Goal: Task Accomplishment & Management: Use online tool/utility

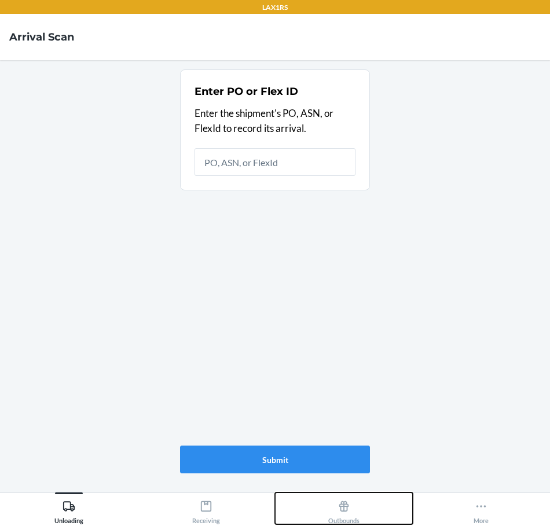
click at [347, 509] on icon at bounding box center [344, 506] width 10 height 10
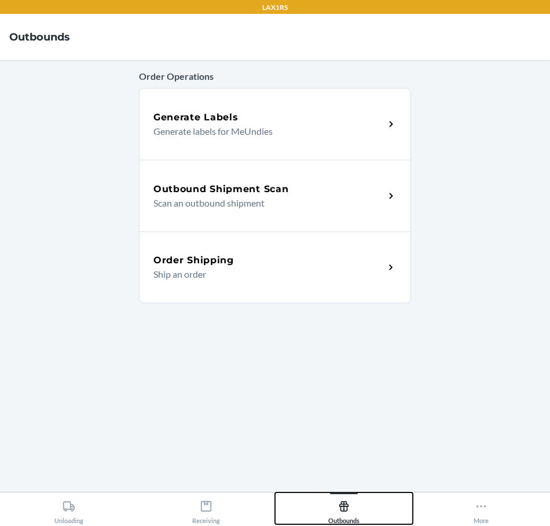
click at [347, 509] on icon at bounding box center [344, 506] width 10 height 10
click at [306, 218] on div "Outbound Shipment Scan Scan an outbound shipment" at bounding box center [275, 196] width 272 height 72
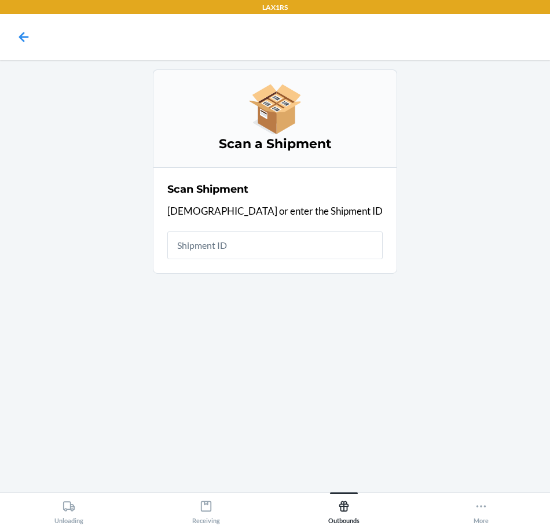
click at [299, 253] on input "text" at bounding box center [274, 246] width 215 height 28
type input "WRERJDEEFKW"
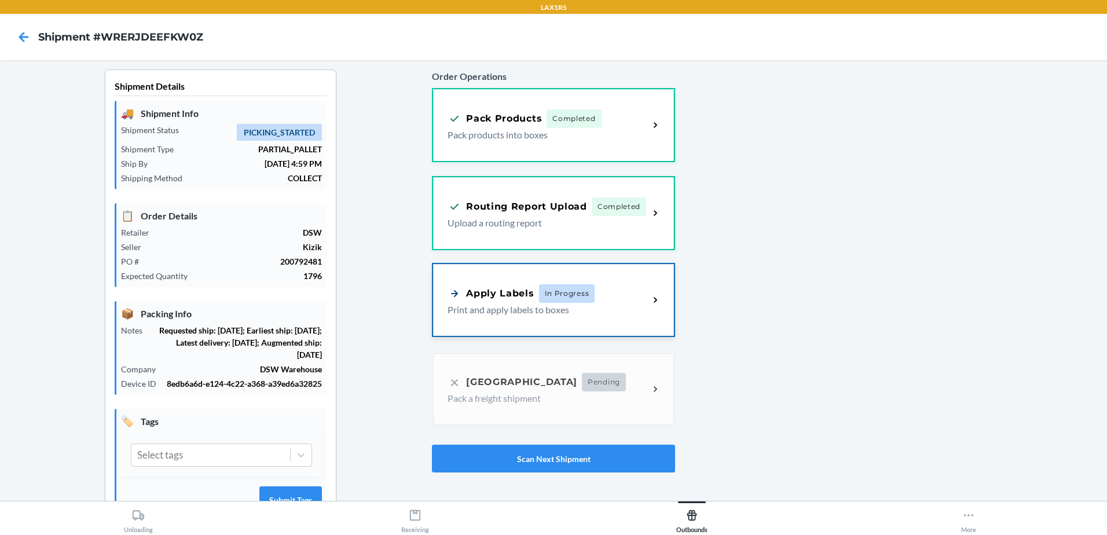
click at [522, 320] on div "Apply Labels In Progress Print and apply labels to boxes" at bounding box center [553, 300] width 241 height 72
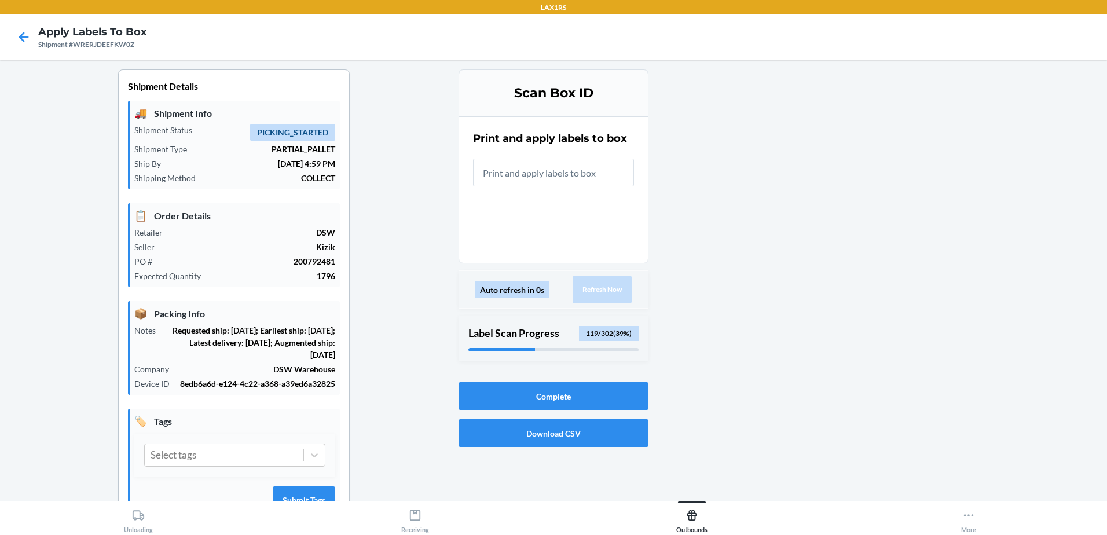
click at [530, 170] on input "text" at bounding box center [553, 173] width 161 height 28
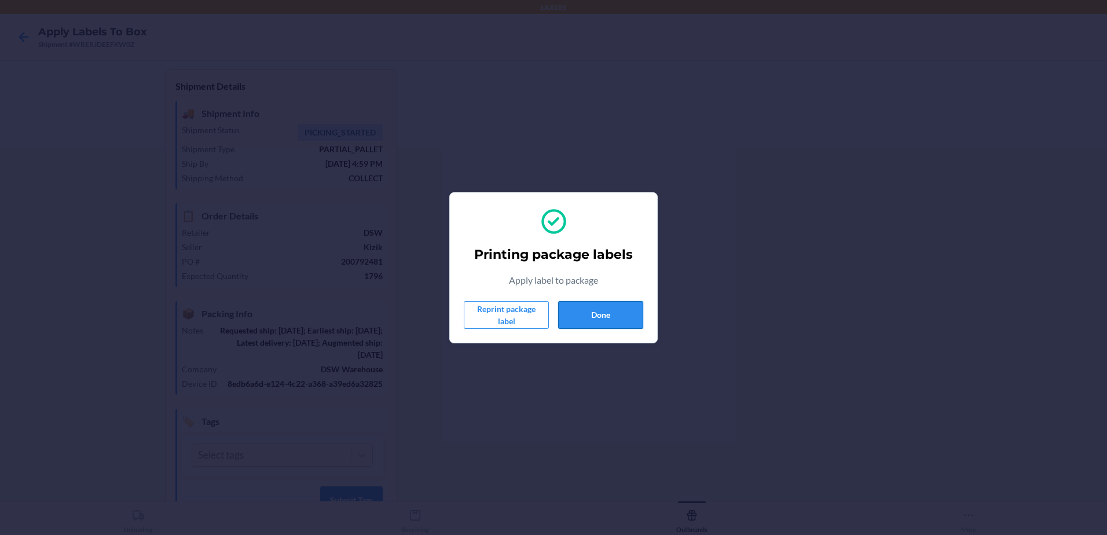
click at [549, 312] on button "Done" at bounding box center [600, 315] width 85 height 28
click at [549, 317] on button "Done" at bounding box center [600, 315] width 85 height 28
click at [549, 321] on button "Done" at bounding box center [600, 315] width 85 height 28
click at [549, 318] on button "Done" at bounding box center [600, 315] width 85 height 28
click at [549, 305] on button "Done" at bounding box center [600, 315] width 85 height 28
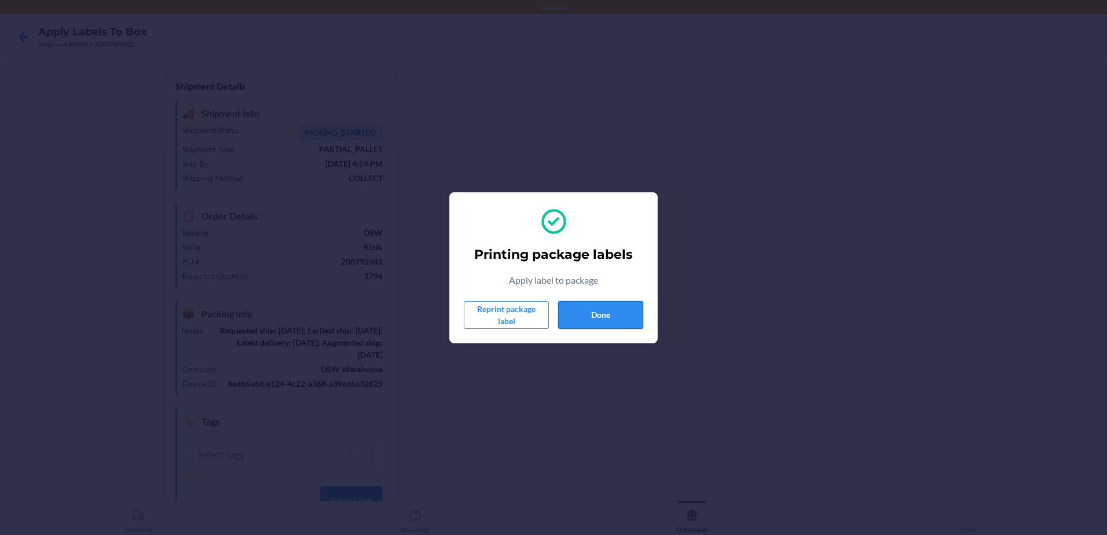
click at [549, 307] on button "Done" at bounding box center [600, 315] width 85 height 28
click at [549, 314] on button "Done" at bounding box center [600, 315] width 85 height 28
click at [549, 316] on button "Done" at bounding box center [600, 315] width 85 height 28
click at [549, 314] on button "Done" at bounding box center [600, 315] width 85 height 28
click at [549, 308] on button "Done" at bounding box center [600, 315] width 85 height 28
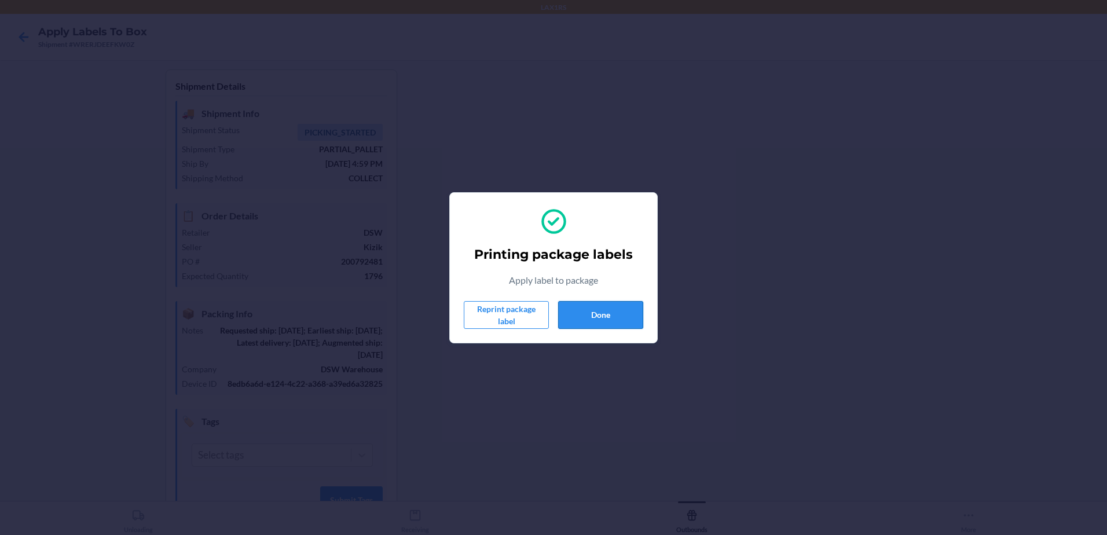
click at [549, 310] on button "Done" at bounding box center [600, 315] width 85 height 28
click at [549, 327] on button "Done" at bounding box center [600, 315] width 85 height 28
click at [549, 313] on button "Done" at bounding box center [600, 315] width 85 height 28
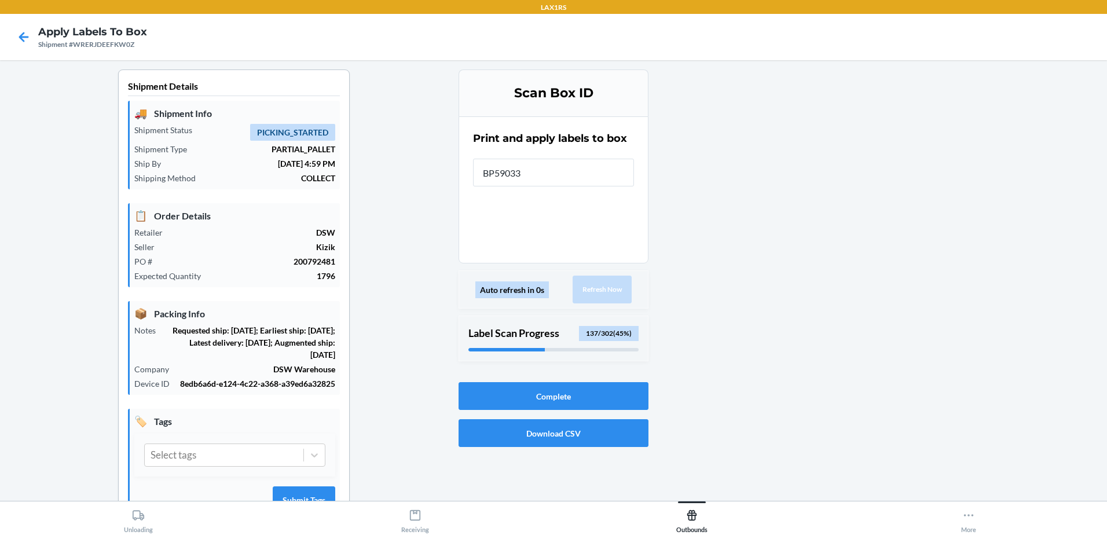
type input "BP590330"
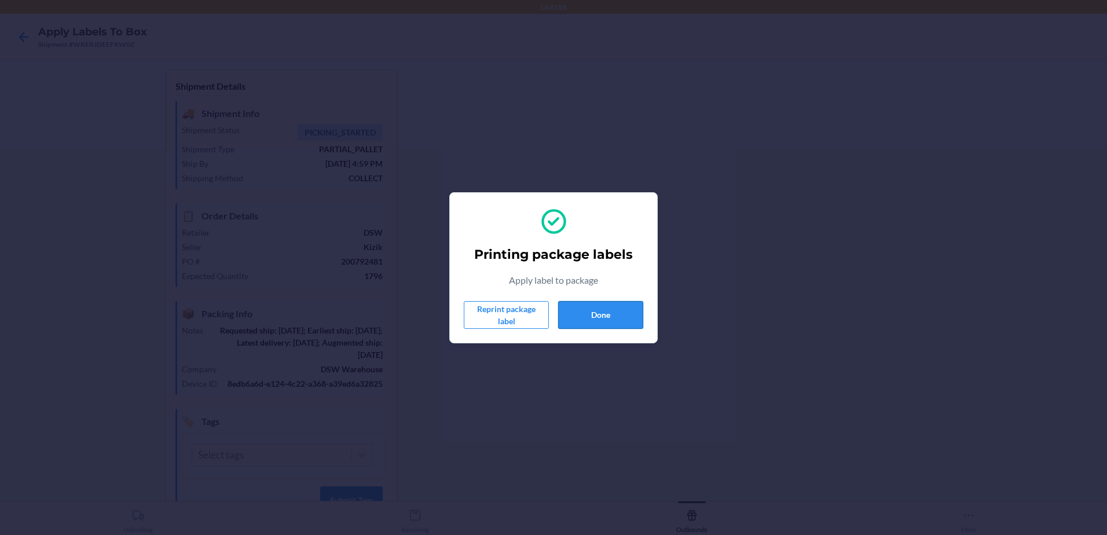
click at [549, 318] on button "Done" at bounding box center [600, 315] width 85 height 28
click at [549, 319] on button "Done" at bounding box center [600, 315] width 85 height 28
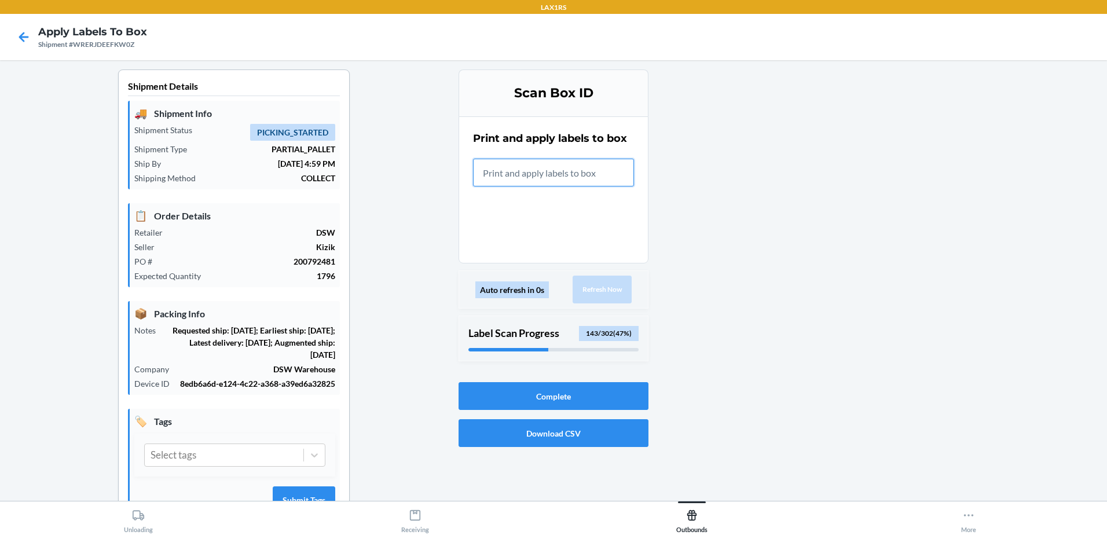
click at [549, 175] on input "text" at bounding box center [553, 173] width 161 height 28
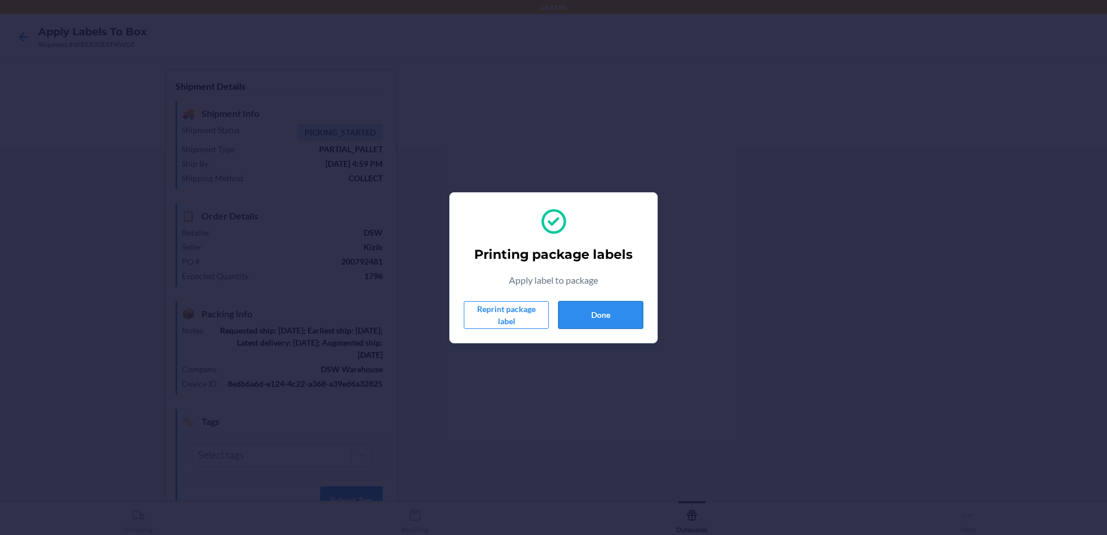
click at [549, 310] on button "Done" at bounding box center [600, 315] width 85 height 28
click at [549, 321] on button "Done" at bounding box center [600, 315] width 85 height 28
click at [549, 310] on button "Done" at bounding box center [600, 315] width 85 height 28
click at [549, 323] on button "Done" at bounding box center [600, 315] width 85 height 28
click at [549, 315] on button "Done" at bounding box center [600, 315] width 85 height 28
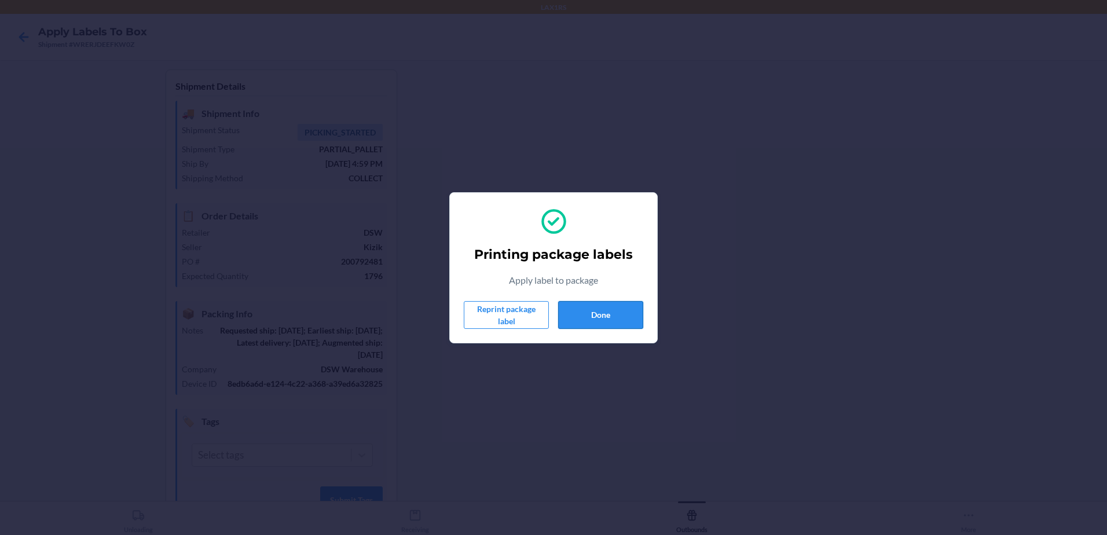
click at [549, 316] on button "Done" at bounding box center [600, 315] width 85 height 28
click at [549, 334] on section "Printing package labels Apply label to package Reprint package label Done" at bounding box center [553, 267] width 208 height 151
click at [549, 315] on button "Done" at bounding box center [600, 315] width 85 height 28
click at [549, 309] on button "Done" at bounding box center [600, 315] width 85 height 28
click at [549, 306] on button "Done" at bounding box center [600, 315] width 85 height 28
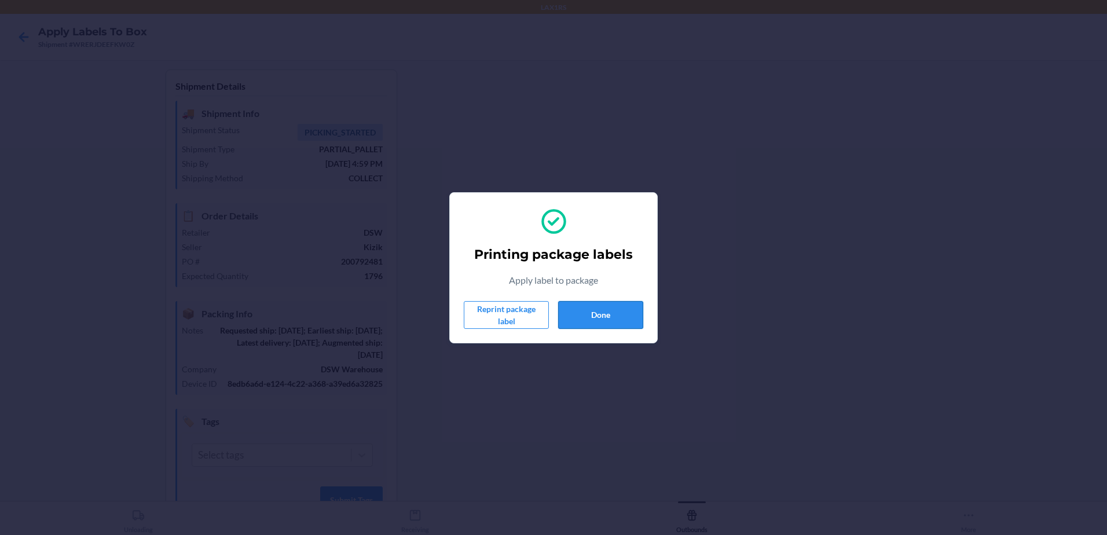
click at [549, 316] on button "Done" at bounding box center [600, 315] width 85 height 28
click at [549, 322] on button "Done" at bounding box center [600, 315] width 85 height 28
click at [549, 325] on button "Done" at bounding box center [600, 315] width 85 height 28
click at [549, 311] on button "Done" at bounding box center [600, 315] width 85 height 28
click at [549, 319] on button "Done" at bounding box center [600, 315] width 85 height 28
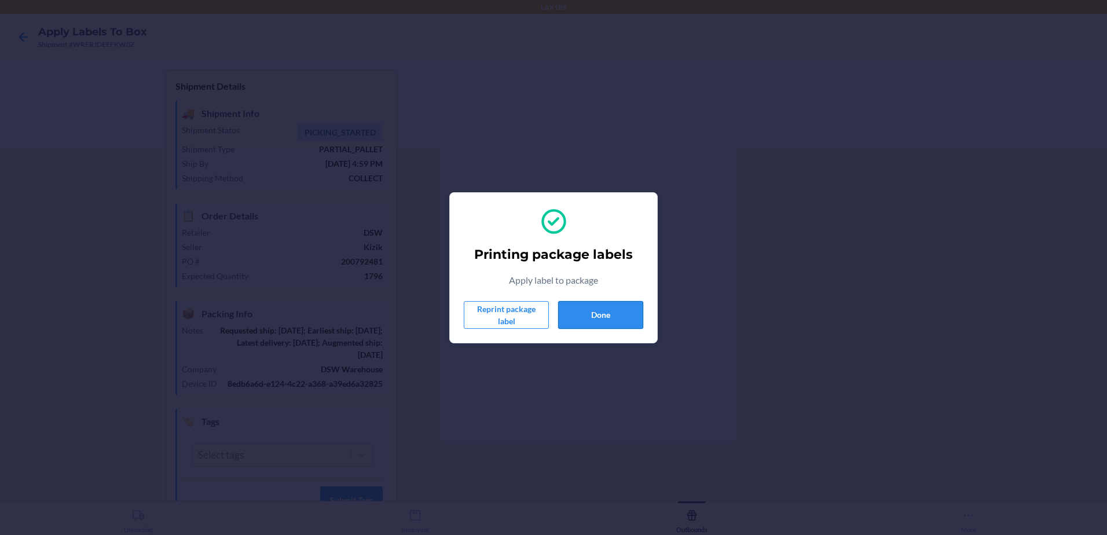
click at [549, 309] on button "Done" at bounding box center [600, 315] width 85 height 28
click at [549, 324] on button "Done" at bounding box center [600, 315] width 85 height 28
click at [549, 310] on button "Done" at bounding box center [600, 315] width 85 height 28
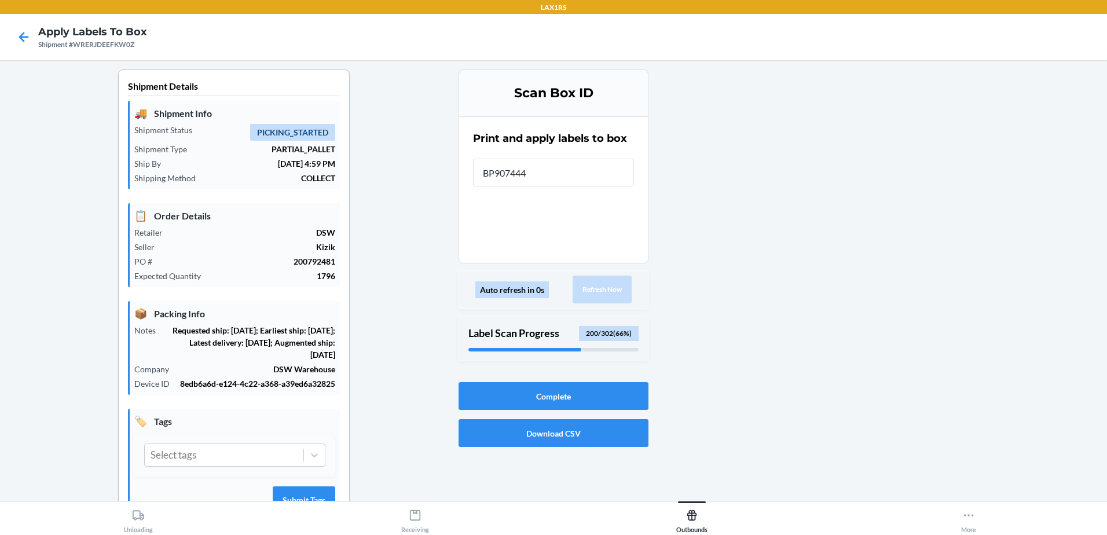
type input "BP9074446"
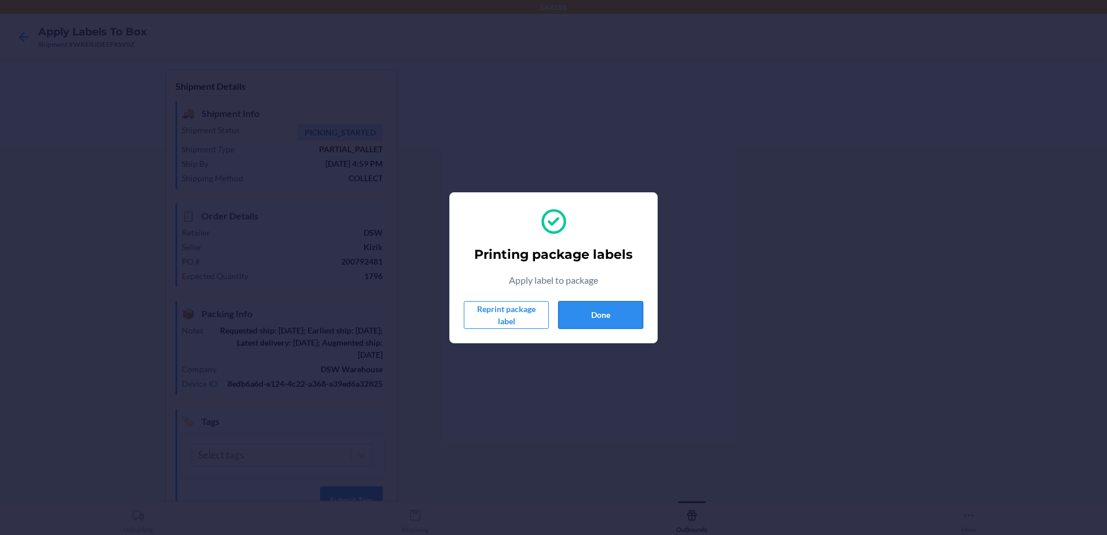
click at [549, 316] on button "Done" at bounding box center [600, 315] width 85 height 28
click at [549, 317] on button "Done" at bounding box center [600, 315] width 85 height 28
click at [549, 314] on button "Done" at bounding box center [600, 315] width 85 height 28
click at [549, 326] on button "Done" at bounding box center [600, 315] width 85 height 28
click at [549, 303] on button "Done" at bounding box center [600, 315] width 85 height 28
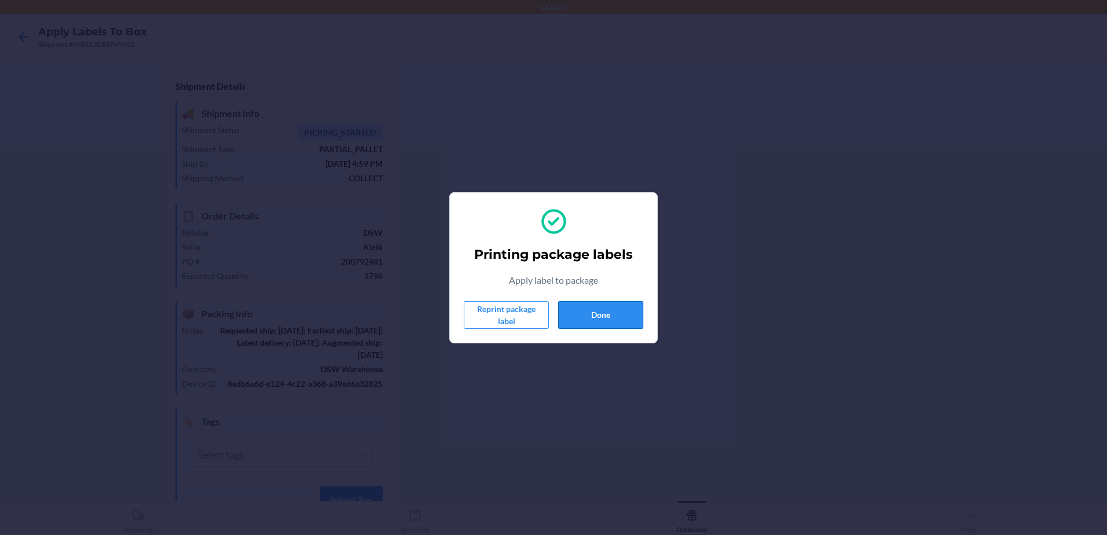
click at [549, 313] on button "Done" at bounding box center [600, 315] width 85 height 28
click at [549, 311] on button "Done" at bounding box center [600, 315] width 85 height 28
click at [549, 302] on button "Done" at bounding box center [600, 315] width 85 height 28
click at [549, 314] on button "Done" at bounding box center [600, 315] width 85 height 28
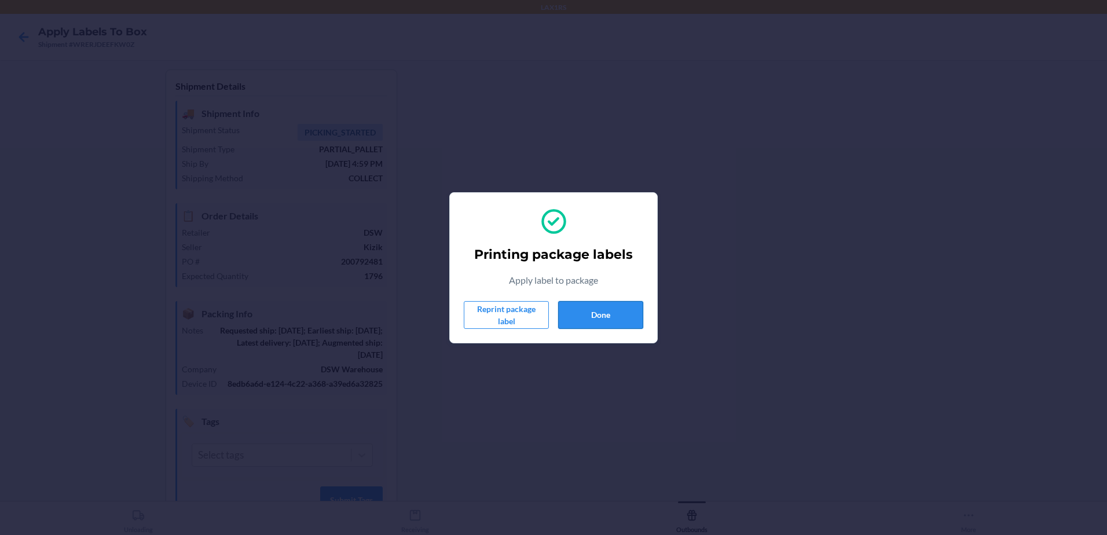
click at [549, 308] on button "Done" at bounding box center [600, 315] width 85 height 28
click at [549, 328] on button "Done" at bounding box center [600, 315] width 85 height 28
click at [549, 316] on button "Done" at bounding box center [600, 315] width 85 height 28
click at [549, 302] on button "Done" at bounding box center [600, 315] width 85 height 28
click at [549, 324] on button "Done" at bounding box center [600, 315] width 85 height 28
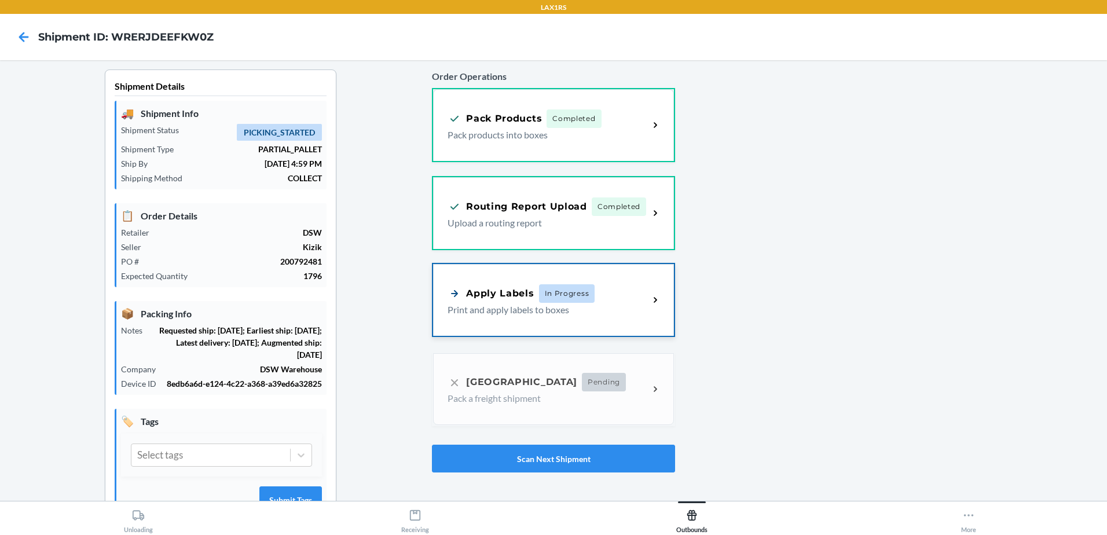
click at [648, 314] on div "Apply Labels In Progress Print and apply labels to boxes" at bounding box center [553, 300] width 241 height 72
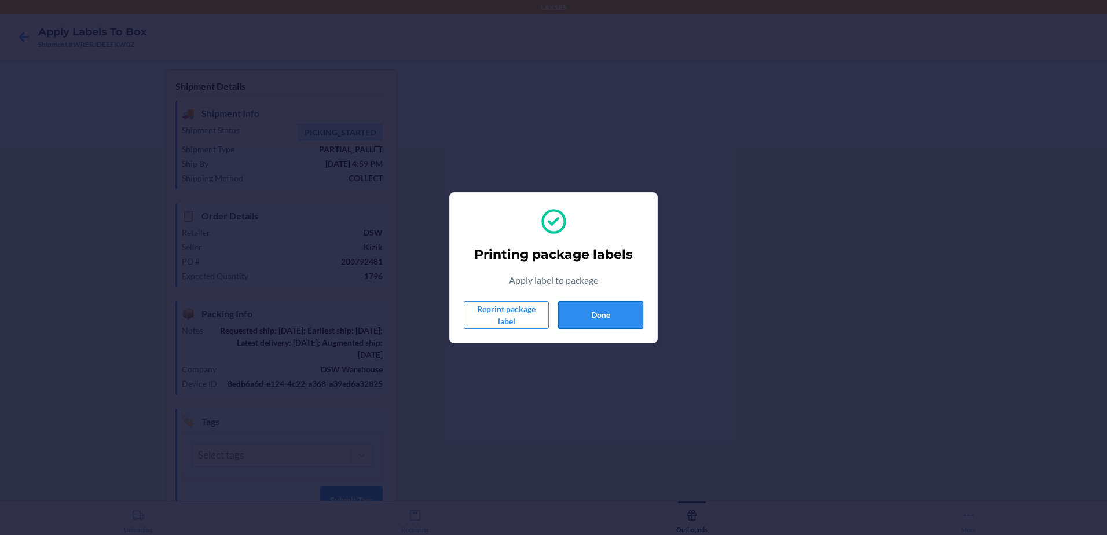
click at [577, 312] on button "Done" at bounding box center [600, 315] width 85 height 28
click at [579, 309] on button "Done" at bounding box center [600, 315] width 85 height 28
click at [623, 314] on button "Done" at bounding box center [600, 315] width 85 height 28
click at [615, 307] on button "Done" at bounding box center [600, 315] width 85 height 28
click at [592, 303] on button "Done" at bounding box center [600, 315] width 85 height 28
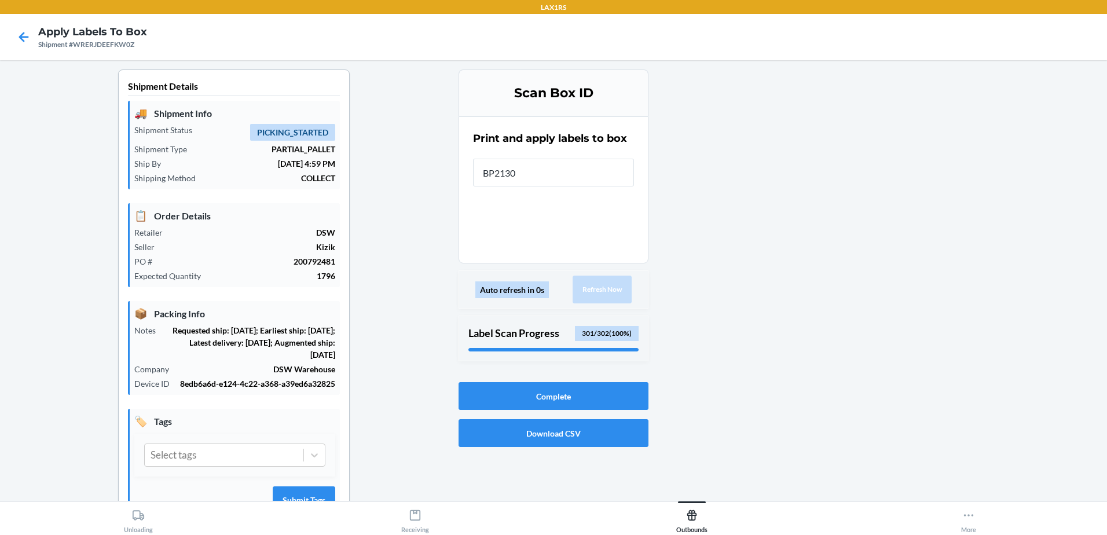
type input "BP21303"
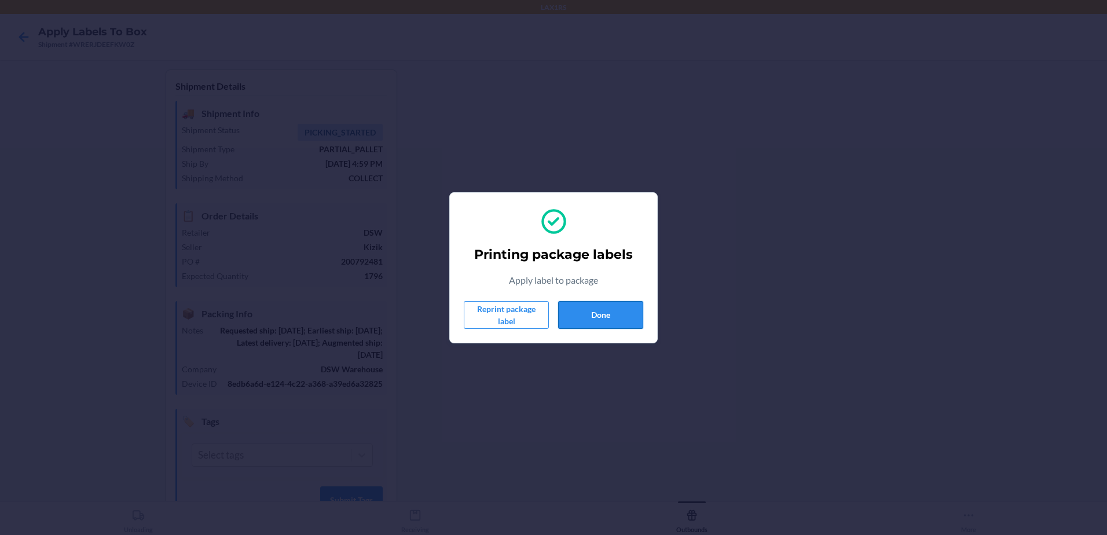
click at [562, 310] on button "Done" at bounding box center [600, 315] width 85 height 28
click at [643, 301] on section "Printing package labels Apply label to package Reprint package label Done" at bounding box center [553, 267] width 208 height 151
click at [618, 313] on button "Done" at bounding box center [600, 315] width 85 height 28
click at [622, 313] on button "Done" at bounding box center [600, 315] width 85 height 28
click at [595, 304] on button "Done" at bounding box center [600, 315] width 85 height 28
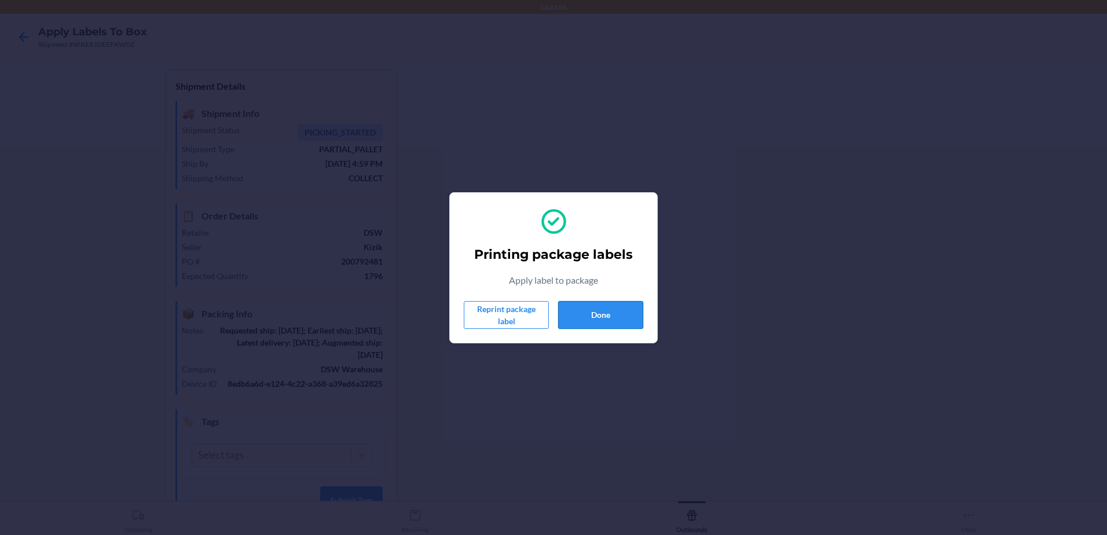
click at [598, 307] on button "Done" at bounding box center [600, 315] width 85 height 28
click at [636, 313] on button "Done" at bounding box center [600, 315] width 85 height 28
click at [611, 304] on button "Done" at bounding box center [600, 315] width 85 height 28
click at [590, 314] on button "Done" at bounding box center [600, 315] width 85 height 28
click at [609, 316] on button "Done" at bounding box center [600, 315] width 85 height 28
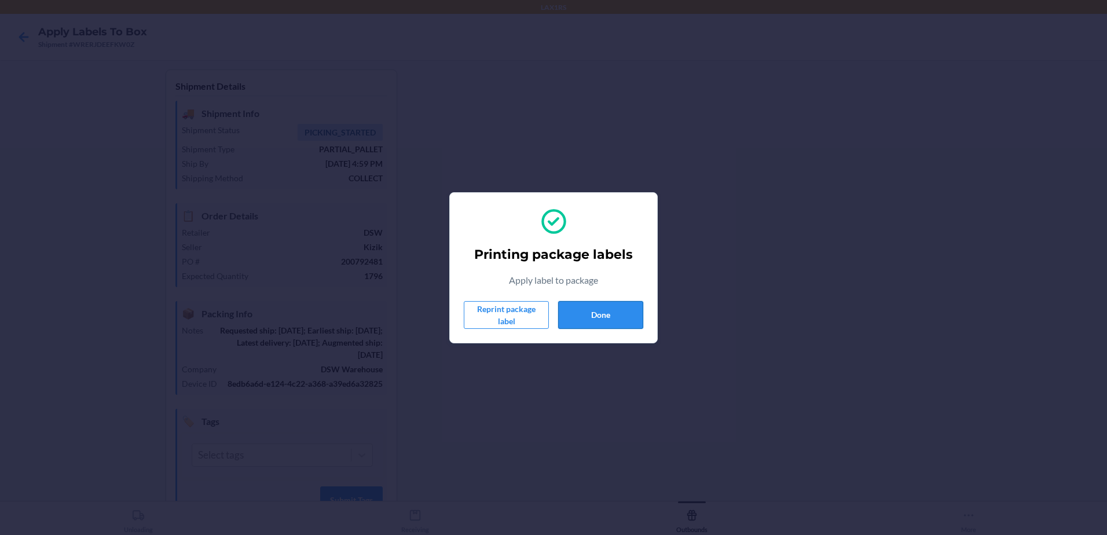
click at [613, 317] on button "Done" at bounding box center [600, 315] width 85 height 28
click at [612, 312] on button "Done" at bounding box center [600, 315] width 85 height 28
click at [632, 305] on button "Done" at bounding box center [600, 315] width 85 height 28
click at [596, 316] on button "Done" at bounding box center [600, 315] width 85 height 28
click at [607, 305] on button "Done" at bounding box center [600, 315] width 85 height 28
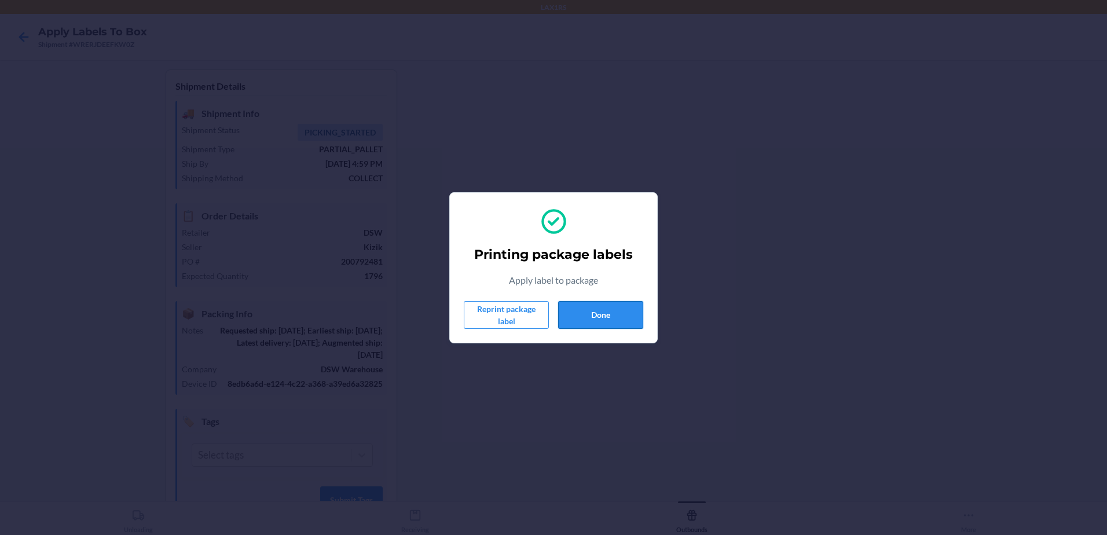
click at [606, 312] on button "Done" at bounding box center [600, 315] width 85 height 28
click at [612, 316] on button "Done" at bounding box center [600, 315] width 85 height 28
click at [629, 312] on button "Done" at bounding box center [600, 315] width 85 height 28
click at [630, 310] on button "Done" at bounding box center [600, 315] width 85 height 28
click at [589, 313] on button "Done" at bounding box center [600, 315] width 85 height 28
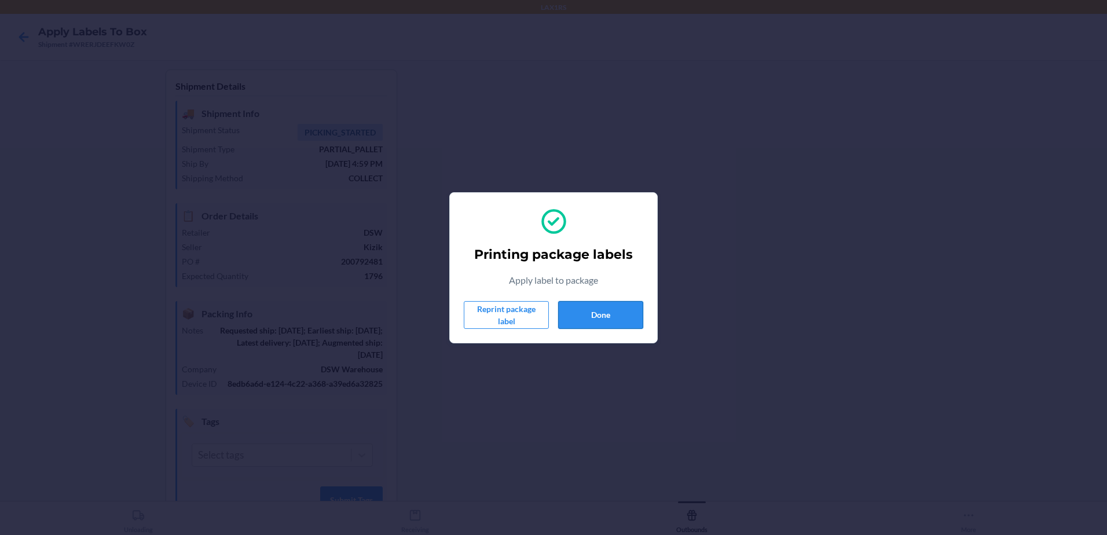
click at [574, 312] on button "Done" at bounding box center [600, 315] width 85 height 28
click at [585, 305] on button "Done" at bounding box center [600, 315] width 85 height 28
click at [611, 306] on button "Done" at bounding box center [600, 315] width 85 height 28
click at [627, 313] on button "Done" at bounding box center [600, 315] width 85 height 28
click at [591, 316] on button "Done" at bounding box center [600, 315] width 85 height 28
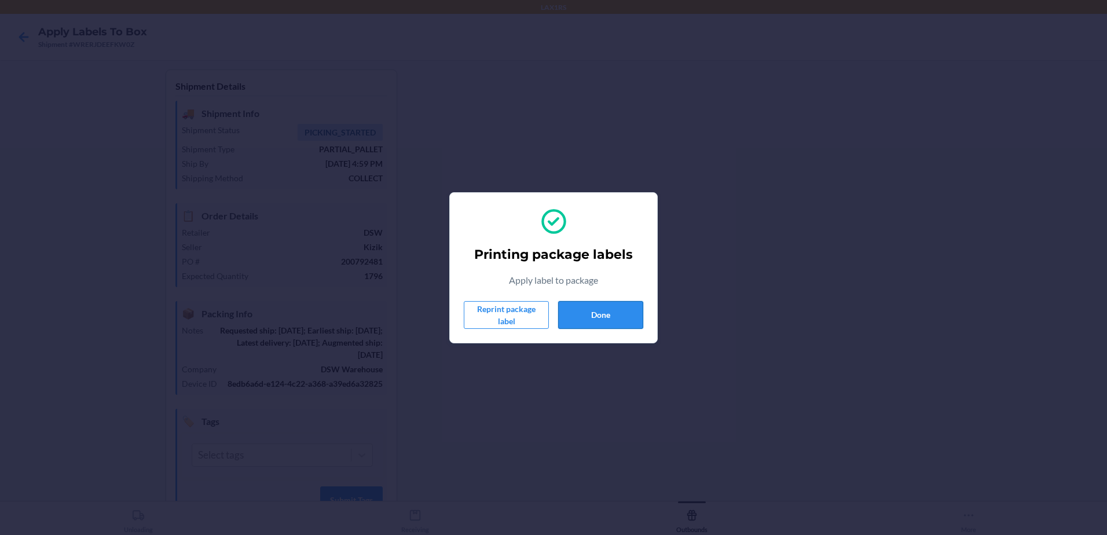
click at [585, 320] on button "Done" at bounding box center [600, 315] width 85 height 28
click at [633, 310] on button "Done" at bounding box center [600, 315] width 85 height 28
click at [596, 314] on button "Done" at bounding box center [600, 315] width 85 height 28
click at [595, 311] on button "Done" at bounding box center [600, 315] width 85 height 28
click at [603, 311] on button "Done" at bounding box center [600, 315] width 85 height 28
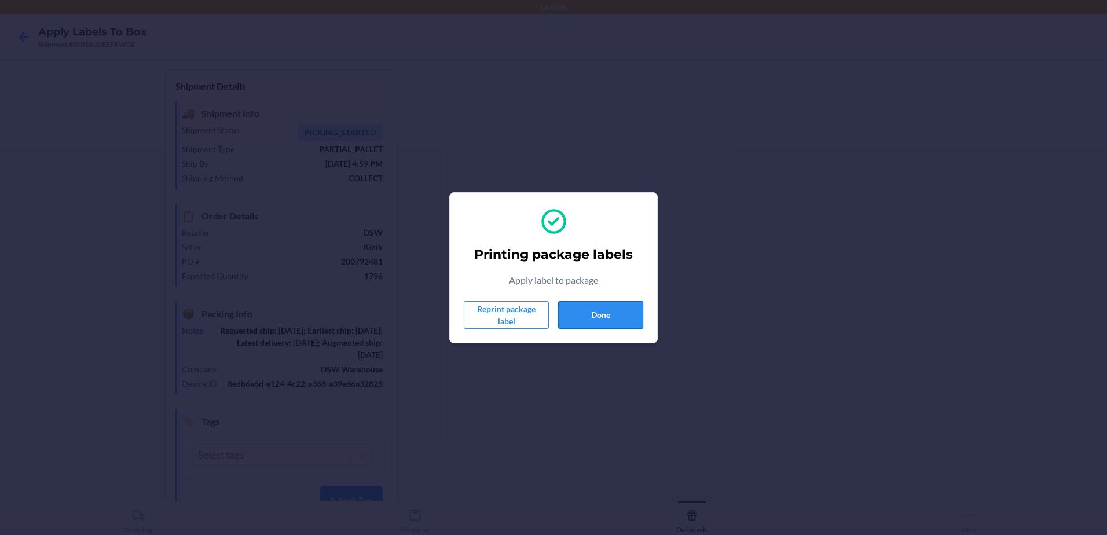
click at [605, 315] on button "Done" at bounding box center [600, 315] width 85 height 28
click at [593, 319] on button "Done" at bounding box center [600, 315] width 85 height 28
click at [613, 313] on button "Done" at bounding box center [600, 315] width 85 height 28
click at [632, 313] on button "Done" at bounding box center [600, 315] width 85 height 28
click at [576, 313] on button "Done" at bounding box center [600, 315] width 85 height 28
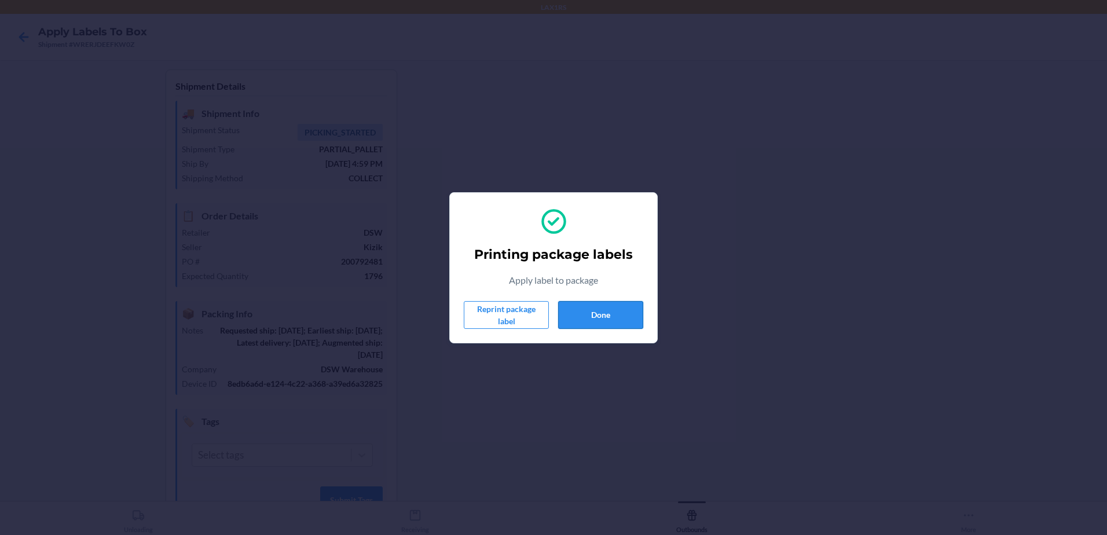
click at [587, 319] on button "Done" at bounding box center [600, 315] width 85 height 28
click at [593, 315] on button "Done" at bounding box center [600, 315] width 85 height 28
click at [620, 312] on button "Done" at bounding box center [600, 315] width 85 height 28
click at [578, 310] on button "Done" at bounding box center [600, 315] width 85 height 28
click at [624, 319] on button "Done" at bounding box center [600, 315] width 85 height 28
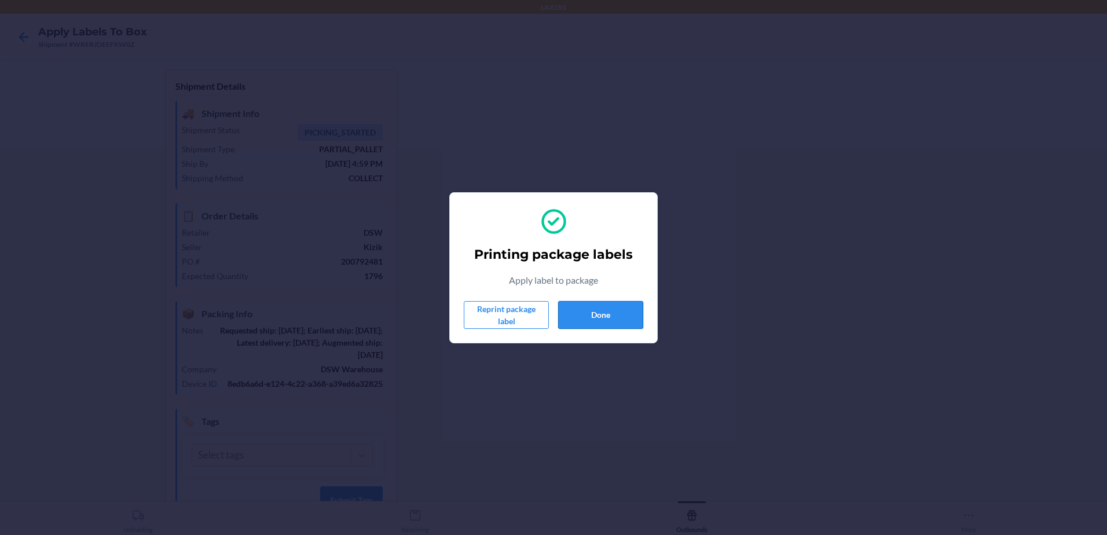
click at [599, 316] on button "Done" at bounding box center [600, 315] width 85 height 28
click at [593, 305] on button "Done" at bounding box center [600, 315] width 85 height 28
click at [635, 308] on button "Done" at bounding box center [600, 315] width 85 height 28
click at [607, 313] on button "Done" at bounding box center [600, 315] width 85 height 28
click at [585, 306] on button "Done" at bounding box center [600, 315] width 85 height 28
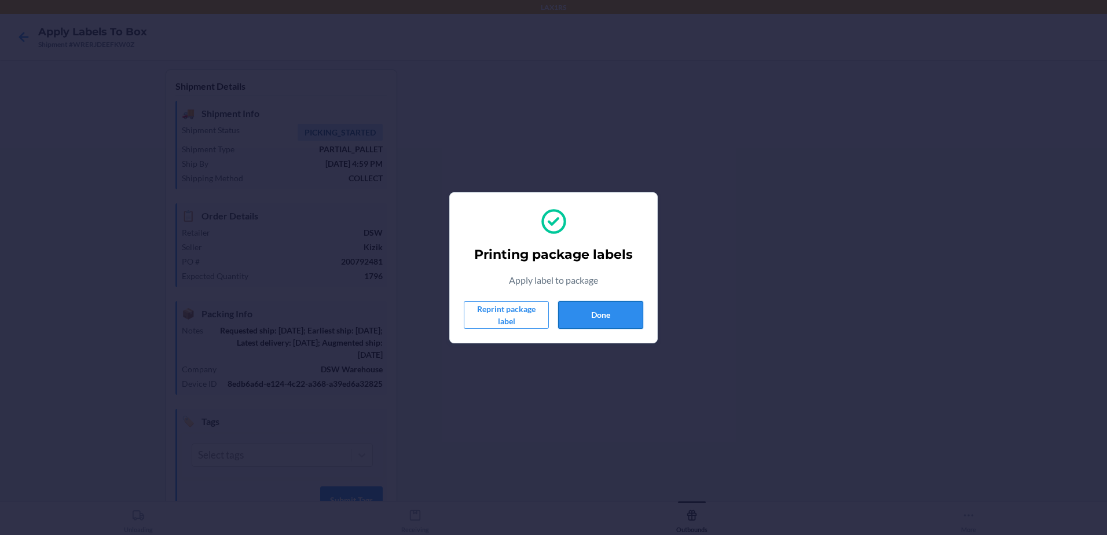
click at [610, 310] on button "Done" at bounding box center [600, 315] width 85 height 28
click at [570, 311] on button "Done" at bounding box center [600, 315] width 85 height 28
click at [576, 304] on button "Done" at bounding box center [600, 315] width 85 height 28
click at [605, 315] on button "Done" at bounding box center [600, 315] width 85 height 28
click at [600, 321] on button "Done" at bounding box center [600, 315] width 85 height 28
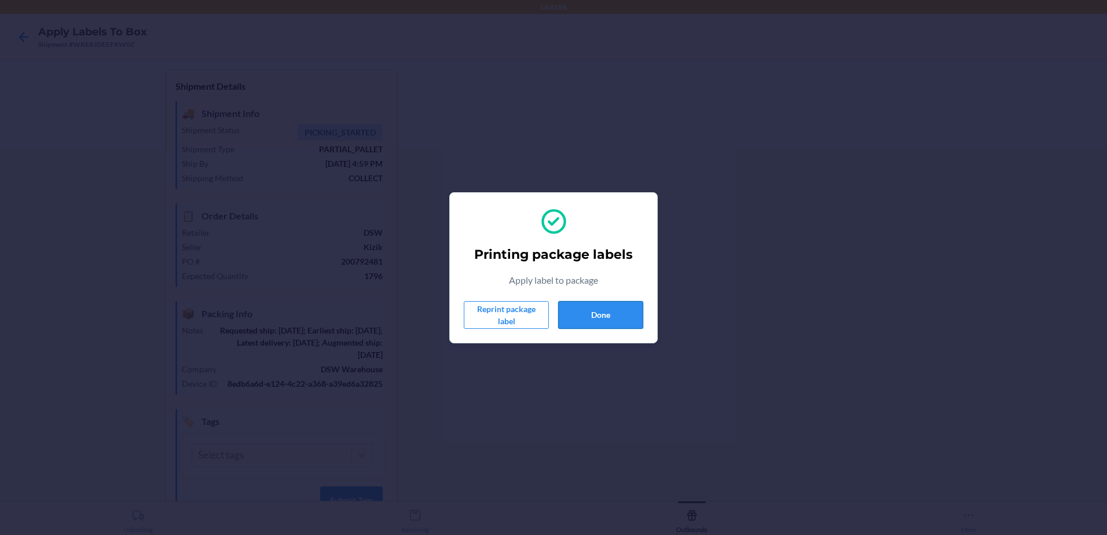
click at [605, 322] on button "Done" at bounding box center [600, 315] width 85 height 28
click at [614, 322] on button "Done" at bounding box center [600, 315] width 85 height 28
click at [603, 306] on button "Done" at bounding box center [600, 315] width 85 height 28
click at [591, 320] on button "Done" at bounding box center [600, 315] width 85 height 28
click at [612, 319] on button "Done" at bounding box center [600, 315] width 85 height 28
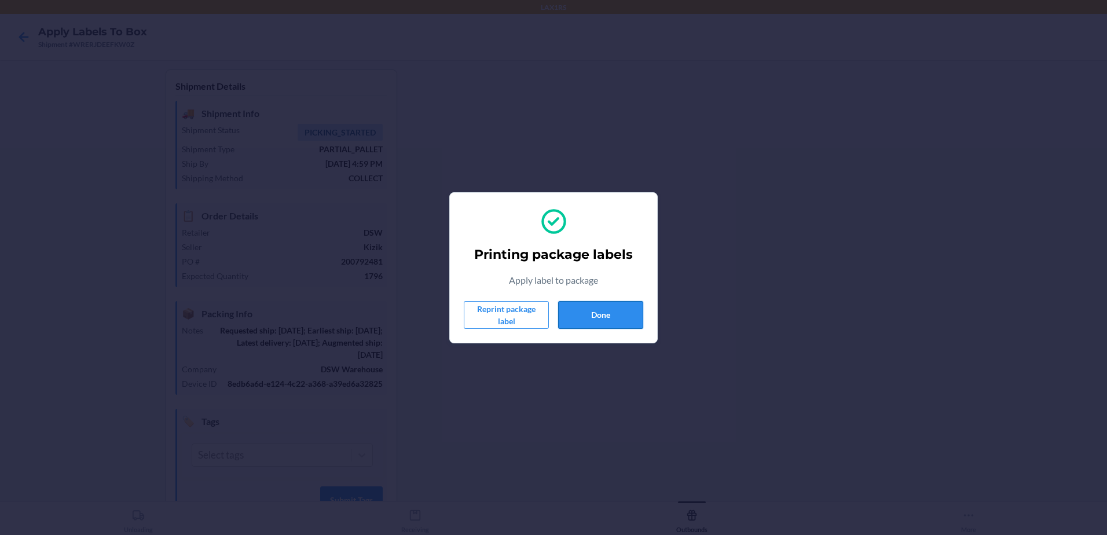
click at [617, 309] on button "Done" at bounding box center [600, 315] width 85 height 28
click at [635, 312] on button "Done" at bounding box center [600, 315] width 85 height 28
click at [598, 312] on button "Done" at bounding box center [600, 315] width 85 height 28
click at [575, 312] on button "Done" at bounding box center [600, 315] width 85 height 28
click at [587, 316] on button "Done" at bounding box center [600, 315] width 85 height 28
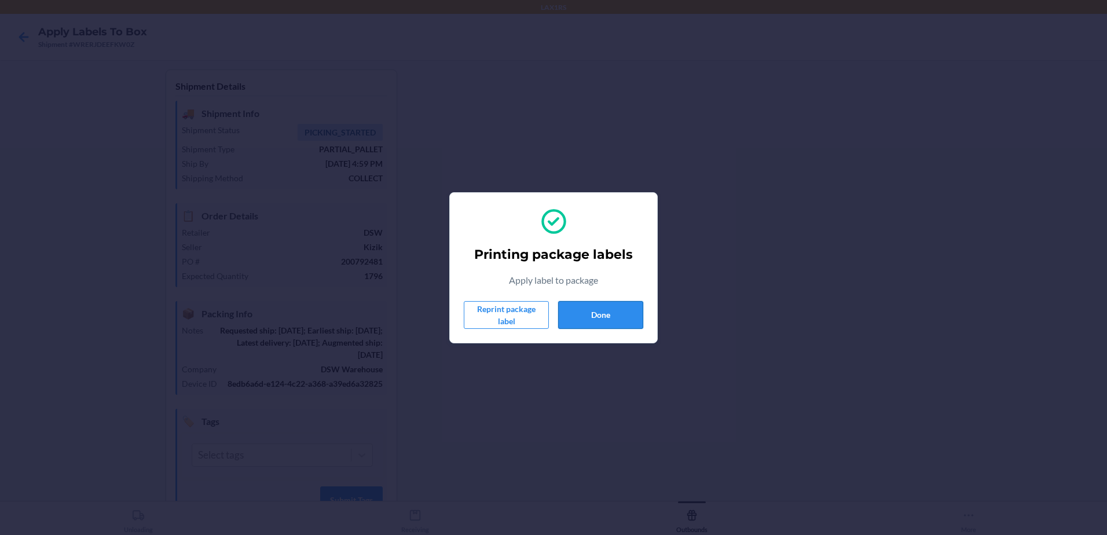
click at [593, 311] on button "Done" at bounding box center [600, 315] width 85 height 28
click at [615, 313] on button "Done" at bounding box center [600, 315] width 85 height 28
click at [143, 463] on div "Printing package labels Apply label to package Reprint package label Done" at bounding box center [553, 267] width 1107 height 535
click at [620, 316] on button "Done" at bounding box center [600, 315] width 85 height 28
click at [611, 307] on button "Done" at bounding box center [600, 315] width 85 height 28
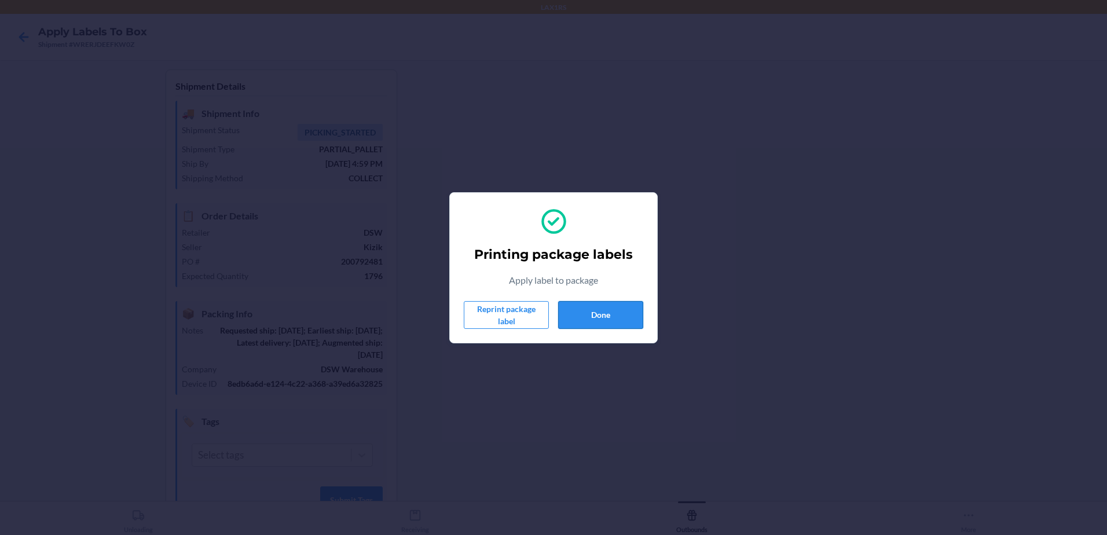
click at [625, 308] on button "Done" at bounding box center [600, 315] width 85 height 28
click at [630, 306] on button "Done" at bounding box center [600, 315] width 85 height 28
click at [629, 311] on button "Done" at bounding box center [600, 315] width 85 height 28
click at [633, 304] on button "Done" at bounding box center [600, 315] width 85 height 28
click at [626, 321] on button "Done" at bounding box center [600, 315] width 85 height 28
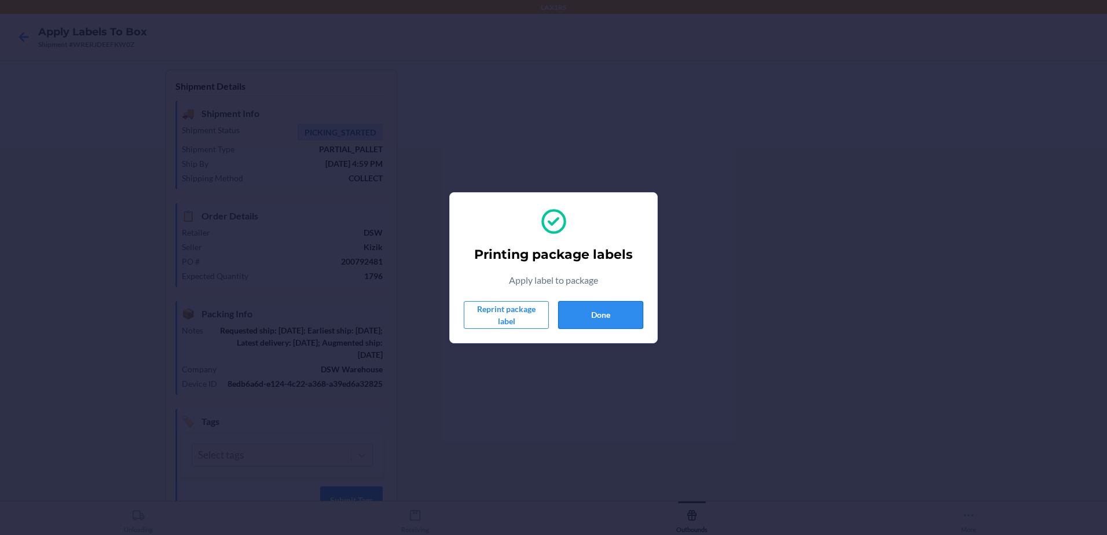
click at [625, 317] on button "Done" at bounding box center [600, 315] width 85 height 28
click at [578, 316] on button "Done" at bounding box center [600, 315] width 85 height 28
click at [618, 318] on button "Done" at bounding box center [600, 315] width 85 height 28
click at [608, 306] on button "Done" at bounding box center [600, 315] width 85 height 28
click at [626, 309] on button "Done" at bounding box center [600, 315] width 85 height 28
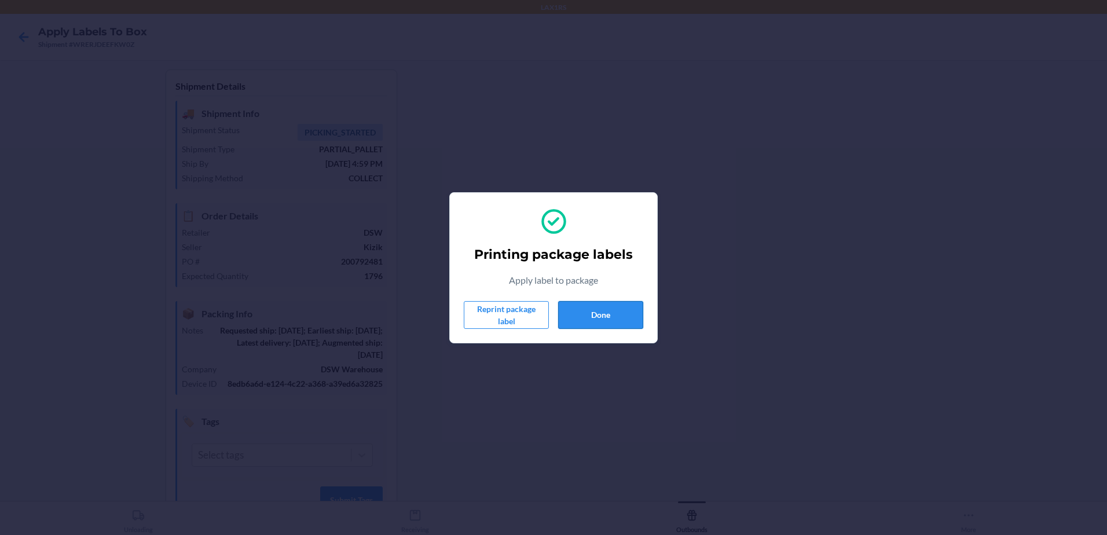
click at [604, 317] on button "Done" at bounding box center [600, 315] width 85 height 28
click at [603, 316] on button "Done" at bounding box center [600, 315] width 85 height 28
click at [602, 317] on button "Done" at bounding box center [600, 315] width 85 height 28
click at [617, 318] on button "Done" at bounding box center [600, 315] width 85 height 28
click at [632, 314] on button "Done" at bounding box center [600, 315] width 85 height 28
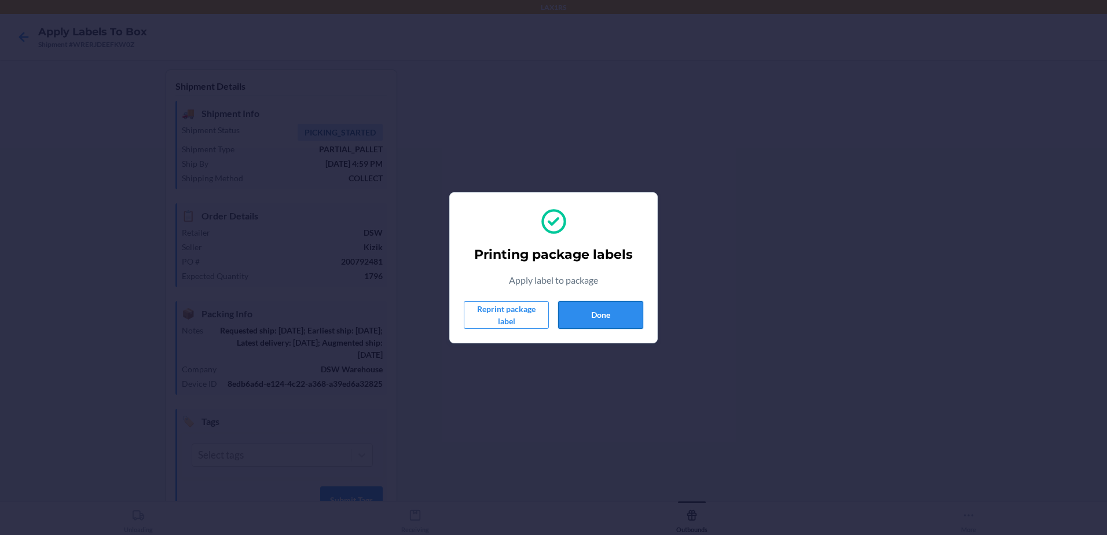
click at [640, 315] on button "Done" at bounding box center [600, 315] width 85 height 28
click at [653, 316] on section "Printing package labels Apply label to package Reprint package label Done" at bounding box center [553, 267] width 208 height 151
click at [640, 312] on button "Done" at bounding box center [600, 315] width 85 height 28
click at [613, 315] on button "Done" at bounding box center [600, 315] width 85 height 28
click at [624, 313] on button "Done" at bounding box center [600, 315] width 85 height 28
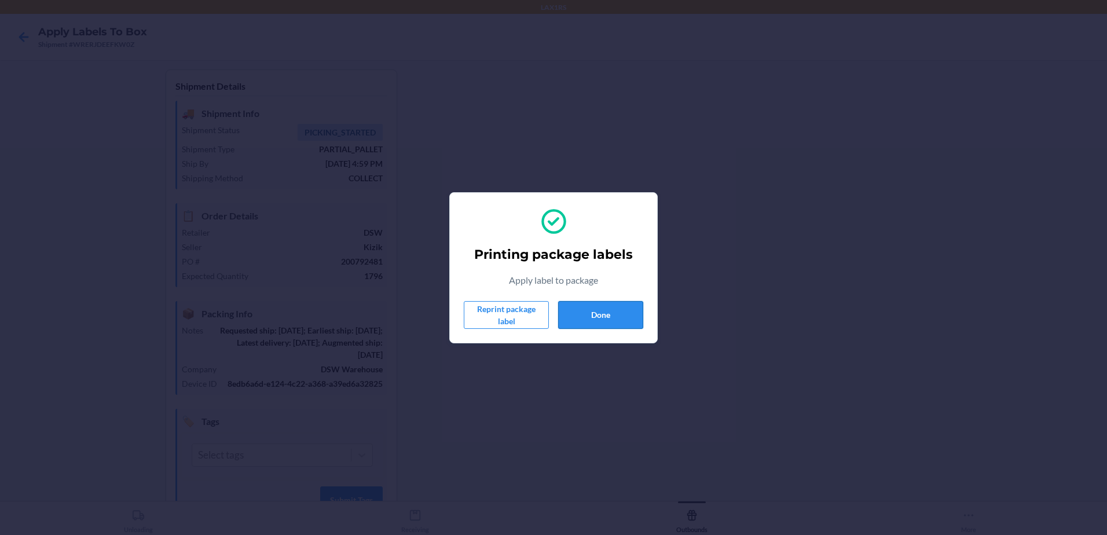
click at [621, 315] on button "Done" at bounding box center [600, 315] width 85 height 28
click at [578, 309] on button "Done" at bounding box center [600, 315] width 85 height 28
click at [621, 312] on button "Done" at bounding box center [600, 315] width 85 height 28
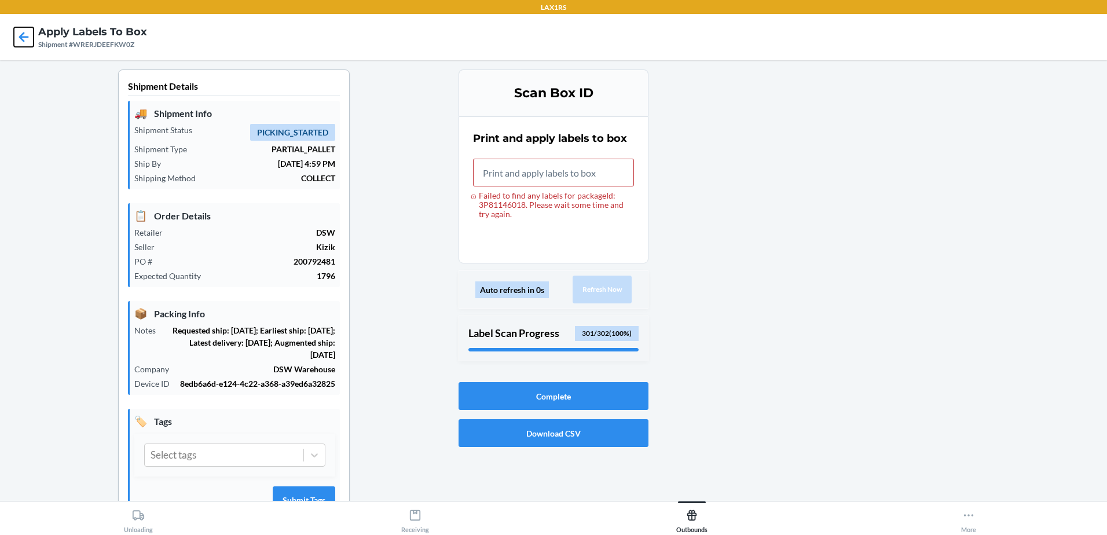
click at [25, 34] on icon at bounding box center [24, 37] width 20 height 20
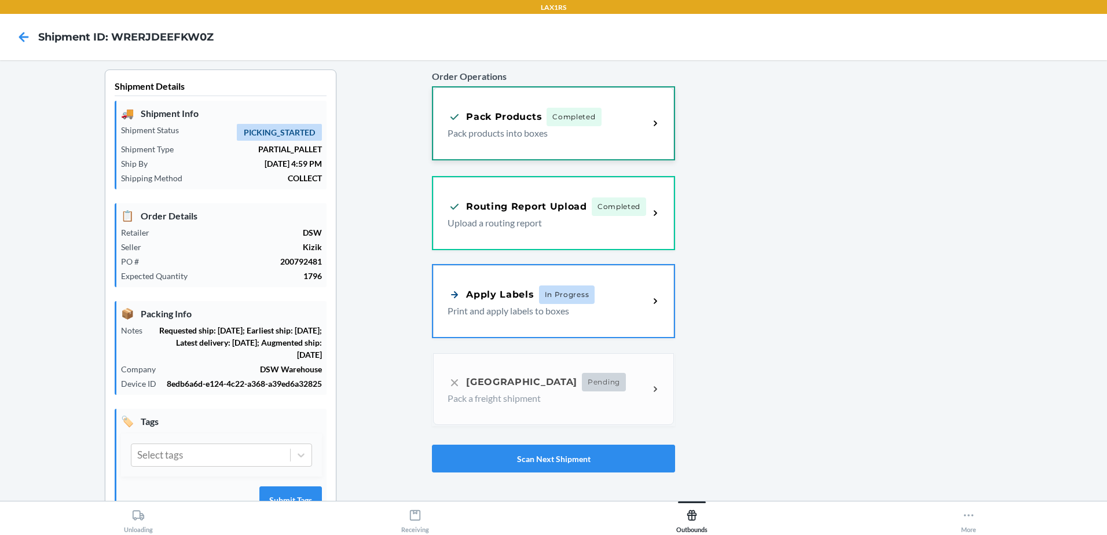
click at [569, 141] on div "Pack Products Completed Pack products into boxes" at bounding box center [553, 123] width 241 height 72
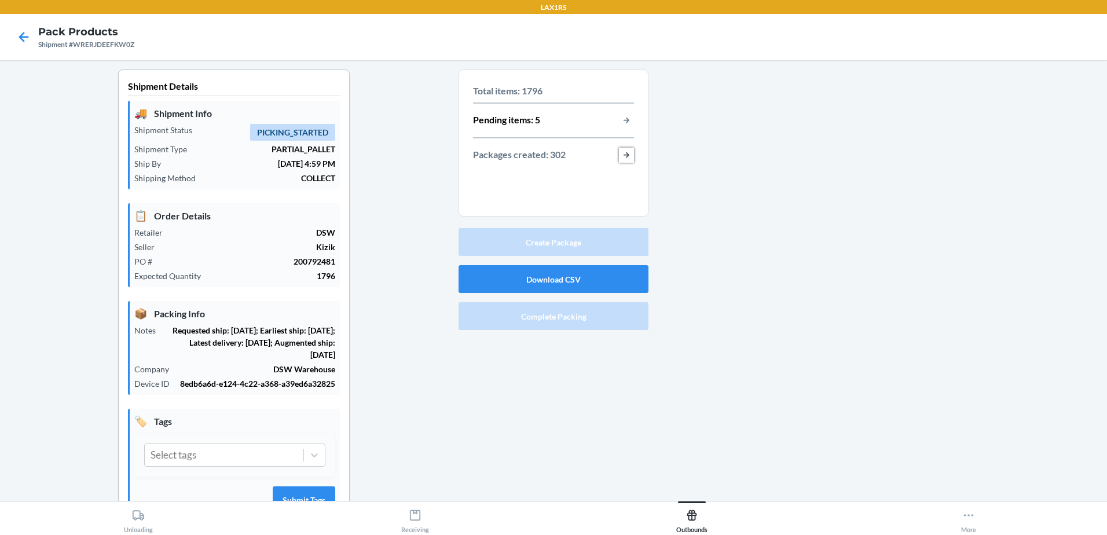
click at [620, 158] on button "button-view-packages-created" at bounding box center [626, 155] width 15 height 15
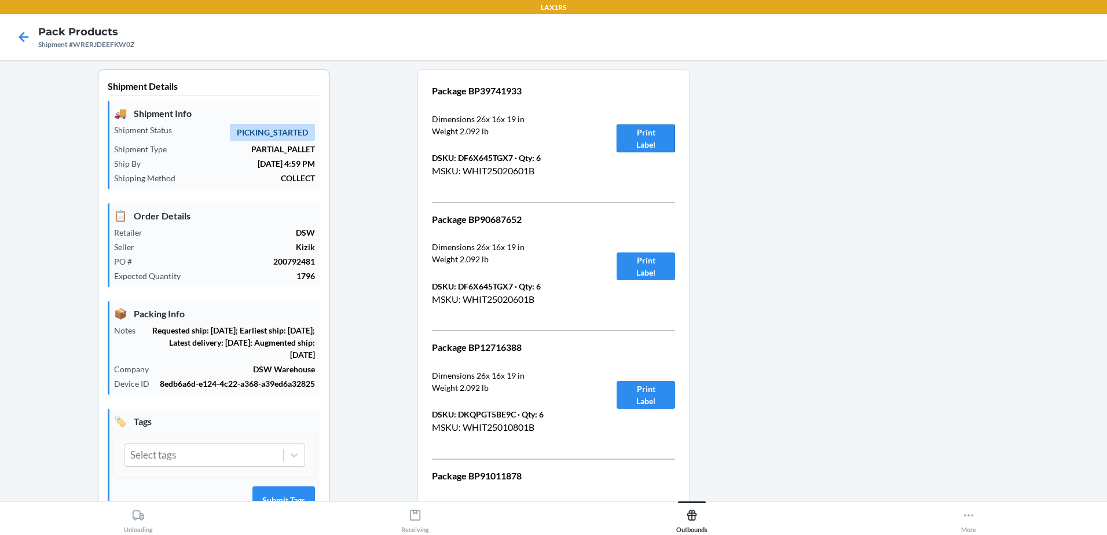
click at [661, 127] on button "Print Label" at bounding box center [646, 138] width 58 height 28
click at [644, 261] on button "Print Label" at bounding box center [646, 266] width 58 height 28
click at [641, 400] on button "Print Label" at bounding box center [646, 395] width 58 height 28
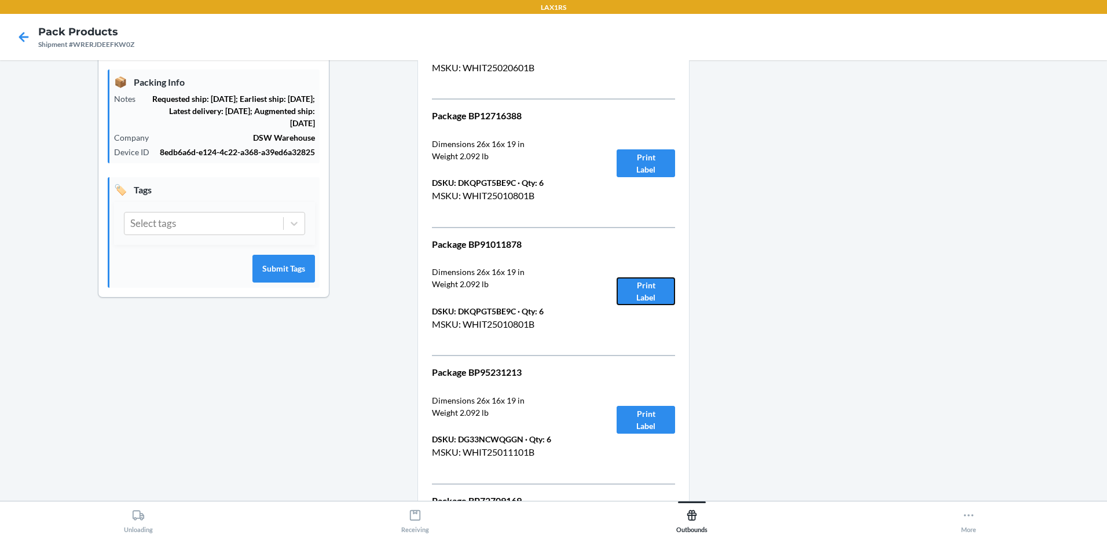
drag, startPoint x: 640, startPoint y: 292, endPoint x: 643, endPoint y: 285, distance: 6.8
click at [643, 286] on button "Print Label" at bounding box center [646, 291] width 58 height 28
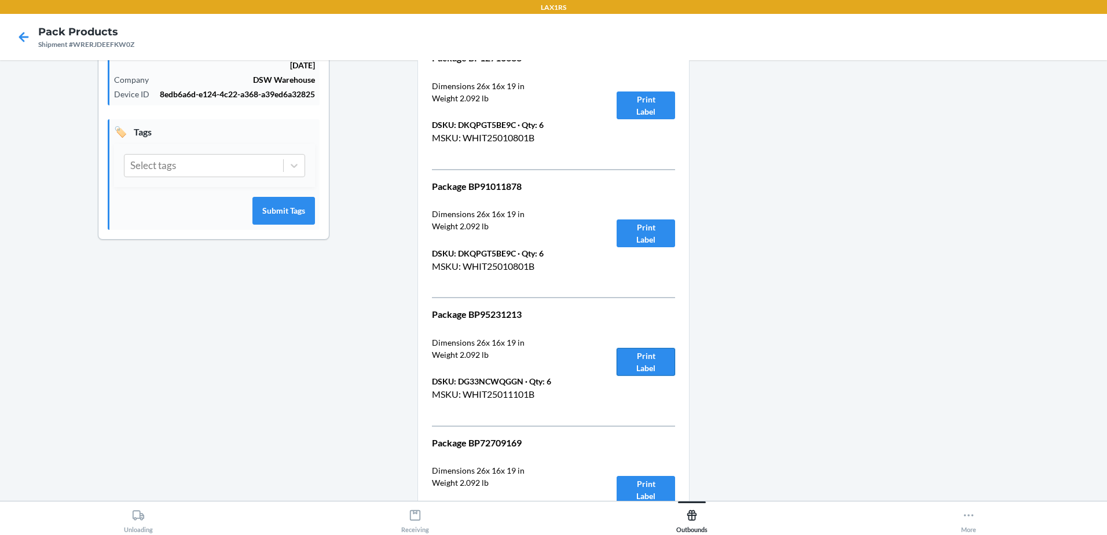
click at [639, 357] on button "Print Label" at bounding box center [646, 362] width 58 height 28
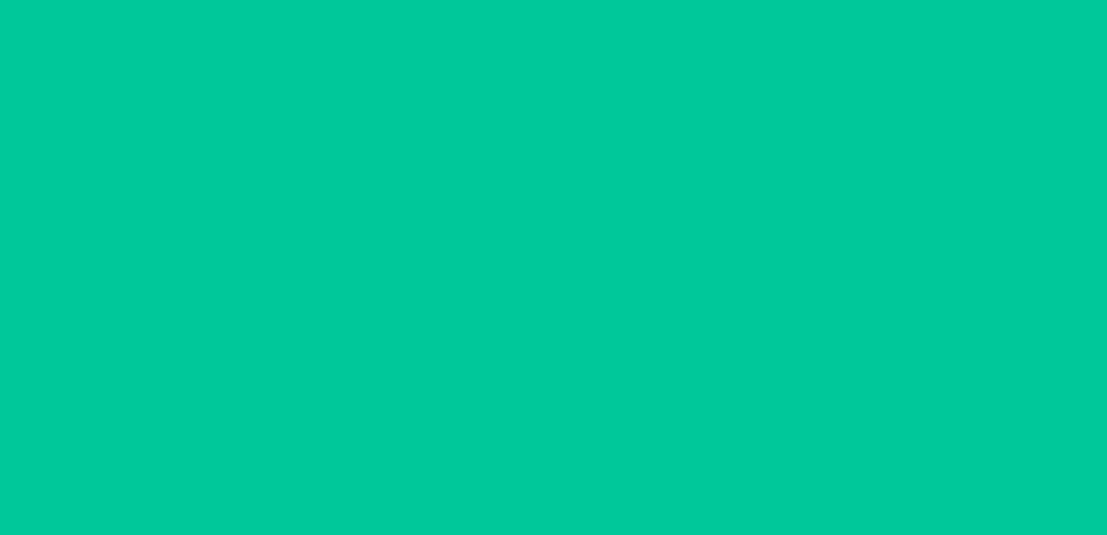
scroll to position [289, 0]
drag, startPoint x: 316, startPoint y: 458, endPoint x: 310, endPoint y: 459, distance: 5.9
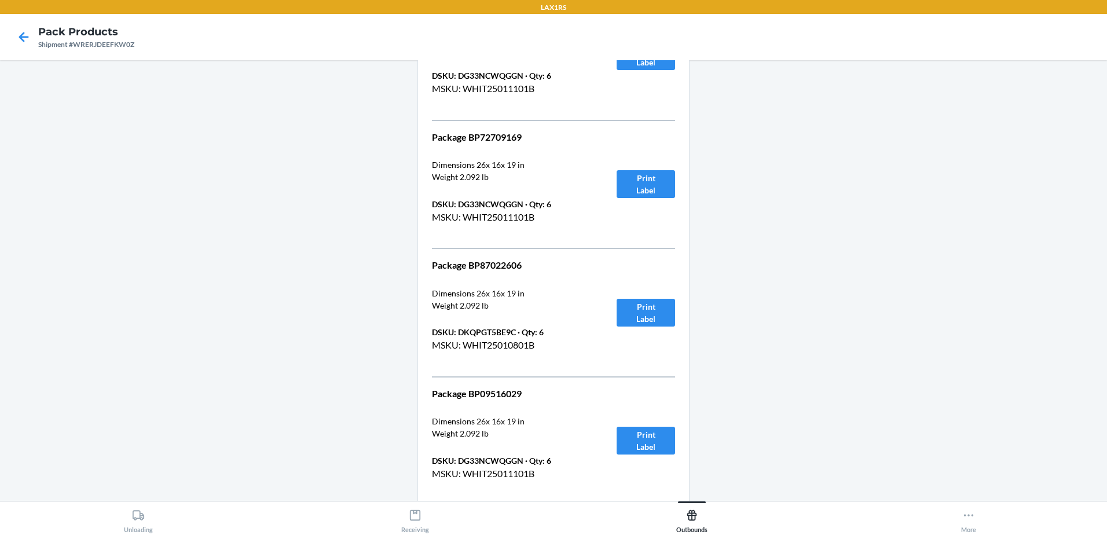
scroll to position [637, 0]
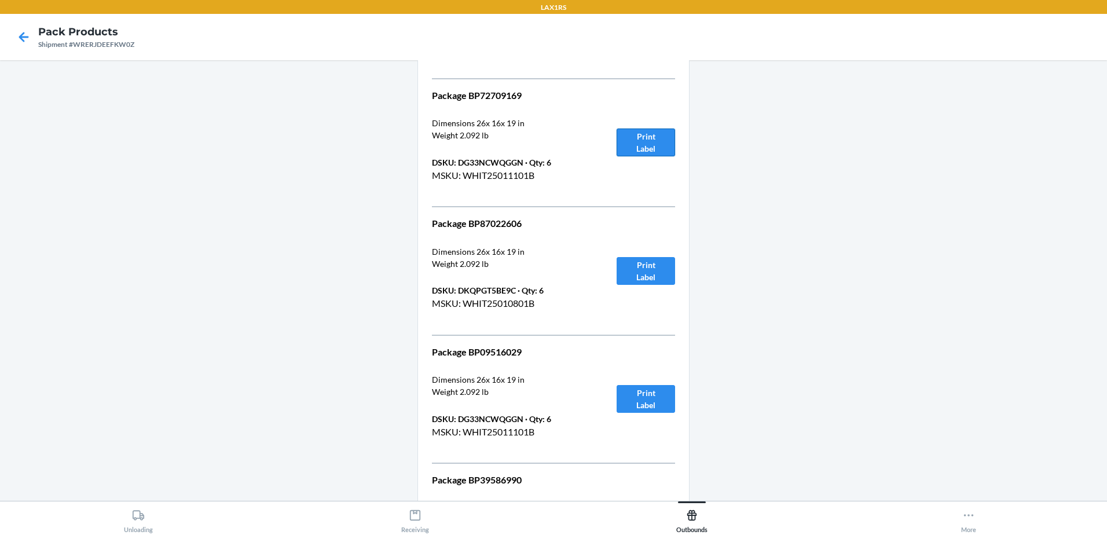
click at [645, 153] on button "Print Label" at bounding box center [646, 143] width 58 height 28
click at [642, 271] on button "Print Label" at bounding box center [646, 271] width 58 height 28
click at [640, 402] on button "Print Label" at bounding box center [646, 399] width 58 height 28
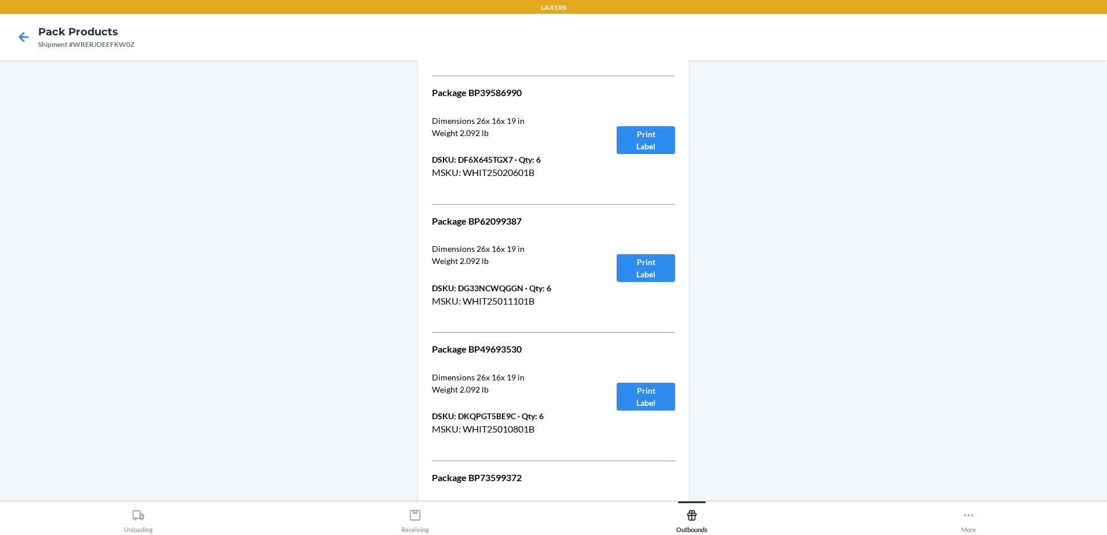
scroll to position [1042, 0]
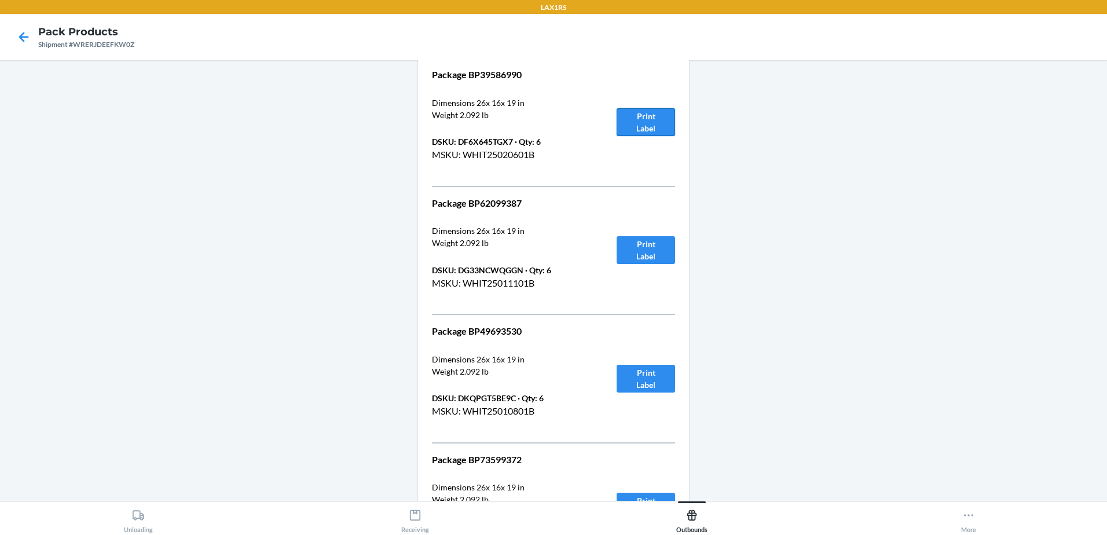
click at [625, 124] on button "Print Label" at bounding box center [646, 122] width 58 height 28
click at [653, 244] on button "Print Label" at bounding box center [646, 250] width 58 height 28
click at [633, 371] on button "Print Label" at bounding box center [646, 379] width 58 height 28
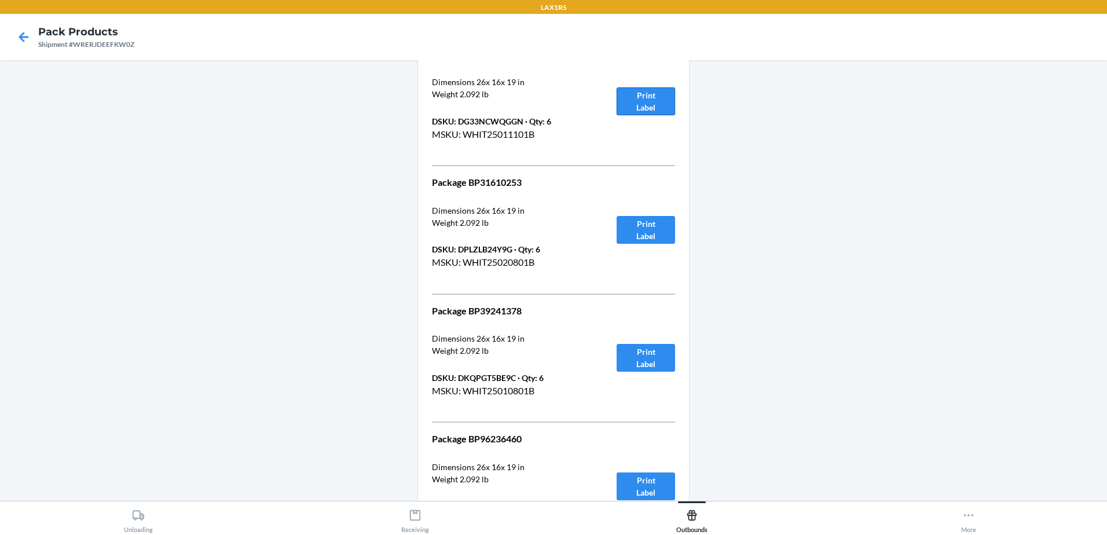
click at [647, 99] on button "Print Label" at bounding box center [646, 101] width 58 height 28
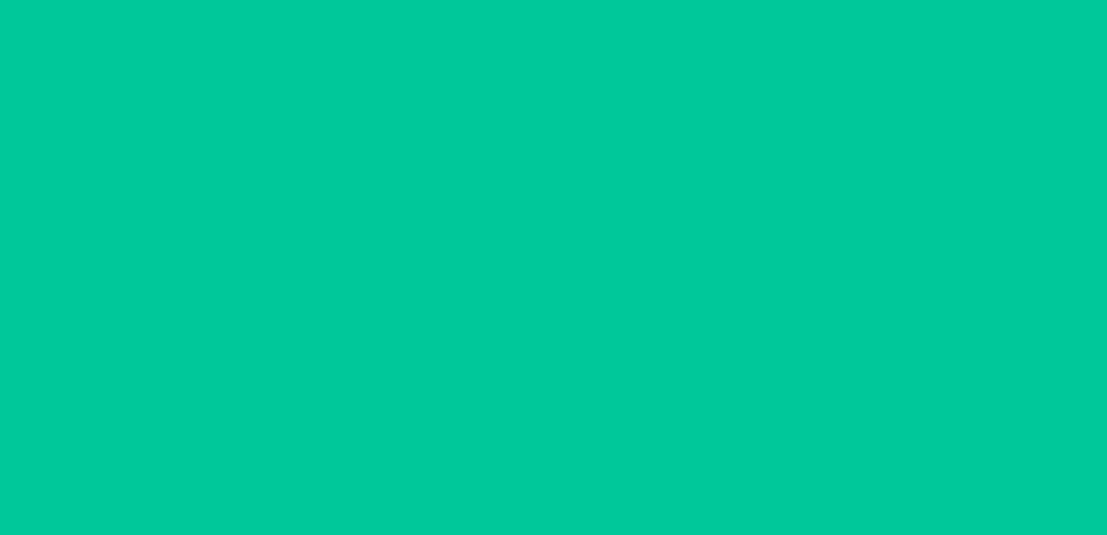
scroll to position [1447, 0]
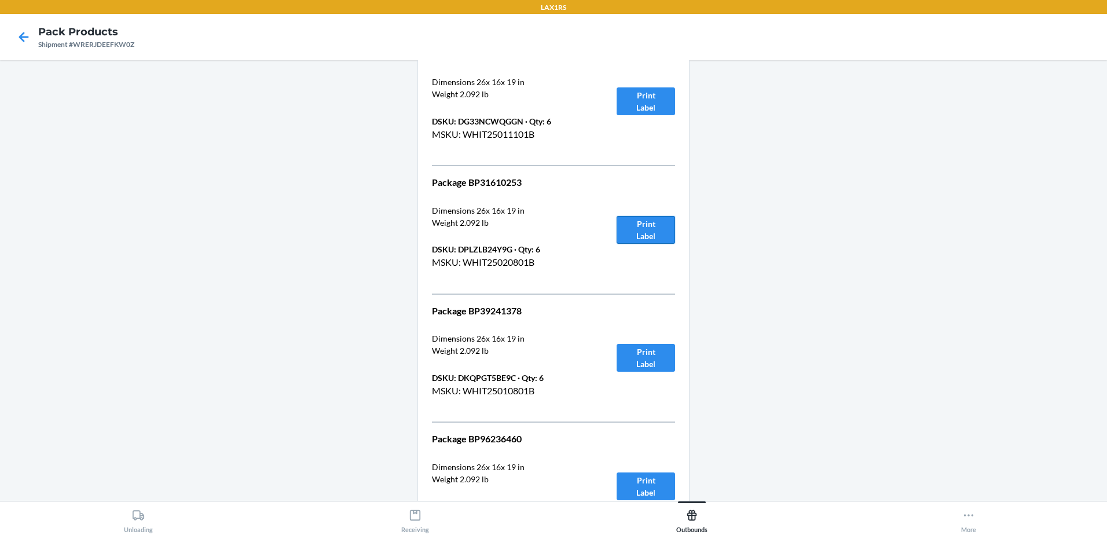
click at [638, 226] on button "Print Label" at bounding box center [646, 230] width 58 height 28
click at [647, 360] on button "Print Label" at bounding box center [646, 358] width 58 height 28
click at [629, 481] on button "Print Label" at bounding box center [646, 486] width 58 height 28
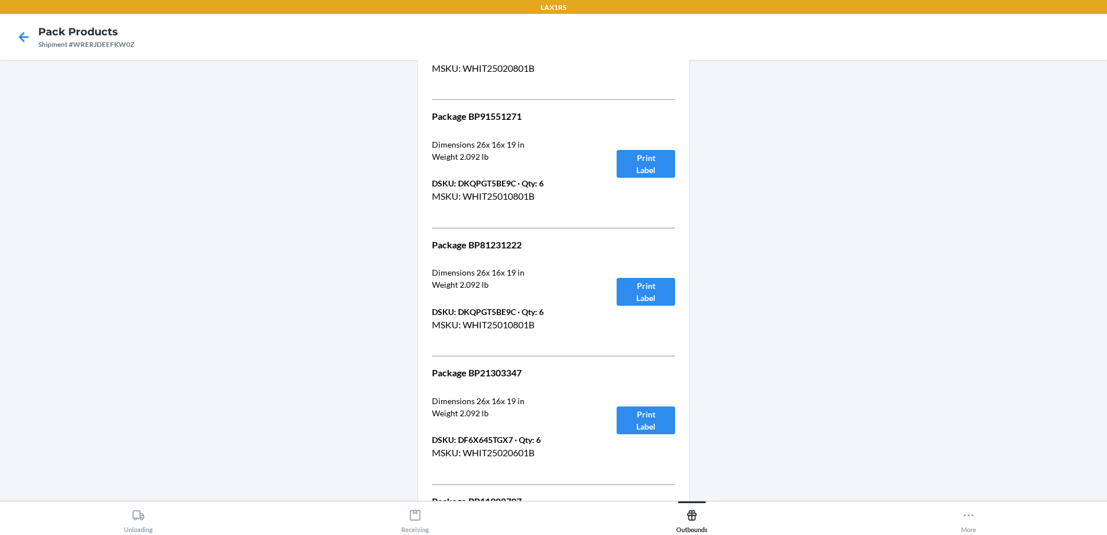
scroll to position [1969, 0]
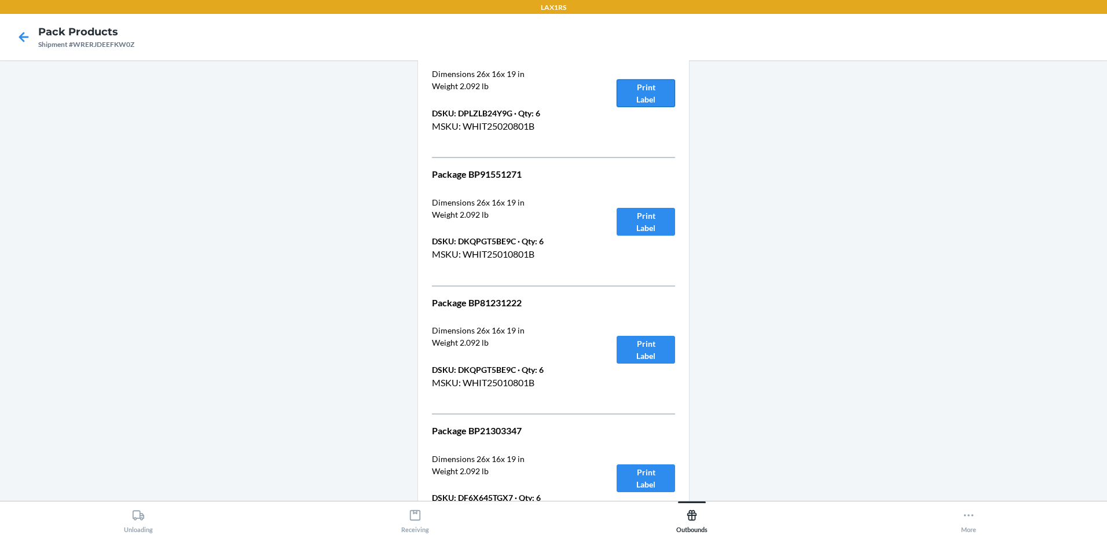
click at [650, 97] on button "Print Label" at bounding box center [646, 93] width 58 height 28
click at [631, 226] on button "Print Label" at bounding box center [646, 222] width 58 height 28
click at [656, 354] on button "Print Label" at bounding box center [646, 350] width 58 height 28
click at [650, 481] on button "Print Label" at bounding box center [646, 478] width 58 height 28
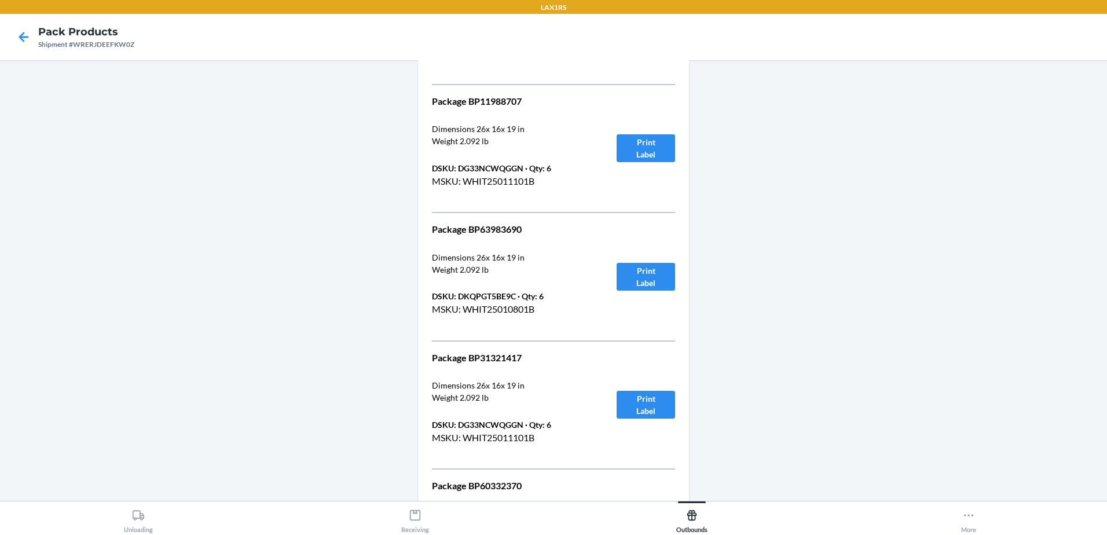
scroll to position [2432, 0]
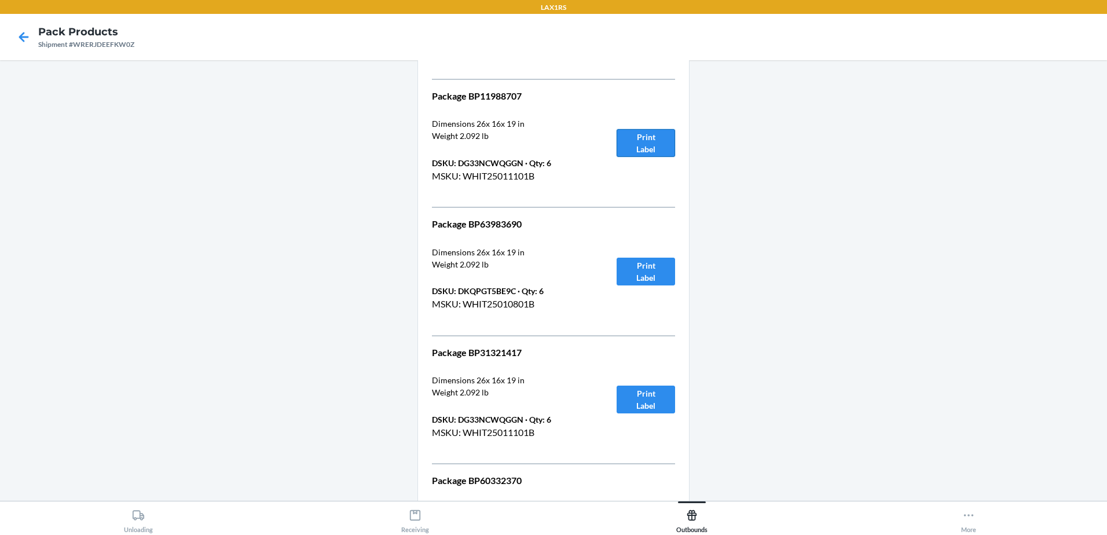
click at [659, 143] on button "Print Label" at bounding box center [646, 143] width 58 height 28
drag, startPoint x: 665, startPoint y: 271, endPoint x: 659, endPoint y: 268, distance: 6.5
click at [660, 269] on button "Print Label" at bounding box center [646, 272] width 58 height 28
click at [638, 397] on button "Print Label" at bounding box center [646, 400] width 58 height 28
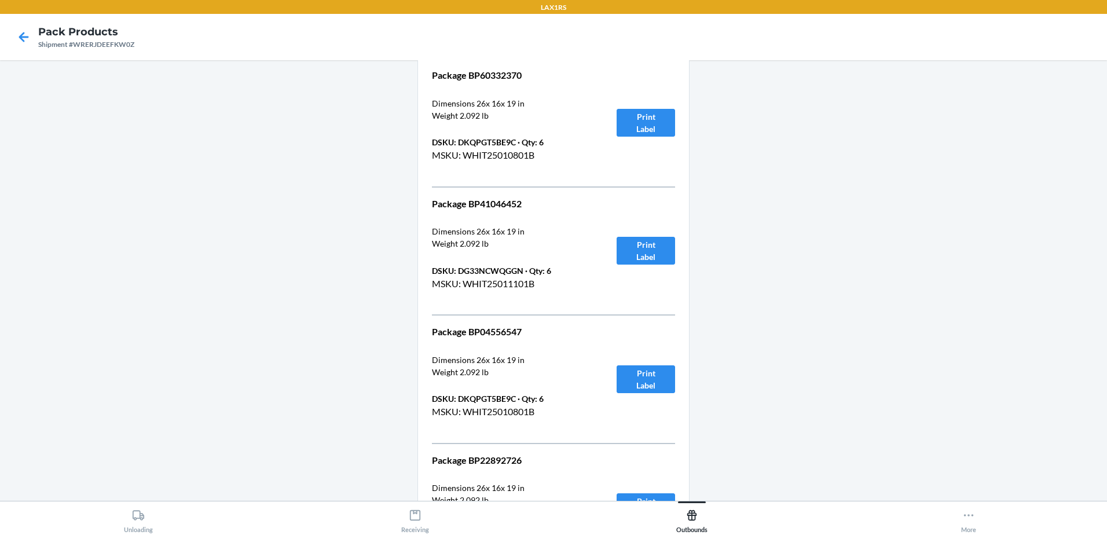
scroll to position [2895, 0]
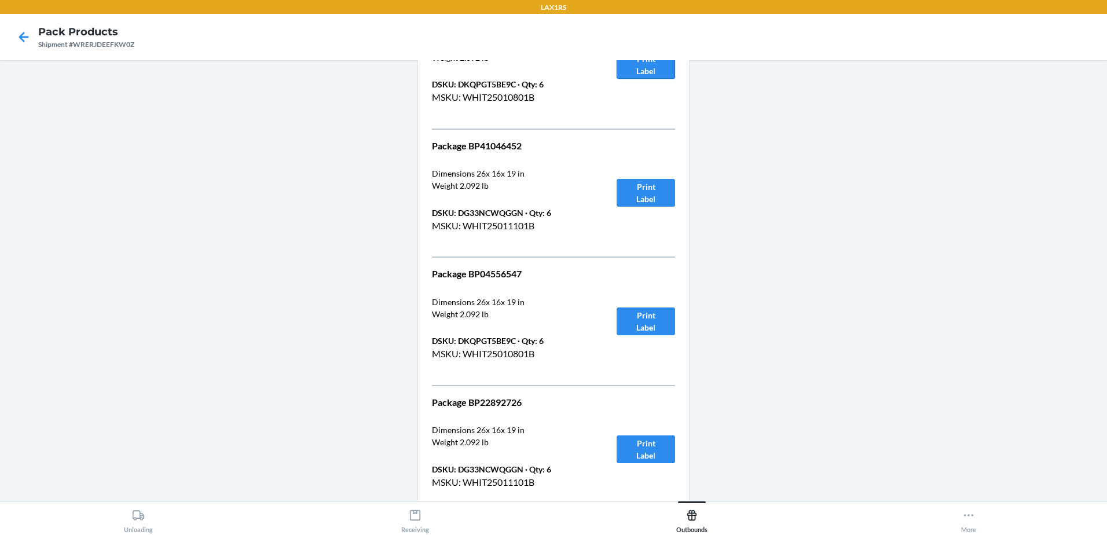
click at [629, 63] on button "Print Label" at bounding box center [646, 65] width 58 height 28
click at [670, 194] on button "Print Label" at bounding box center [646, 193] width 58 height 28
click at [640, 324] on button "Print Label" at bounding box center [646, 321] width 58 height 28
click at [634, 447] on button "Print Label" at bounding box center [646, 449] width 58 height 28
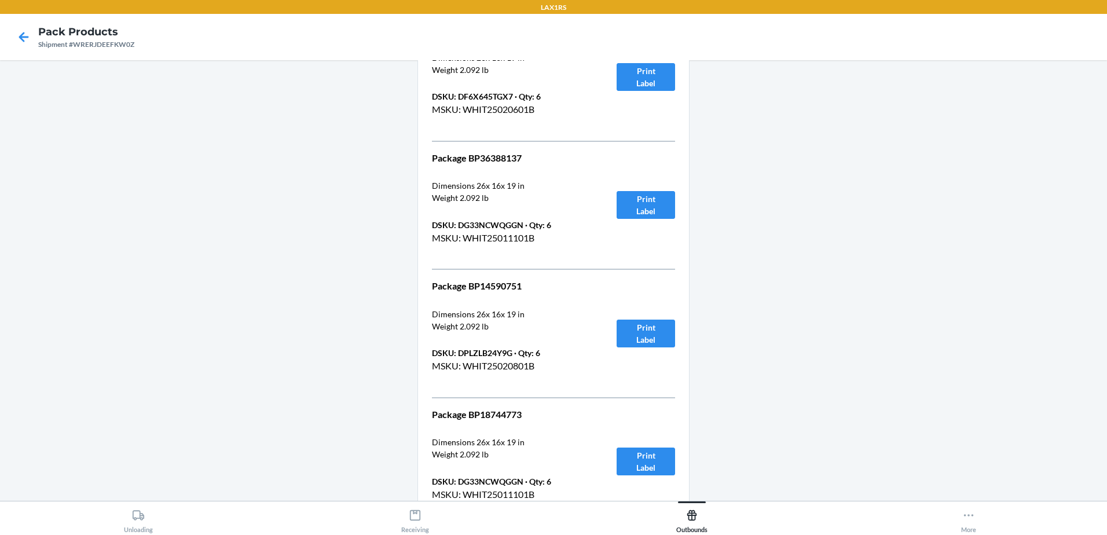
scroll to position [3416, 0]
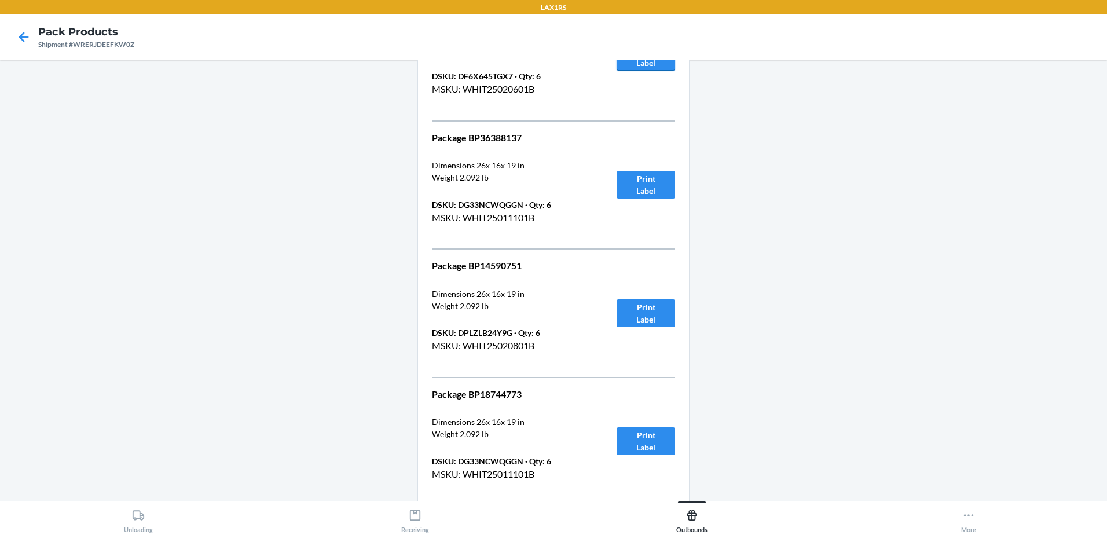
click at [651, 64] on button "Print Label" at bounding box center [646, 57] width 58 height 28
click at [644, 189] on button "Print Label" at bounding box center [646, 185] width 58 height 28
click at [637, 310] on button "Print Label" at bounding box center [646, 313] width 58 height 28
click at [653, 444] on button "Print Label" at bounding box center [646, 441] width 58 height 28
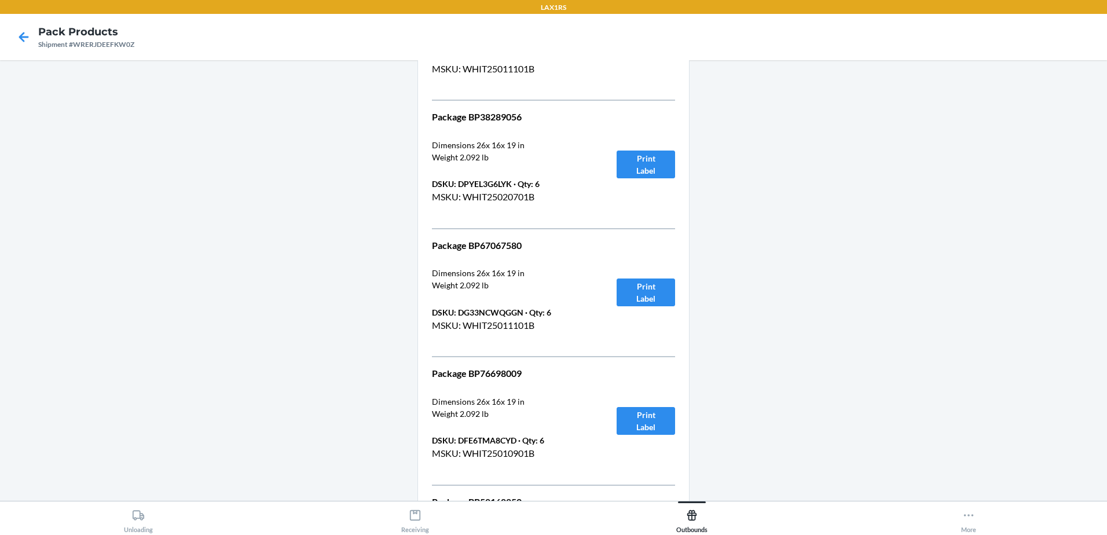
scroll to position [3879, 0]
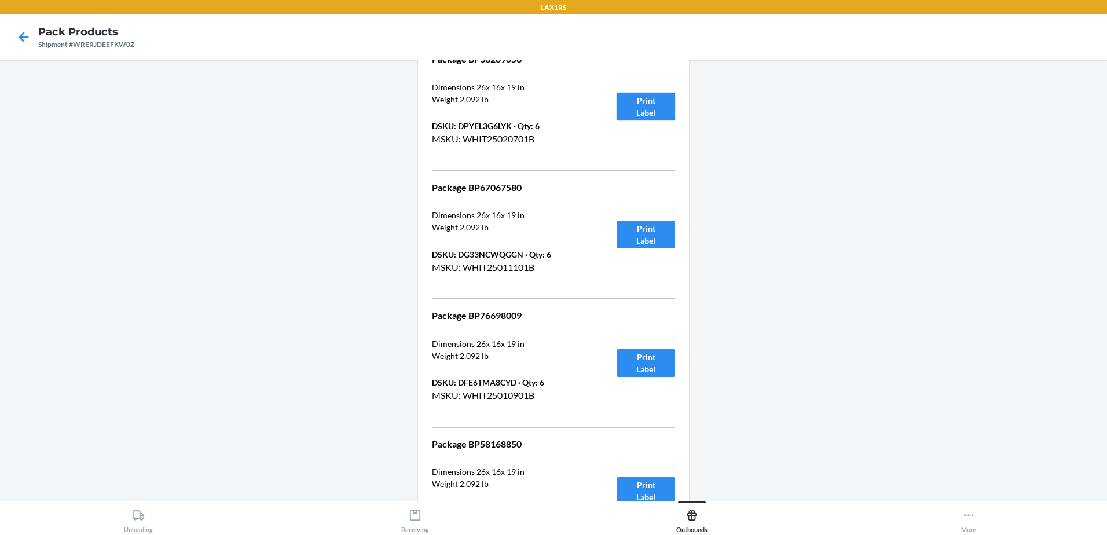
click at [661, 106] on button "Print Label" at bounding box center [646, 107] width 58 height 28
click at [654, 239] on button "Print Label" at bounding box center [646, 235] width 58 height 28
click at [635, 354] on button "Print Label" at bounding box center [646, 363] width 58 height 28
click at [632, 488] on button "Print Label" at bounding box center [646, 491] width 58 height 28
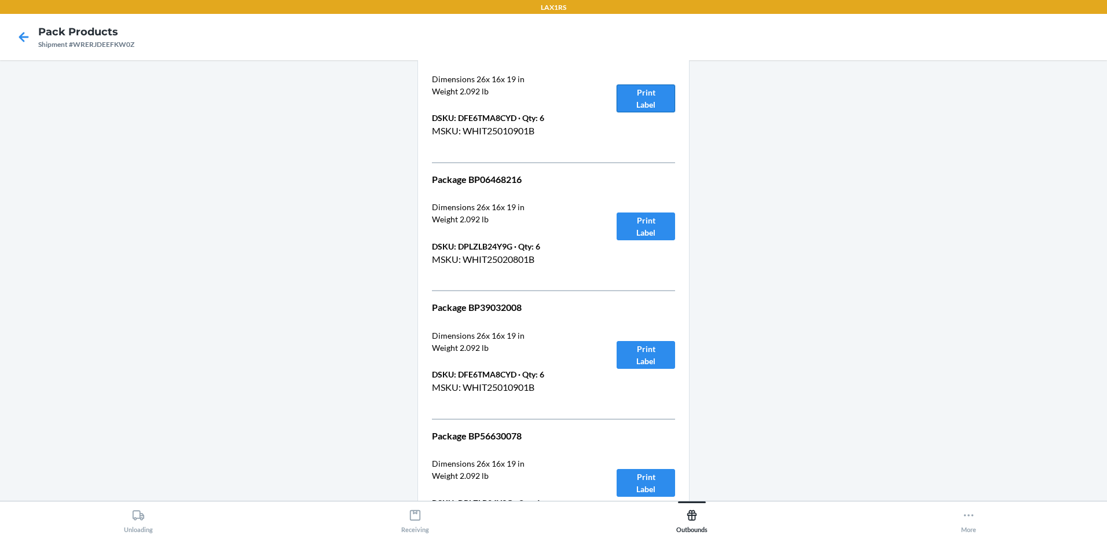
click at [657, 103] on button "Print Label" at bounding box center [646, 99] width 58 height 28
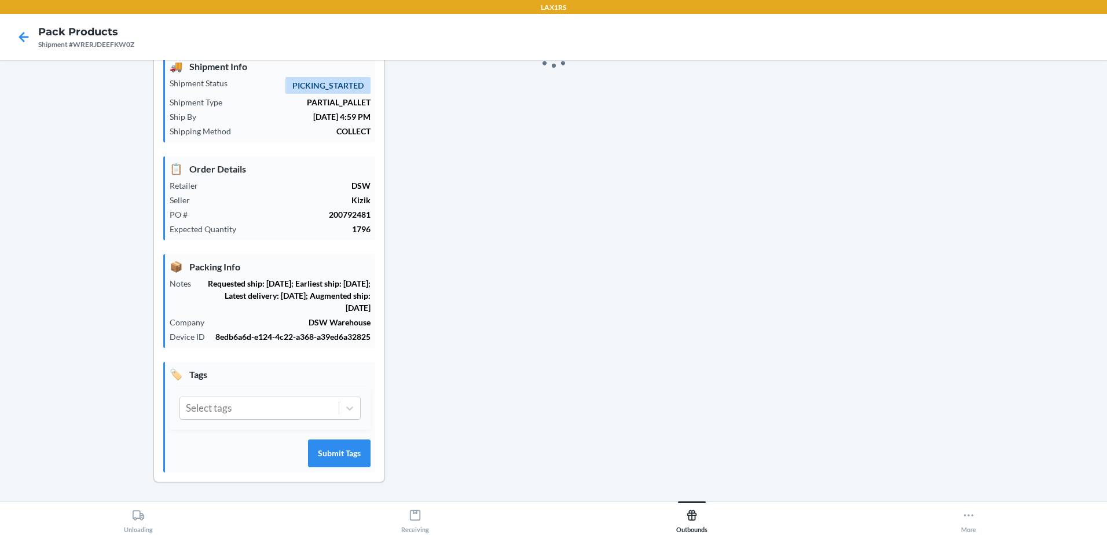
scroll to position [4400, 0]
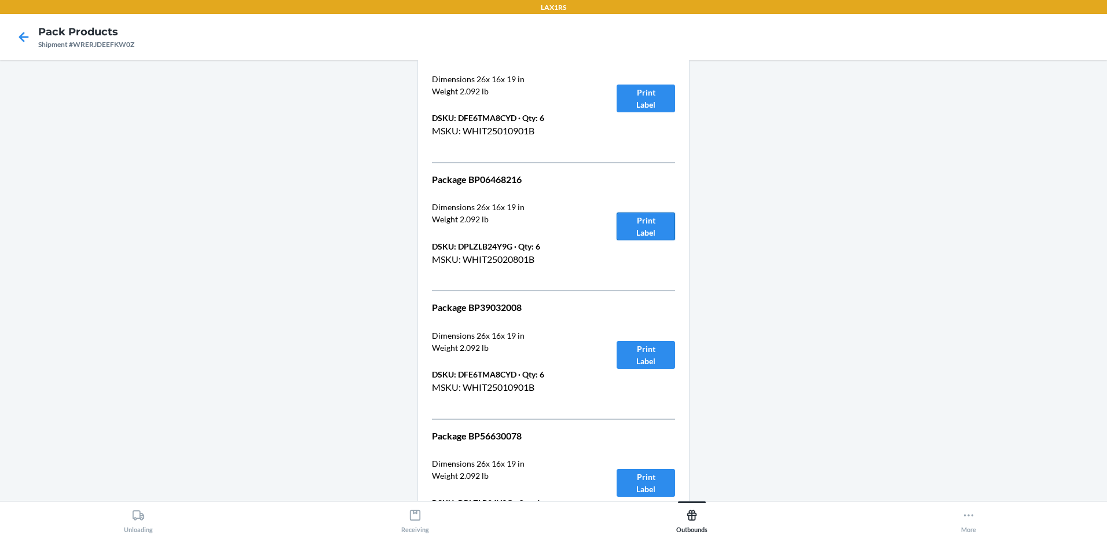
click at [650, 229] on button "Print Label" at bounding box center [646, 226] width 58 height 28
click at [638, 357] on button "Print Label" at bounding box center [646, 355] width 58 height 28
click at [643, 478] on button "Print Label" at bounding box center [646, 483] width 58 height 28
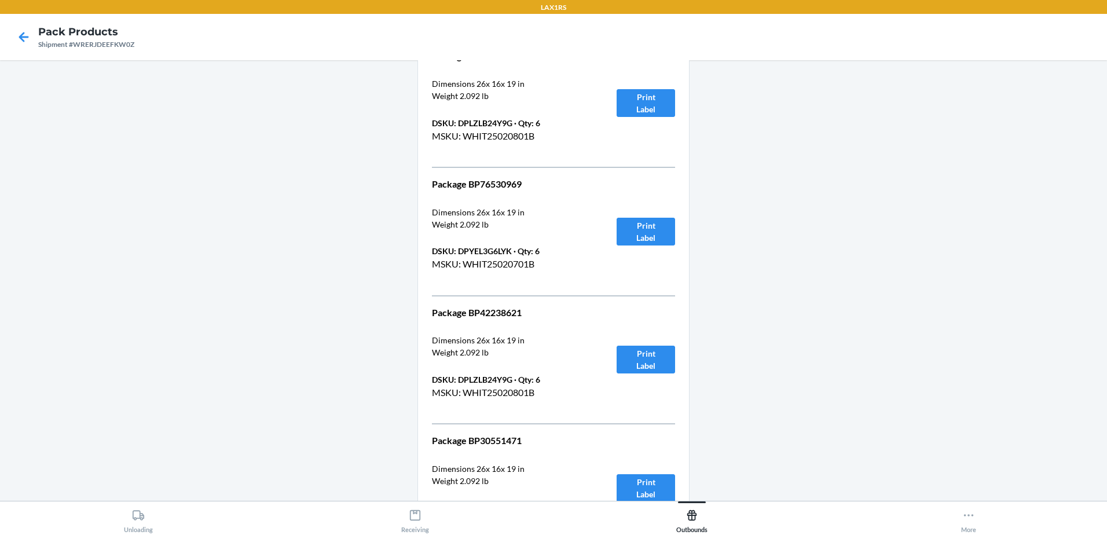
scroll to position [4864, 0]
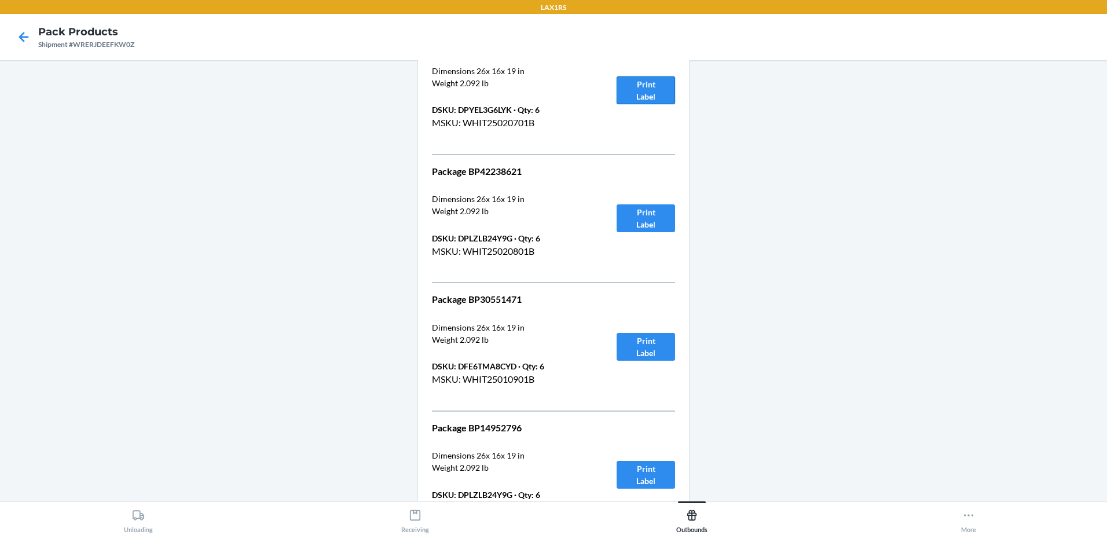
click at [651, 91] on button "Print Label" at bounding box center [646, 90] width 58 height 28
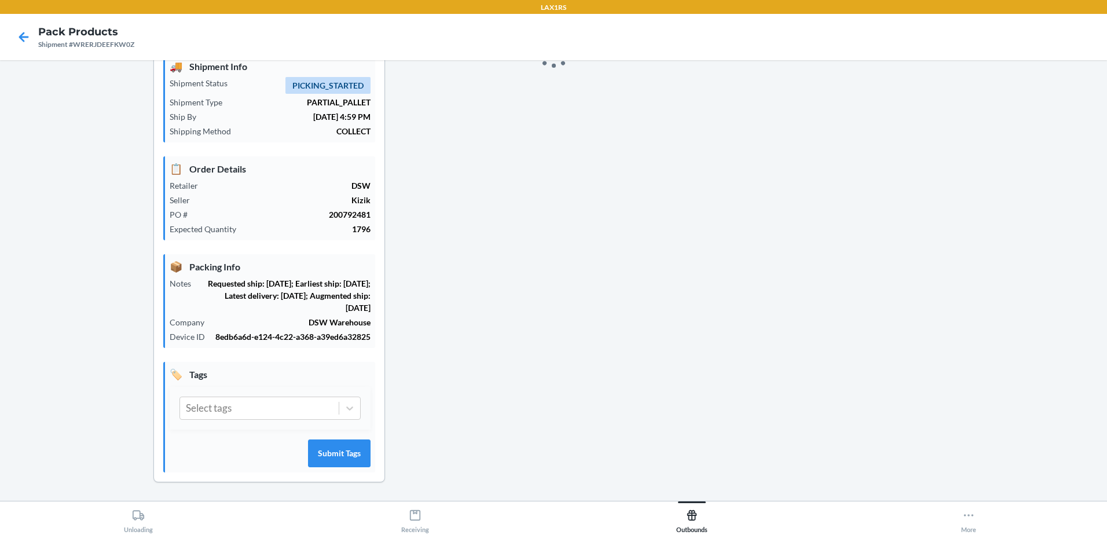
scroll to position [4921, 0]
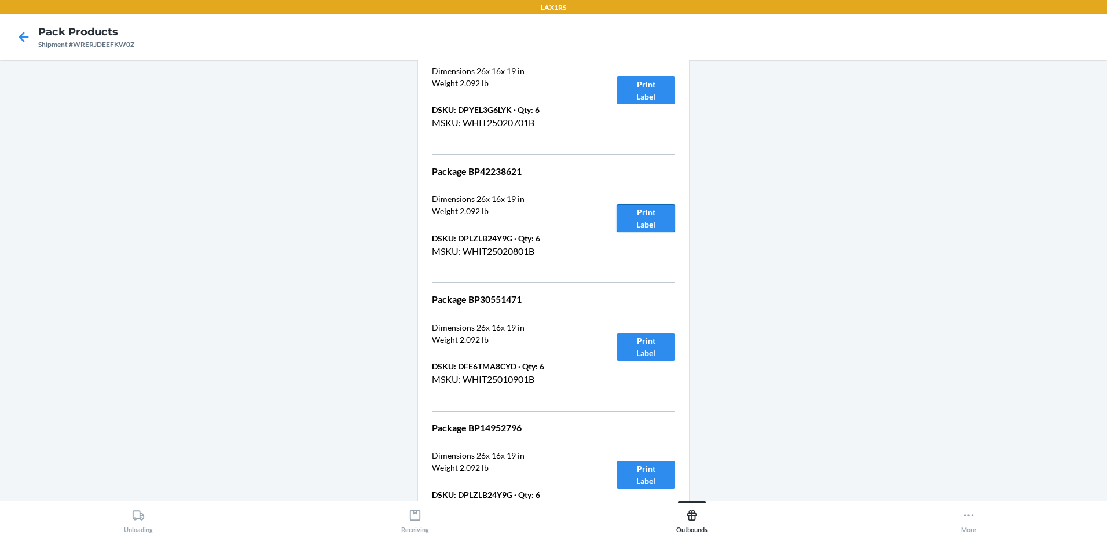
click at [657, 222] on button "Print Label" at bounding box center [646, 218] width 58 height 28
click at [655, 339] on button "Print Label" at bounding box center [646, 347] width 58 height 28
click at [632, 474] on button "Print Label" at bounding box center [646, 475] width 58 height 28
click at [665, 342] on button "Print Label" at bounding box center [646, 347] width 58 height 28
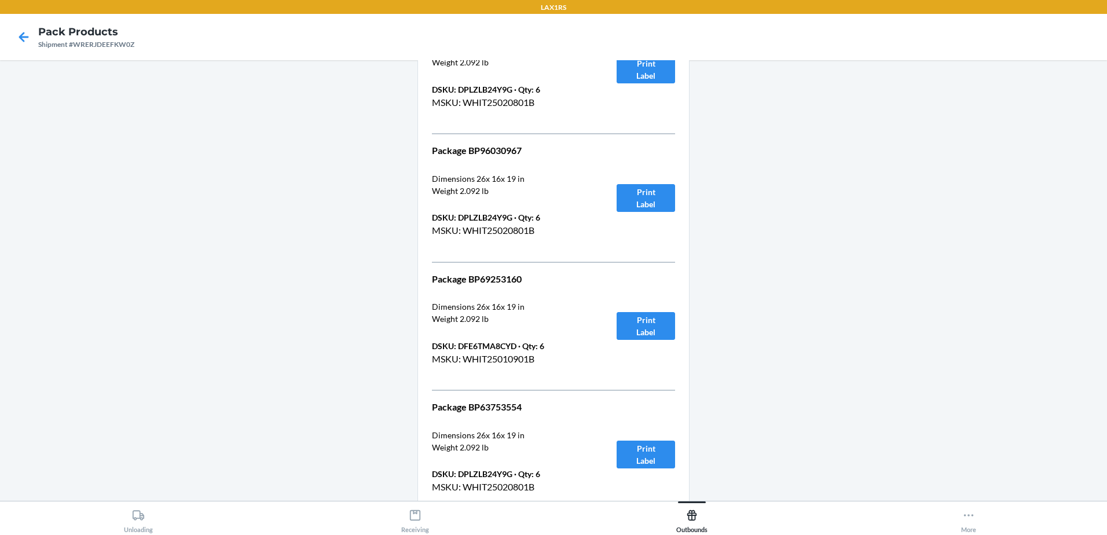
scroll to position [5385, 0]
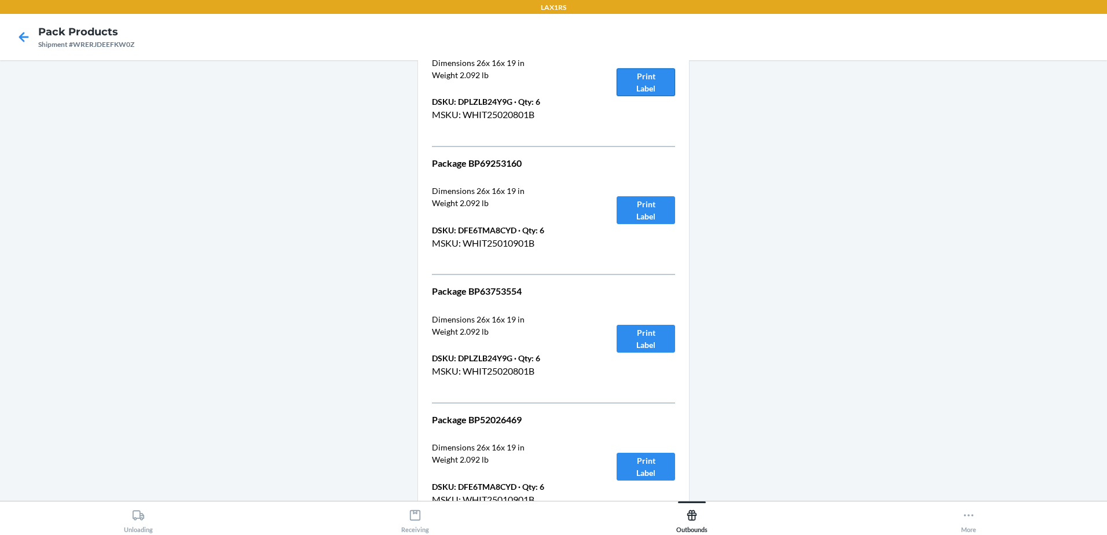
click at [642, 86] on button "Print Label" at bounding box center [646, 82] width 58 height 28
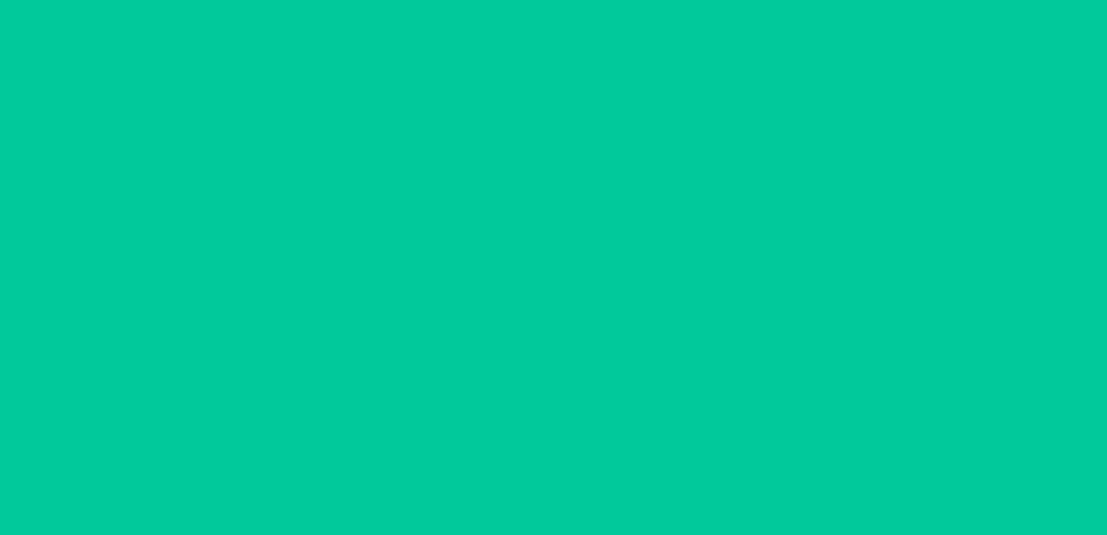
scroll to position [5443, 0]
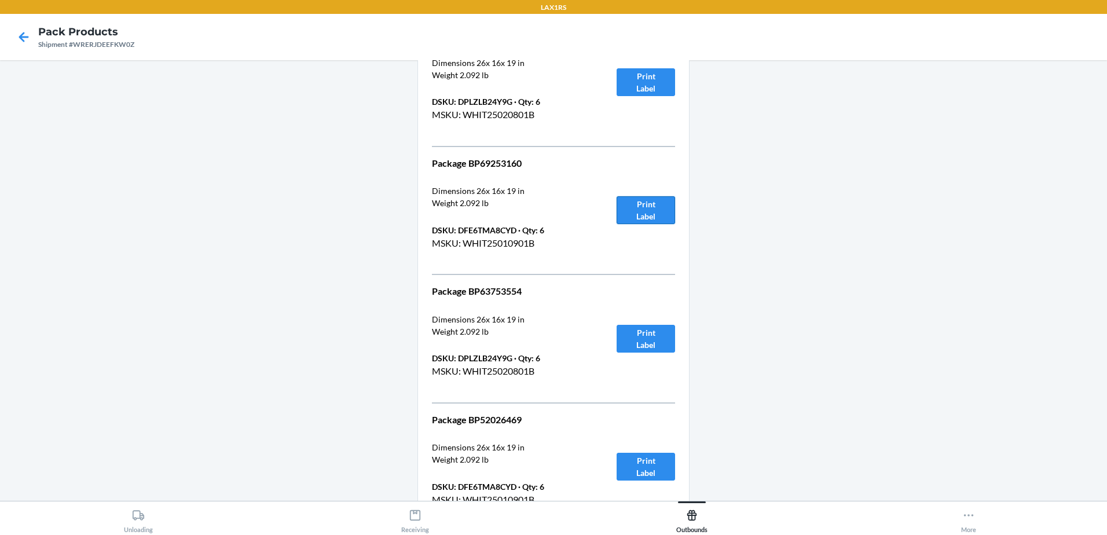
click at [632, 214] on button "Print Label" at bounding box center [646, 210] width 58 height 28
click at [646, 341] on button "Print Label" at bounding box center [646, 339] width 58 height 28
click at [644, 461] on button "Print Label" at bounding box center [646, 467] width 58 height 28
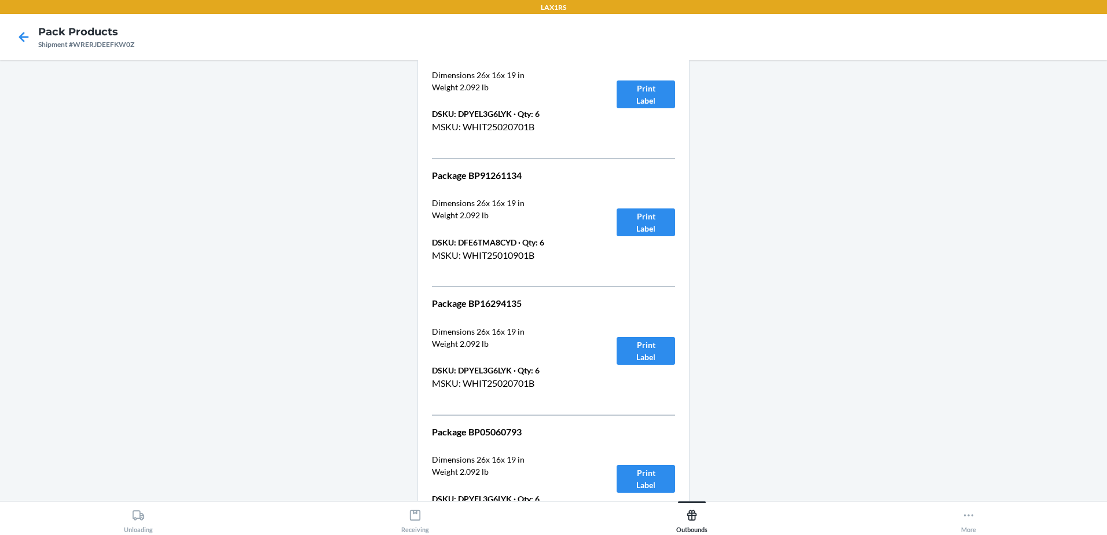
scroll to position [5964, 0]
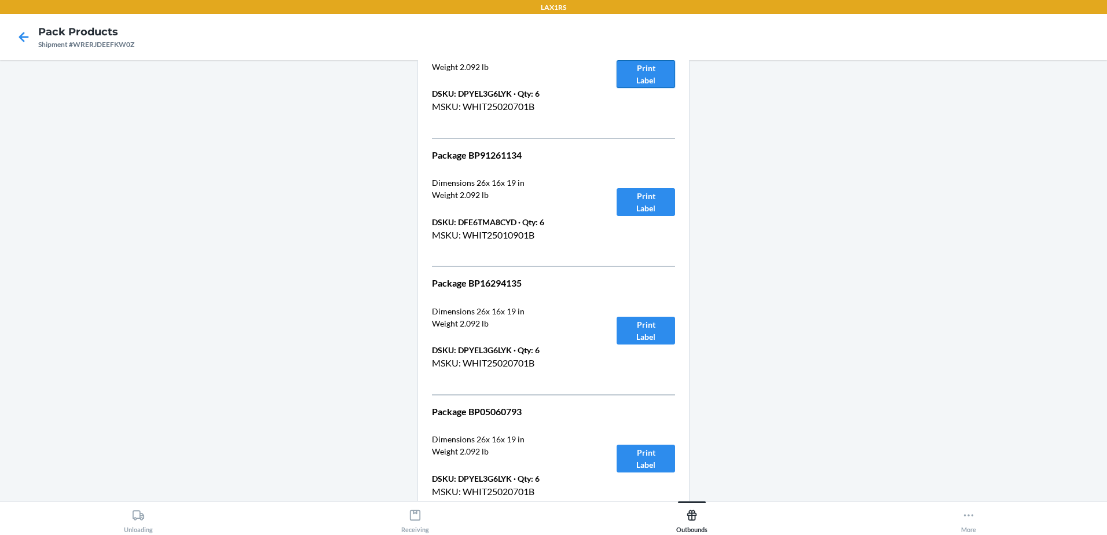
click at [658, 71] on button "Print Label" at bounding box center [646, 74] width 58 height 28
click at [628, 204] on button "Print Label" at bounding box center [646, 202] width 58 height 28
click at [642, 328] on button "Print Label" at bounding box center [646, 331] width 58 height 28
click at [658, 455] on button "Print Label" at bounding box center [646, 459] width 58 height 28
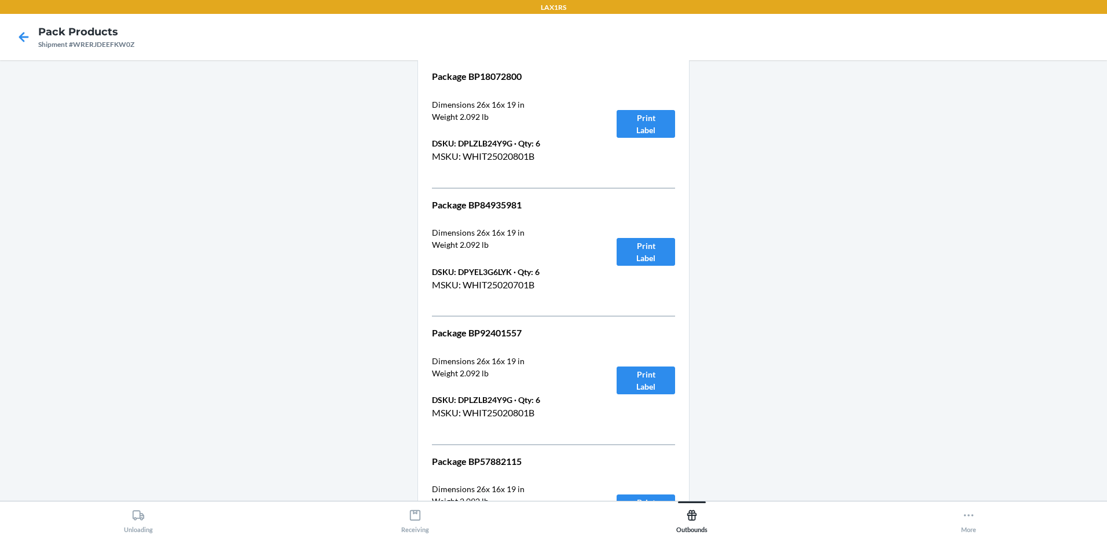
scroll to position [6485, 0]
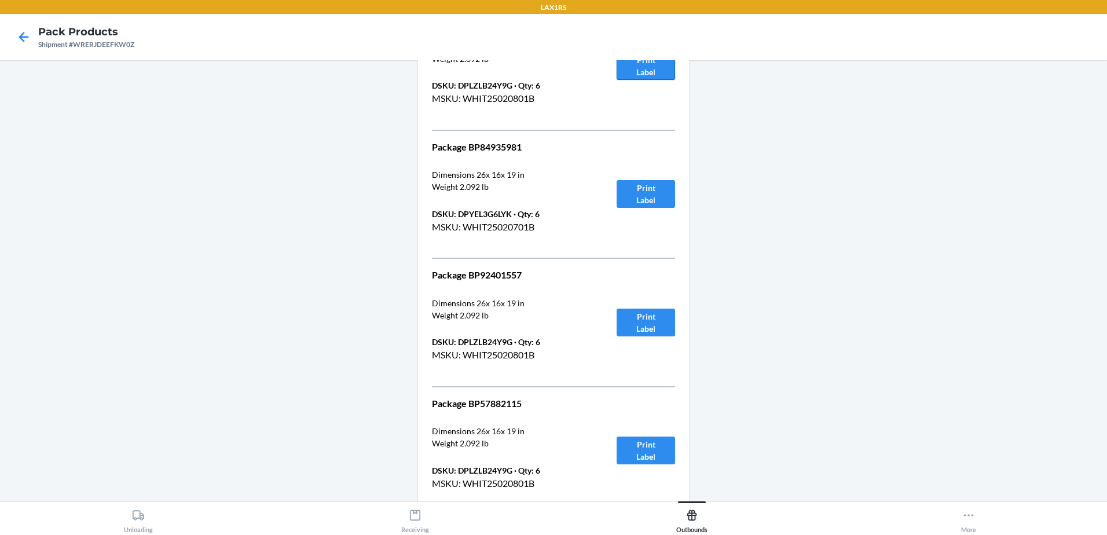
click at [648, 76] on button "Print Label" at bounding box center [646, 66] width 58 height 28
click at [617, 202] on button "Print Label" at bounding box center [646, 194] width 58 height 28
click at [644, 314] on button "Print Label" at bounding box center [646, 323] width 58 height 28
click at [644, 454] on button "Print Label" at bounding box center [646, 451] width 58 height 28
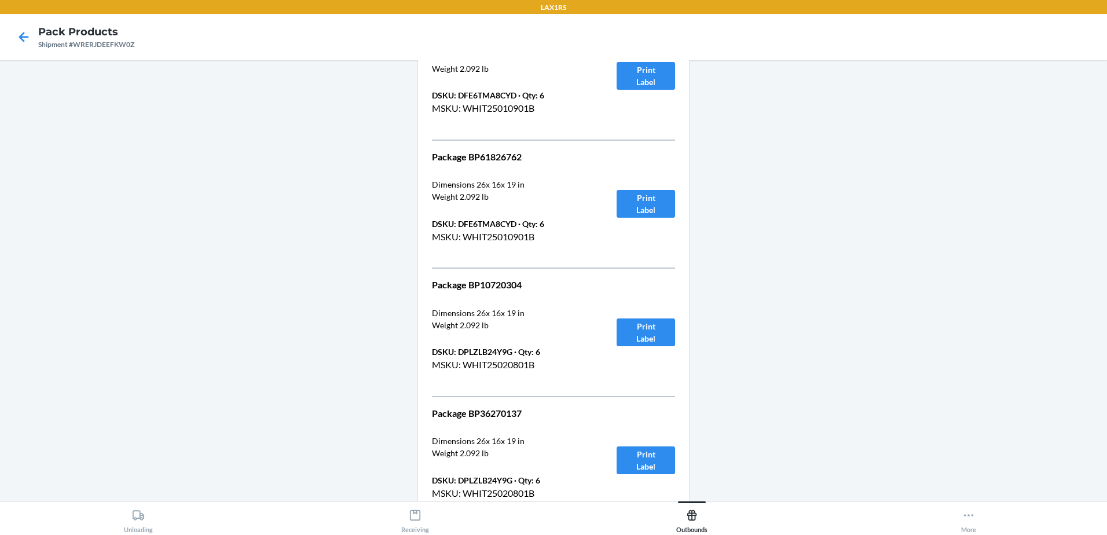
scroll to position [7006, 0]
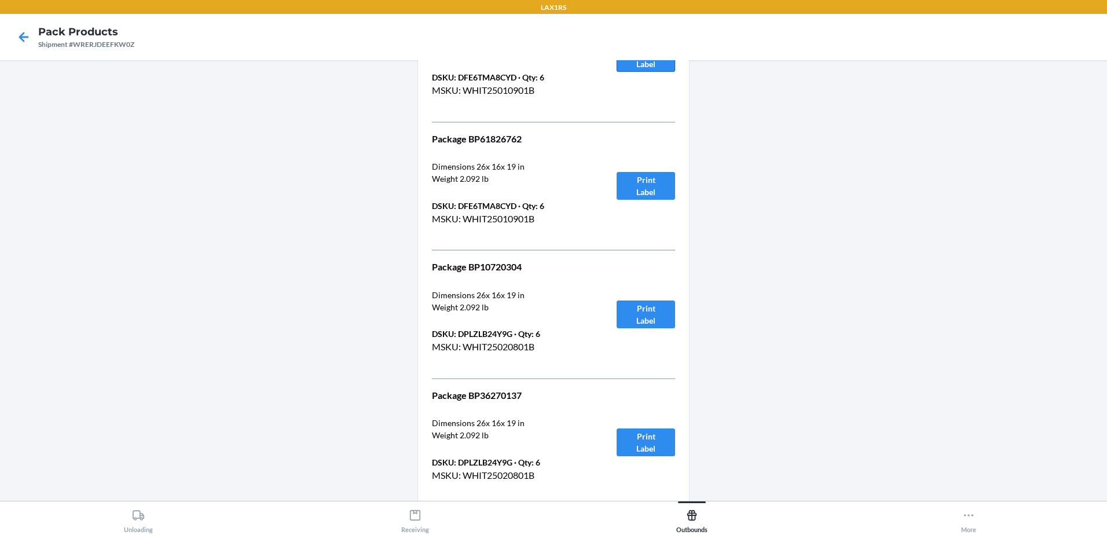
click at [637, 69] on button "Print Label" at bounding box center [646, 58] width 58 height 28
click at [636, 182] on button "Print Label" at bounding box center [646, 186] width 58 height 28
click at [664, 316] on button "Print Label" at bounding box center [646, 314] width 58 height 28
click at [651, 441] on button "Print Label" at bounding box center [646, 442] width 58 height 28
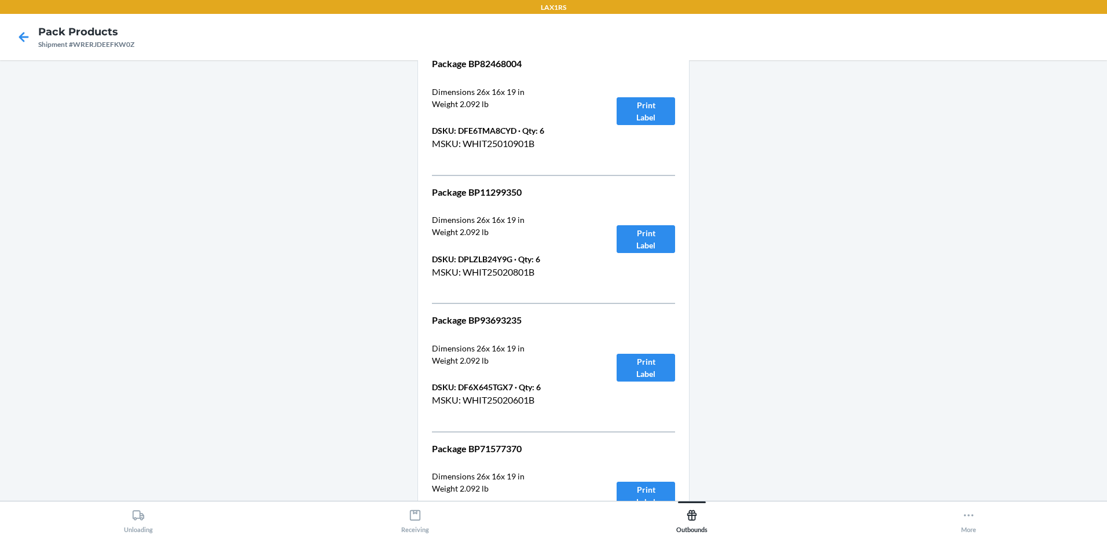
scroll to position [7469, 0]
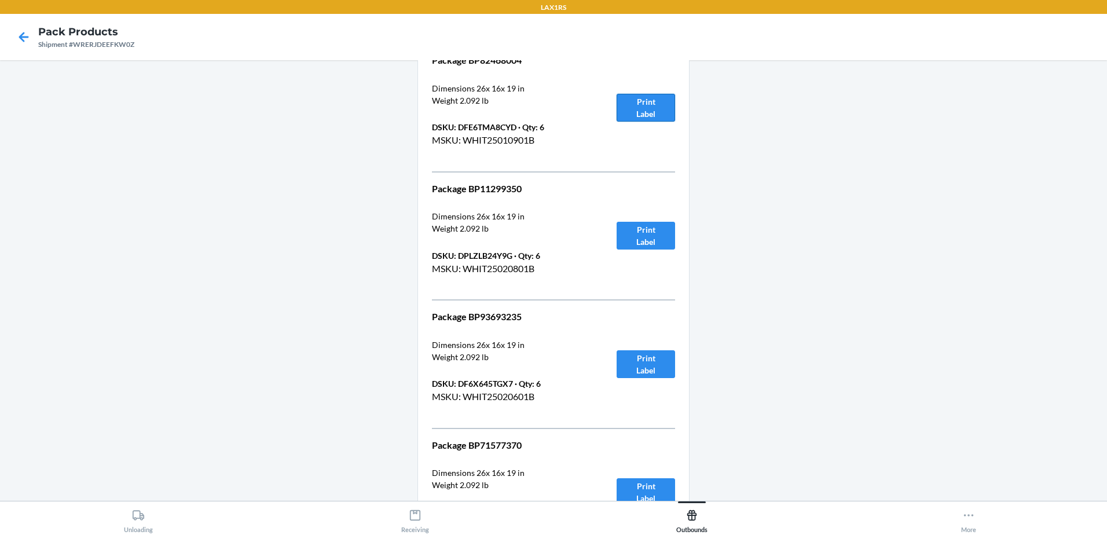
click at [658, 102] on button "Print Label" at bounding box center [646, 108] width 58 height 28
click at [654, 227] on button "Print Label" at bounding box center [646, 236] width 58 height 28
click at [651, 360] on button "Print Label" at bounding box center [646, 364] width 58 height 28
click at [658, 488] on button "Print Label" at bounding box center [646, 492] width 58 height 28
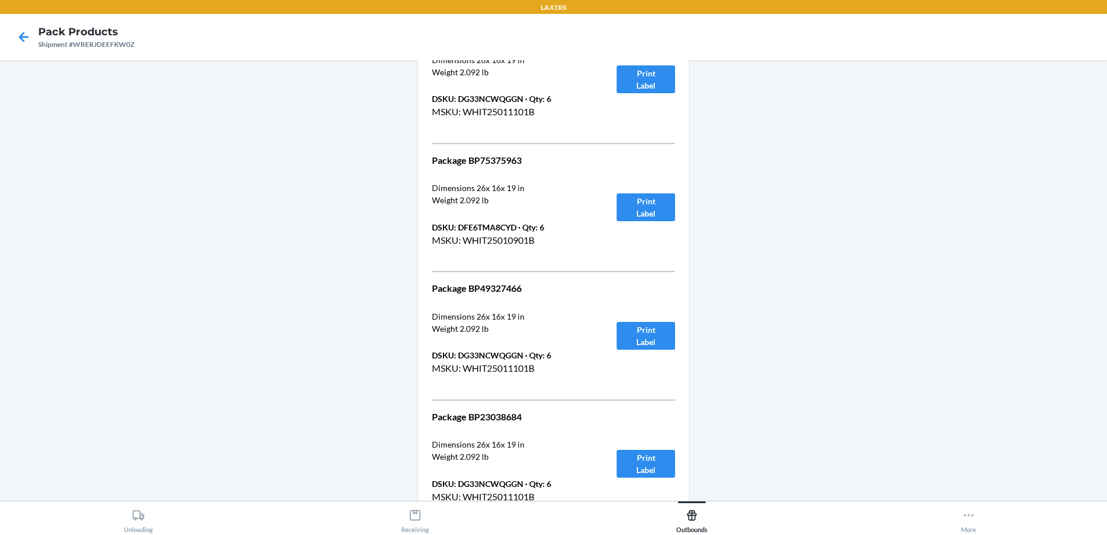
scroll to position [7990, 0]
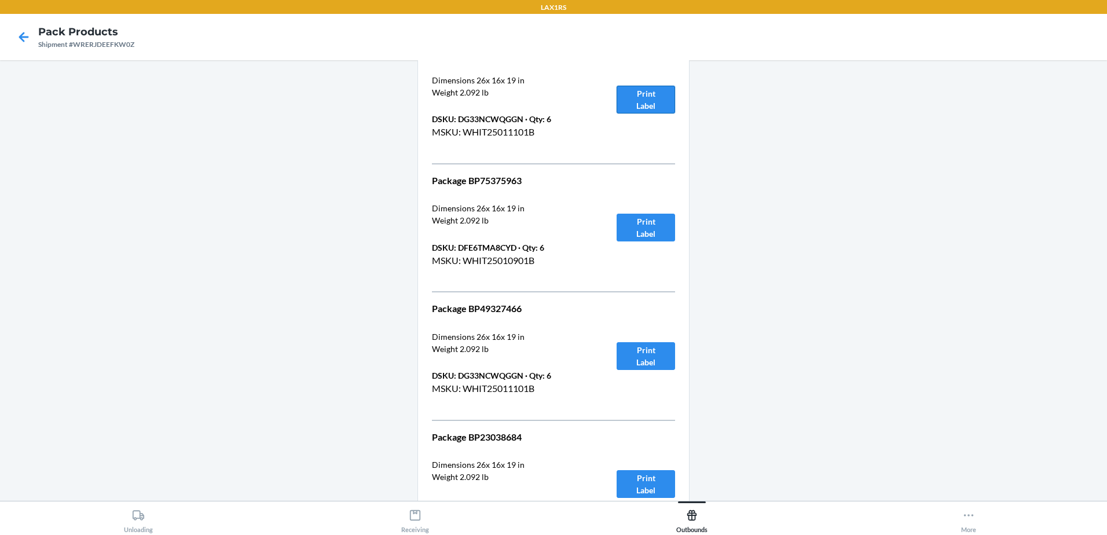
click at [653, 93] on button "Print Label" at bounding box center [646, 100] width 58 height 28
click at [626, 220] on button "Print Label" at bounding box center [646, 228] width 58 height 28
click at [641, 360] on button "Print Label" at bounding box center [646, 356] width 58 height 28
click at [647, 481] on button "Print Label" at bounding box center [646, 484] width 58 height 28
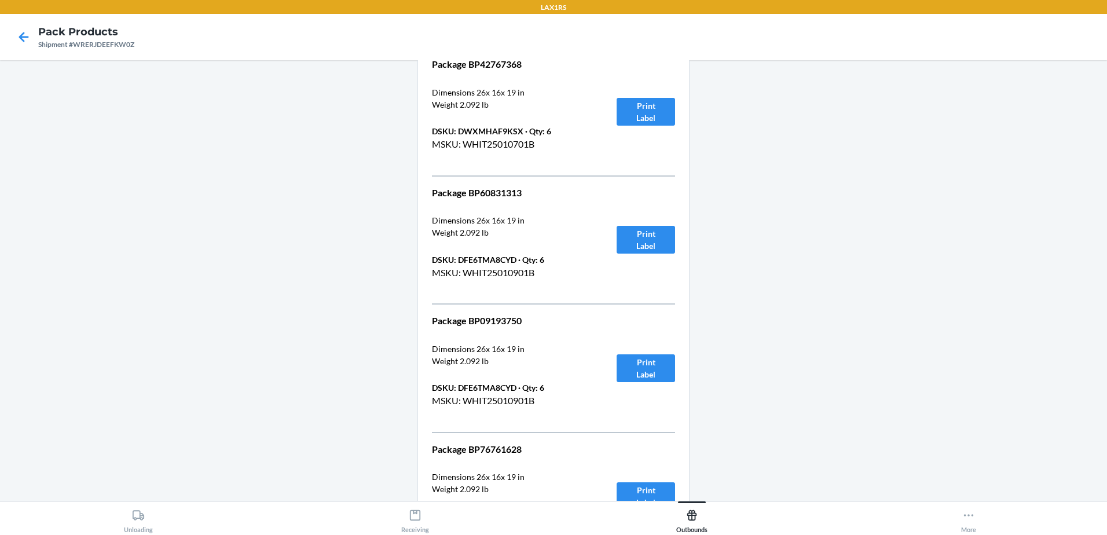
scroll to position [8511, 0]
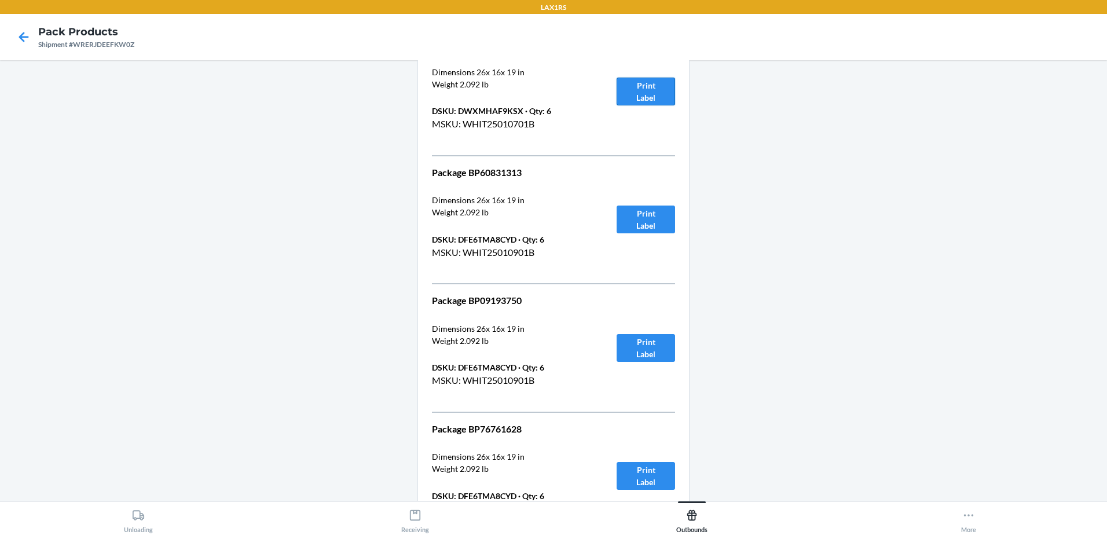
click at [644, 91] on button "Print Label" at bounding box center [646, 92] width 58 height 28
click at [596, 219] on div "Package BP60831313 Dimensions 26 x 16 x 19 in Weight 2.092 lb DSKU: DFE6TMA8CYD…" at bounding box center [553, 220] width 243 height 109
click at [643, 217] on button "Print Label" at bounding box center [646, 220] width 58 height 28
click at [637, 338] on button "Print Label" at bounding box center [646, 348] width 58 height 28
click at [651, 476] on button "Print Label" at bounding box center [646, 476] width 58 height 28
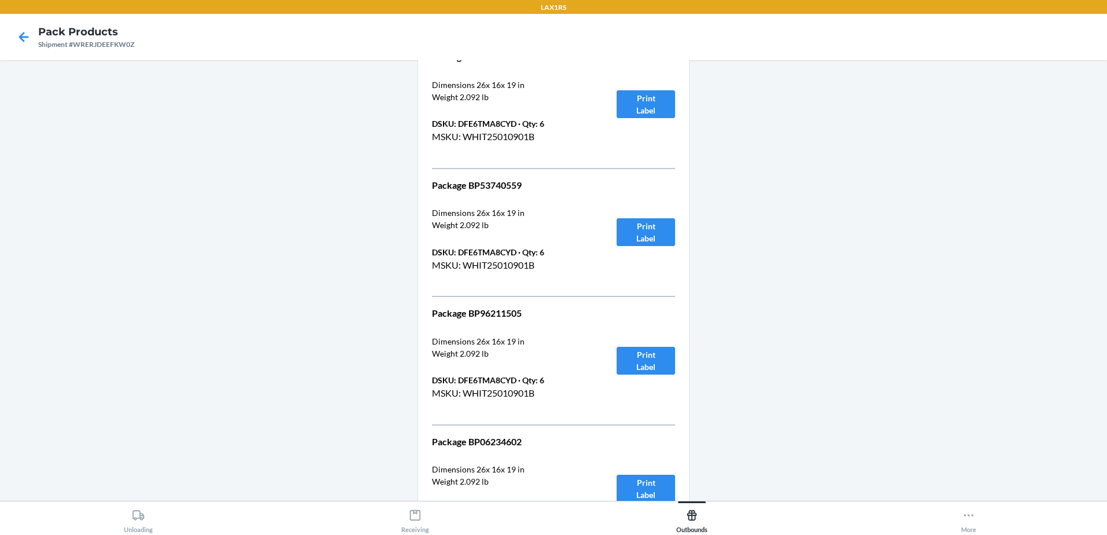
scroll to position [9032, 0]
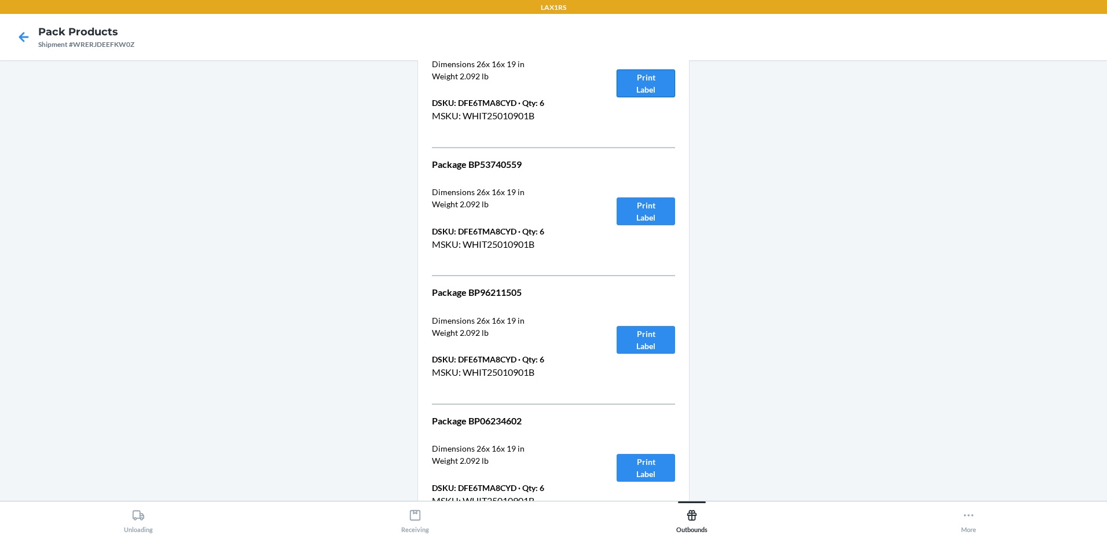
click at [617, 74] on button "Print Label" at bounding box center [646, 83] width 58 height 28
click at [638, 215] on button "Print Label" at bounding box center [646, 211] width 58 height 28
click at [655, 331] on button "Print Label" at bounding box center [646, 340] width 58 height 28
click at [653, 479] on button "Print Label" at bounding box center [646, 468] width 58 height 28
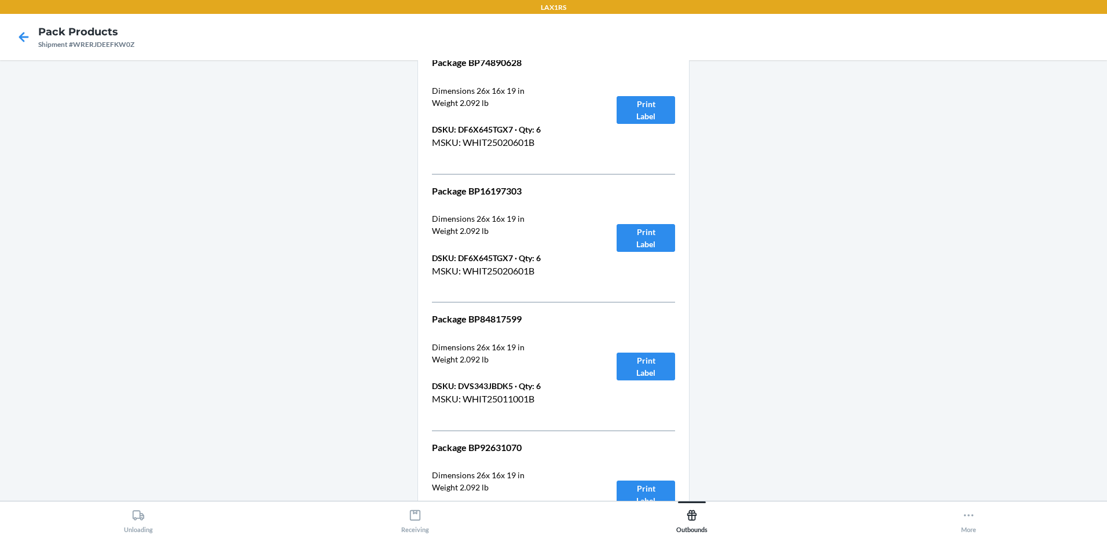
scroll to position [9553, 0]
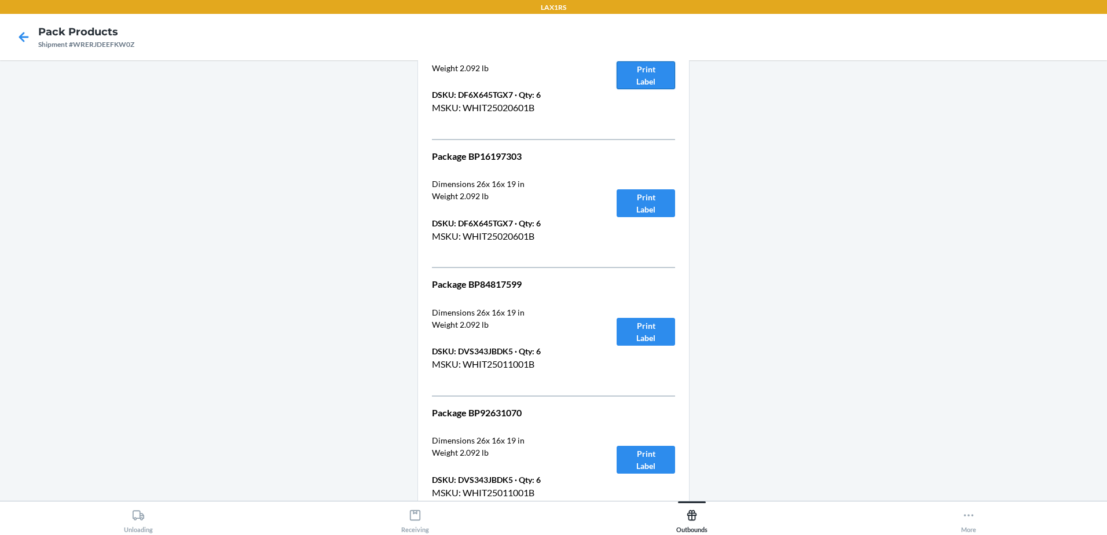
click at [644, 72] on button "Print Label" at bounding box center [646, 75] width 58 height 28
click at [635, 203] on button "Print Label" at bounding box center [646, 203] width 58 height 28
click at [617, 340] on button "Print Label" at bounding box center [646, 332] width 58 height 28
click at [647, 448] on button "Print Label" at bounding box center [646, 460] width 58 height 28
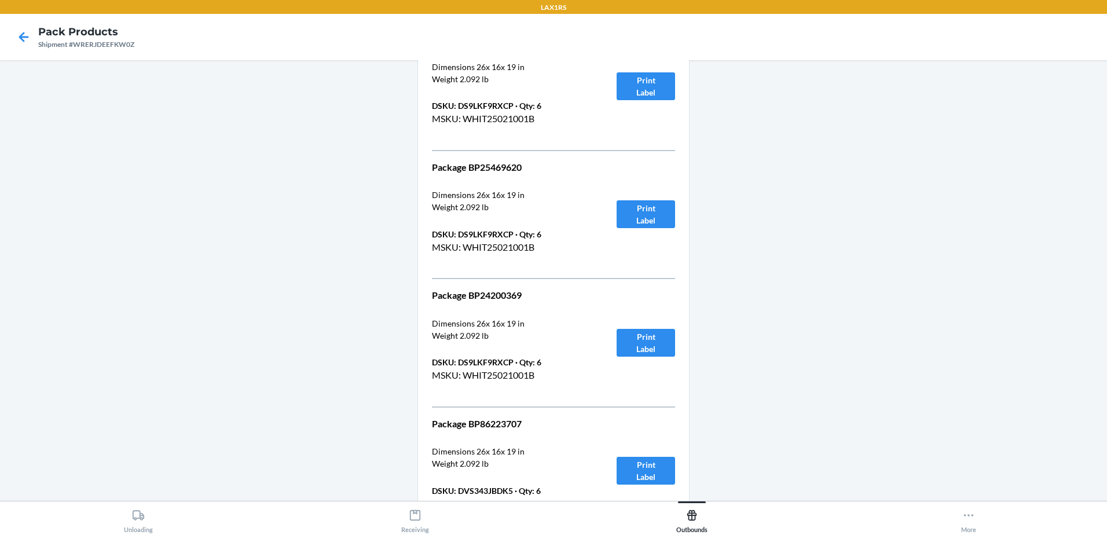
scroll to position [10074, 0]
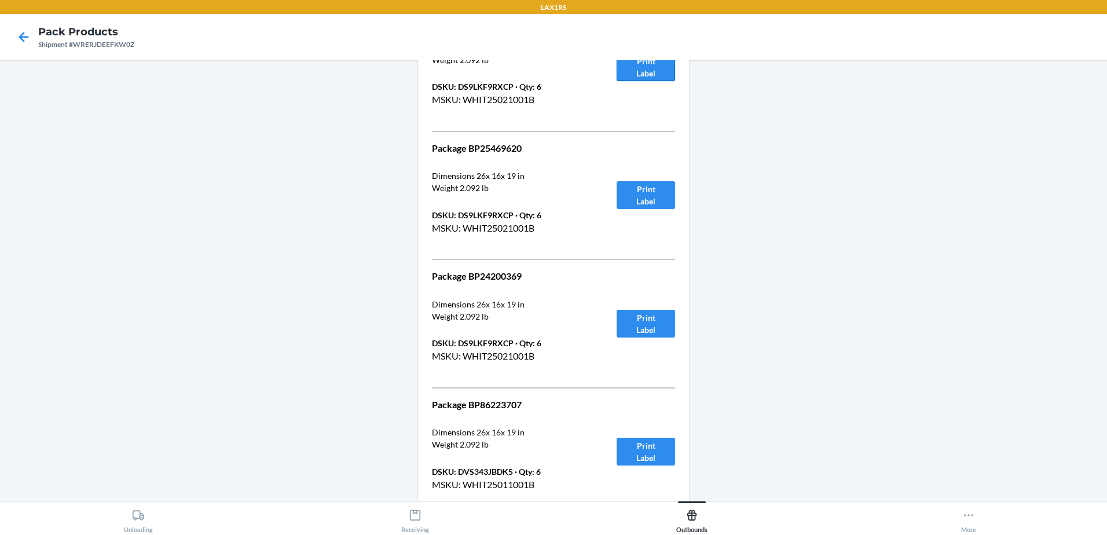
click at [655, 64] on button "Print Label" at bounding box center [646, 67] width 58 height 28
click at [628, 196] on button "Print Label" at bounding box center [646, 195] width 58 height 28
click at [662, 326] on button "Print Label" at bounding box center [646, 324] width 58 height 28
click at [636, 449] on button "Print Label" at bounding box center [646, 452] width 58 height 28
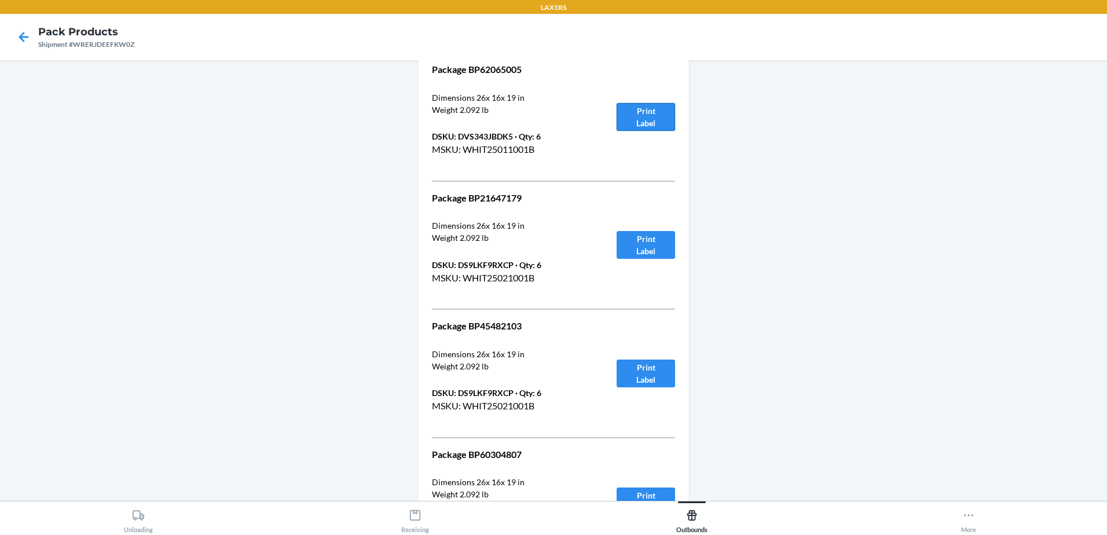
click at [649, 118] on button "Print Label" at bounding box center [646, 117] width 58 height 28
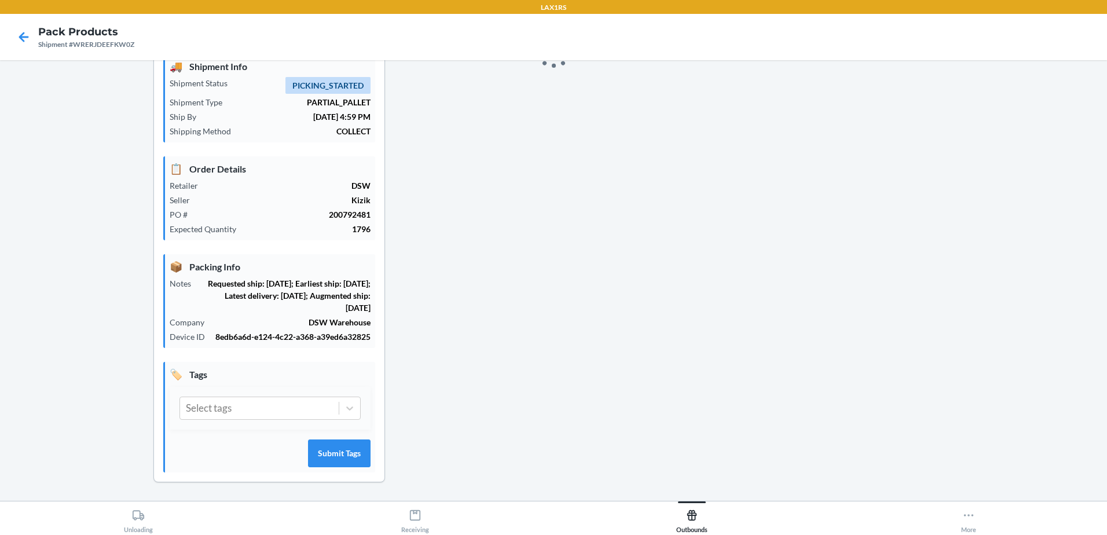
scroll to position [10538, 0]
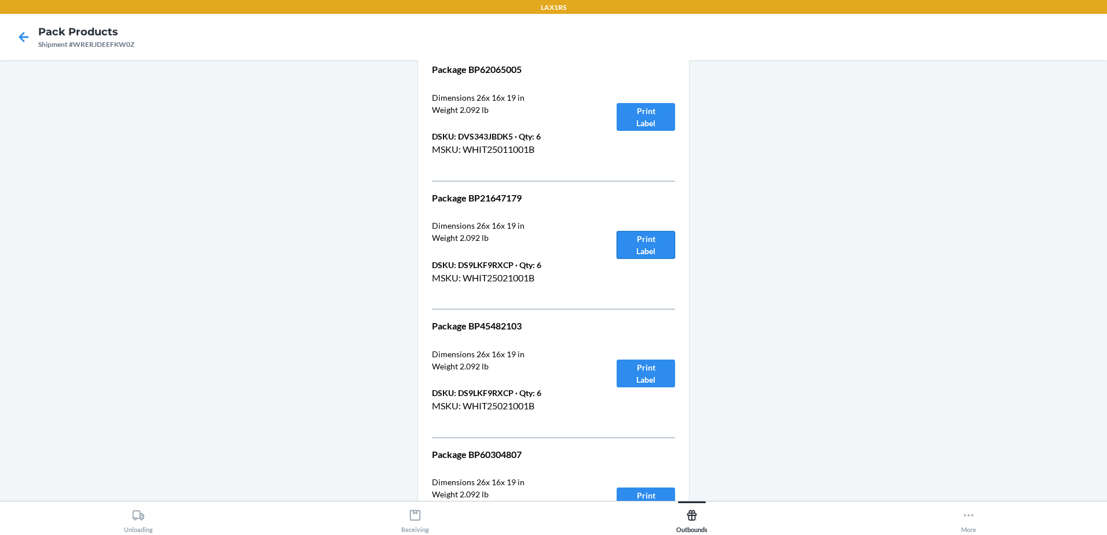
click at [635, 246] on button "Print Label" at bounding box center [646, 245] width 58 height 28
click at [636, 376] on button "Print Label" at bounding box center [646, 374] width 58 height 28
click at [626, 492] on button "Print Label" at bounding box center [646, 502] width 58 height 28
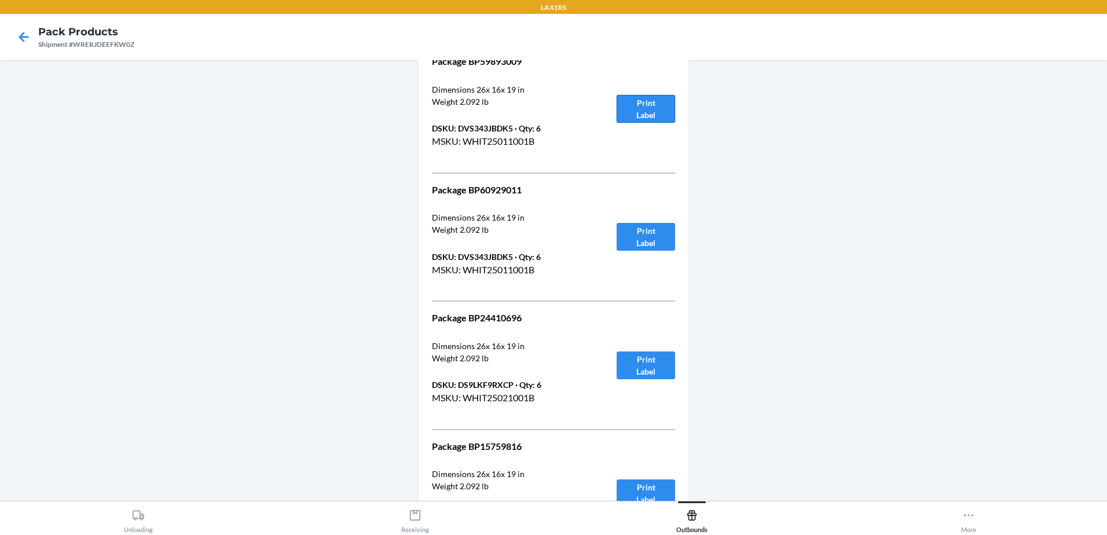
click at [650, 100] on button "Print Label" at bounding box center [646, 109] width 58 height 28
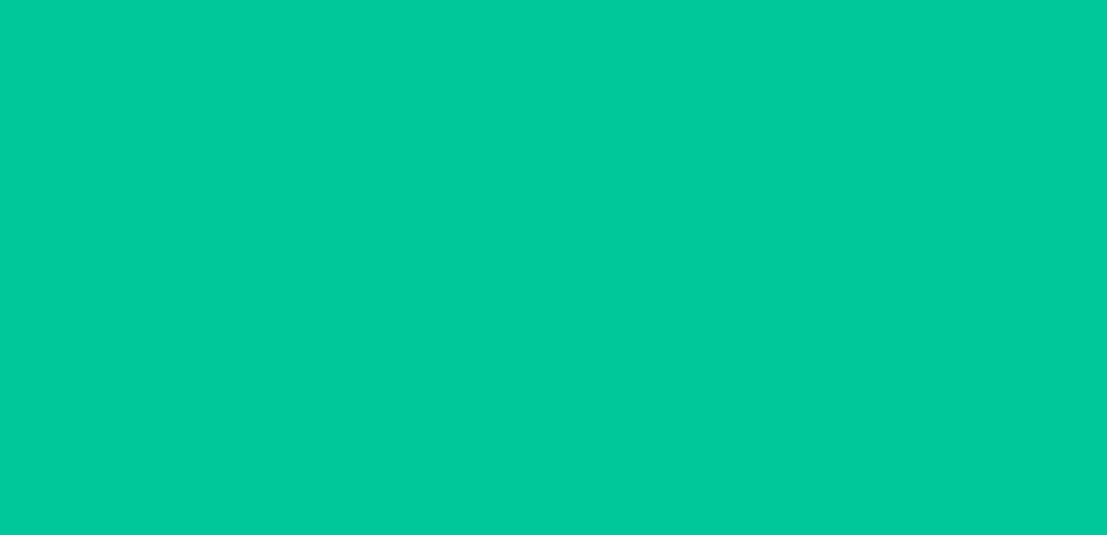
scroll to position [11059, 0]
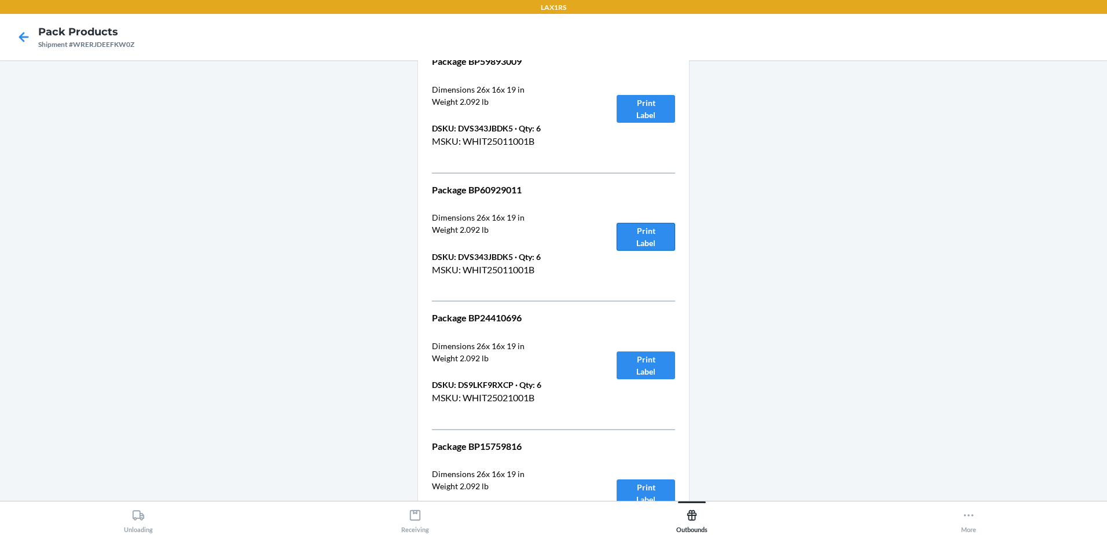
click at [637, 235] on button "Print Label" at bounding box center [646, 237] width 58 height 28
click at [626, 360] on button "Print Label" at bounding box center [646, 365] width 58 height 28
click at [650, 490] on button "Print Label" at bounding box center [646, 493] width 58 height 28
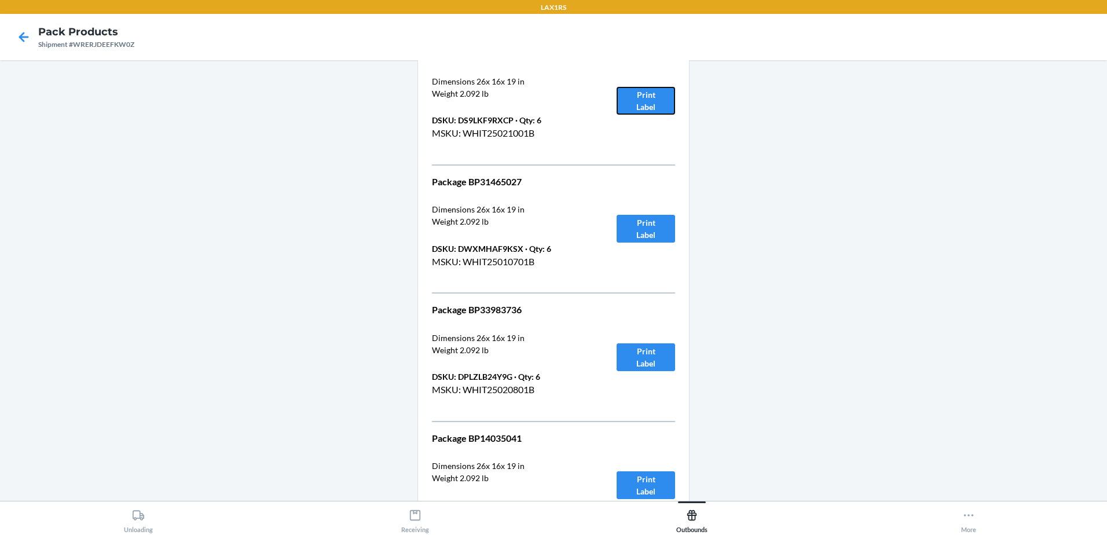
click at [637, 111] on button "Print Label" at bounding box center [646, 101] width 58 height 28
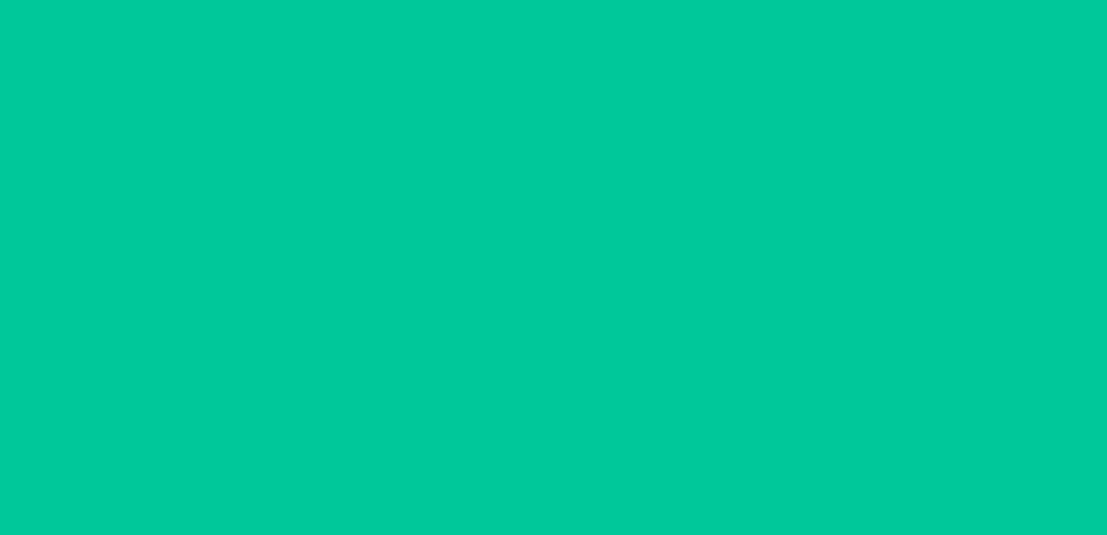
scroll to position [11580, 0]
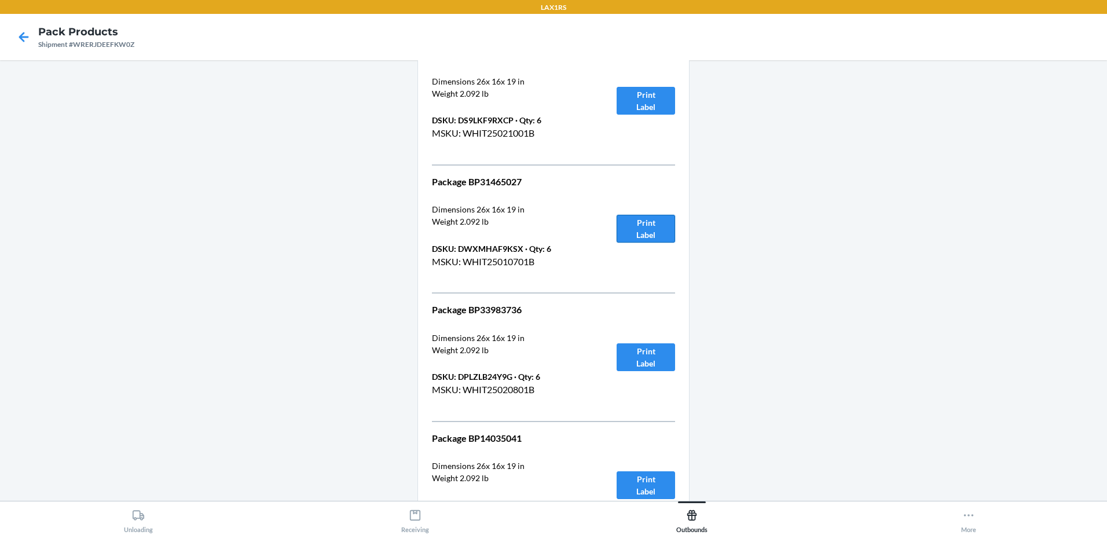
click at [653, 227] on button "Print Label" at bounding box center [646, 229] width 58 height 28
click at [633, 361] on button "Print Label" at bounding box center [646, 357] width 58 height 28
click at [655, 482] on button "Print Label" at bounding box center [646, 485] width 58 height 28
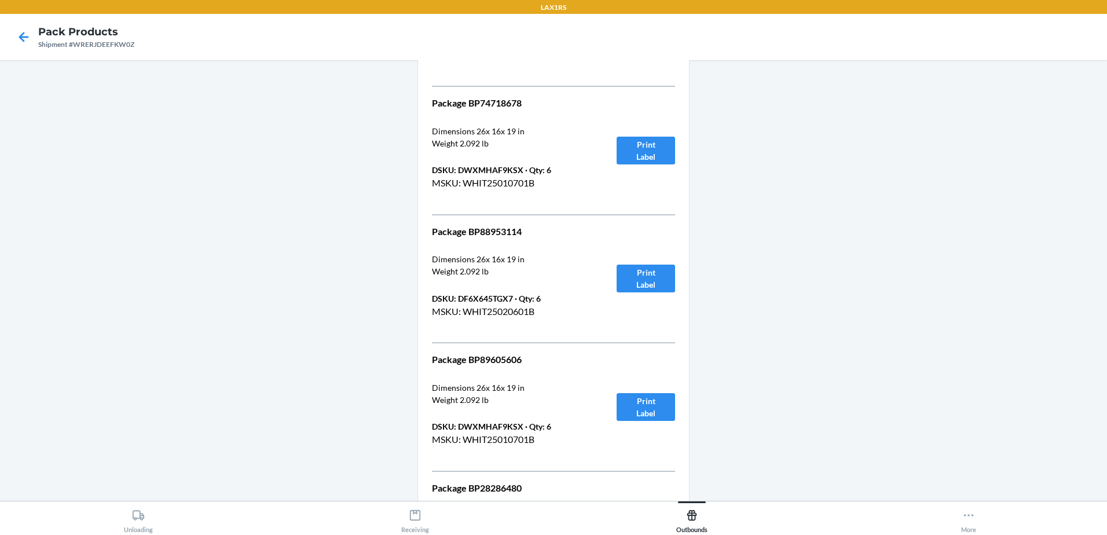
scroll to position [12101, 0]
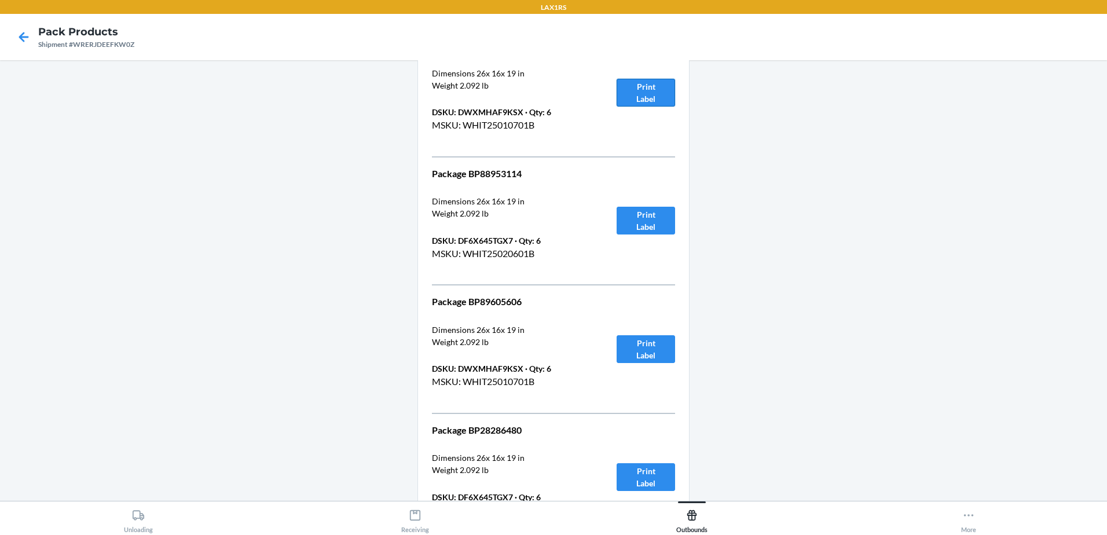
click at [637, 99] on button "Print Label" at bounding box center [646, 93] width 58 height 28
click at [637, 217] on button "Print Label" at bounding box center [646, 221] width 58 height 28
click at [633, 352] on button "Print Label" at bounding box center [646, 349] width 58 height 28
click at [647, 480] on button "Print Label" at bounding box center [646, 477] width 58 height 28
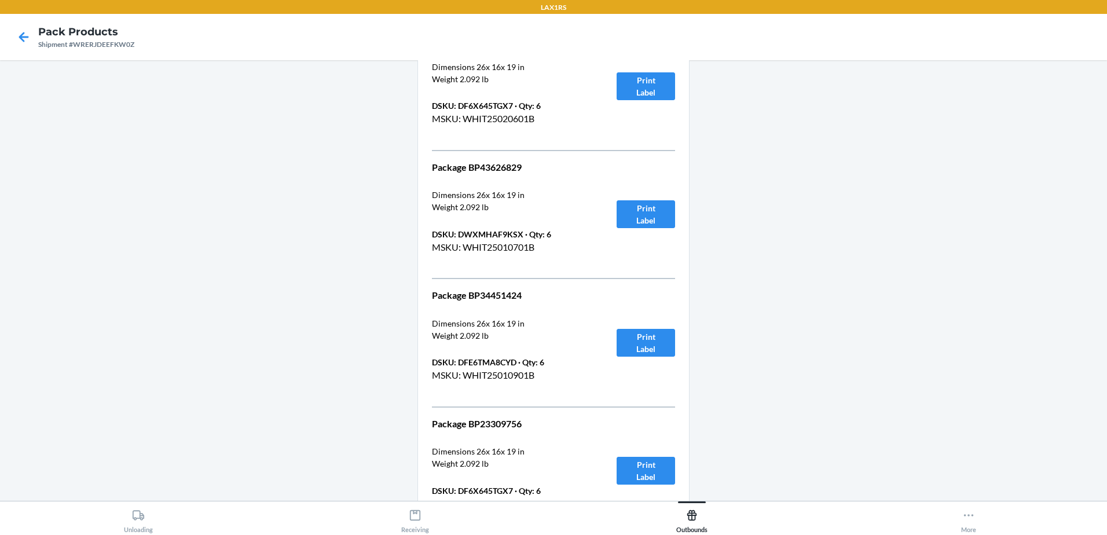
scroll to position [12622, 0]
click at [636, 85] on button "Print Label" at bounding box center [646, 85] width 58 height 28
click at [648, 214] on button "Print Label" at bounding box center [646, 213] width 58 height 28
click at [656, 343] on button "Print Label" at bounding box center [646, 341] width 58 height 28
click at [638, 471] on button "Print Label" at bounding box center [646, 469] width 58 height 28
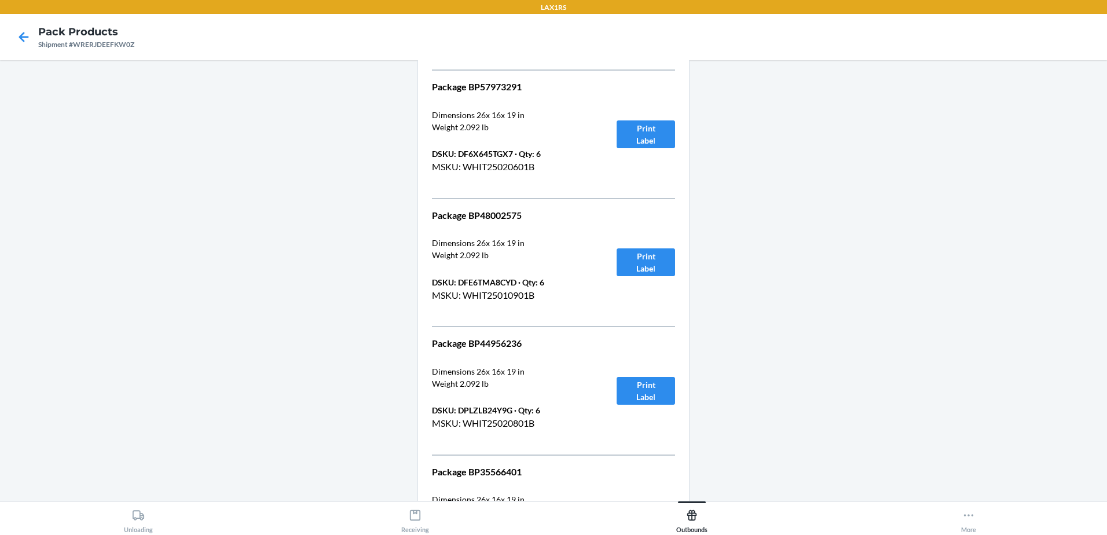
scroll to position [13143, 0]
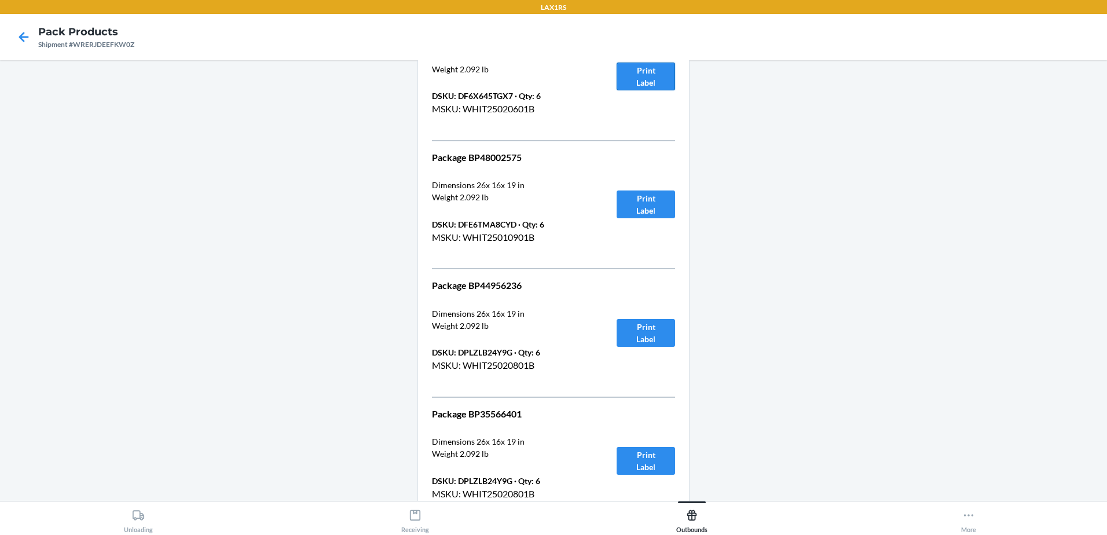
click at [617, 74] on button "Print Label" at bounding box center [646, 77] width 58 height 28
click at [650, 200] on button "Print Label" at bounding box center [646, 204] width 58 height 28
click at [661, 335] on button "Print Label" at bounding box center [646, 333] width 58 height 28
click at [654, 462] on button "Print Label" at bounding box center [646, 461] width 58 height 28
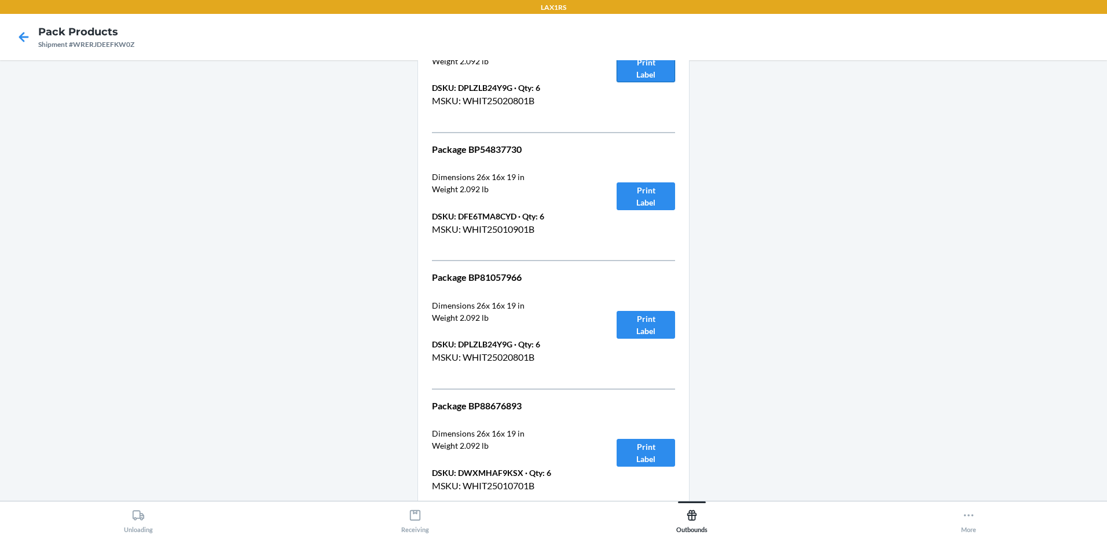
click at [638, 78] on button "Print Label" at bounding box center [646, 68] width 58 height 28
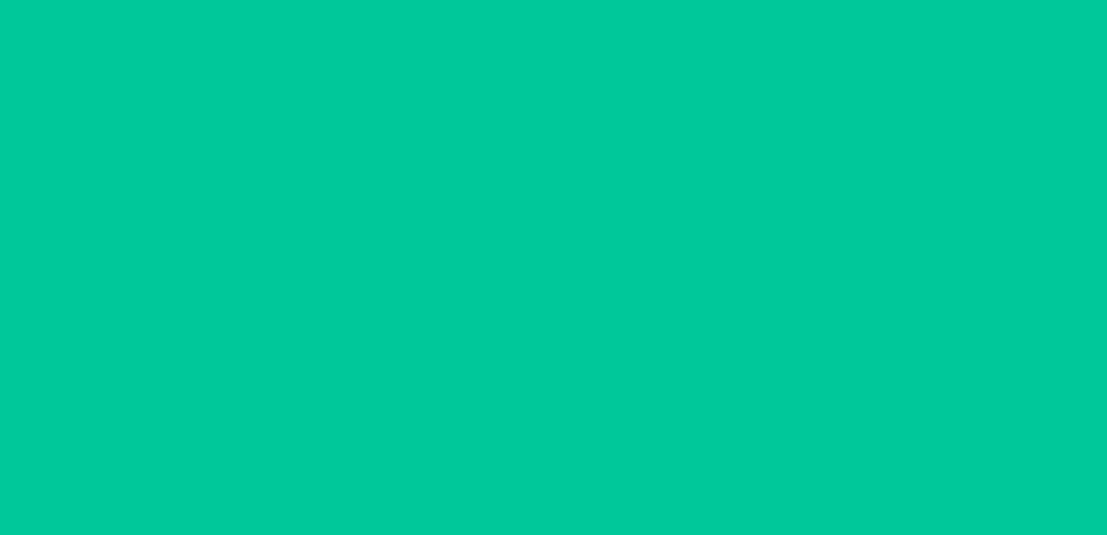
scroll to position [13664, 0]
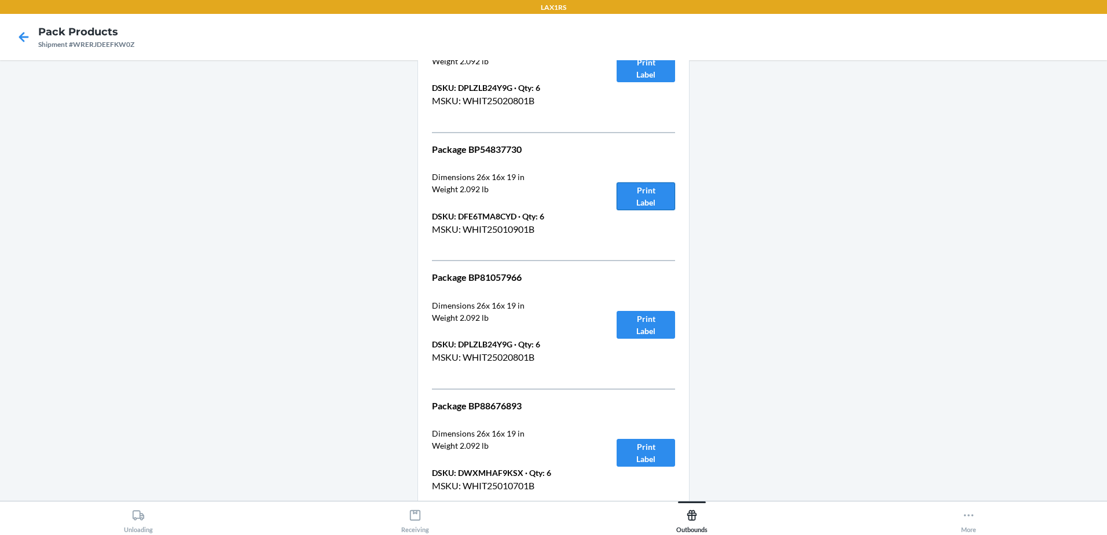
click at [649, 209] on button "Print Label" at bounding box center [646, 196] width 58 height 28
click at [647, 313] on button "Print Label" at bounding box center [646, 325] width 58 height 28
click at [669, 460] on button "Print Label" at bounding box center [646, 453] width 58 height 28
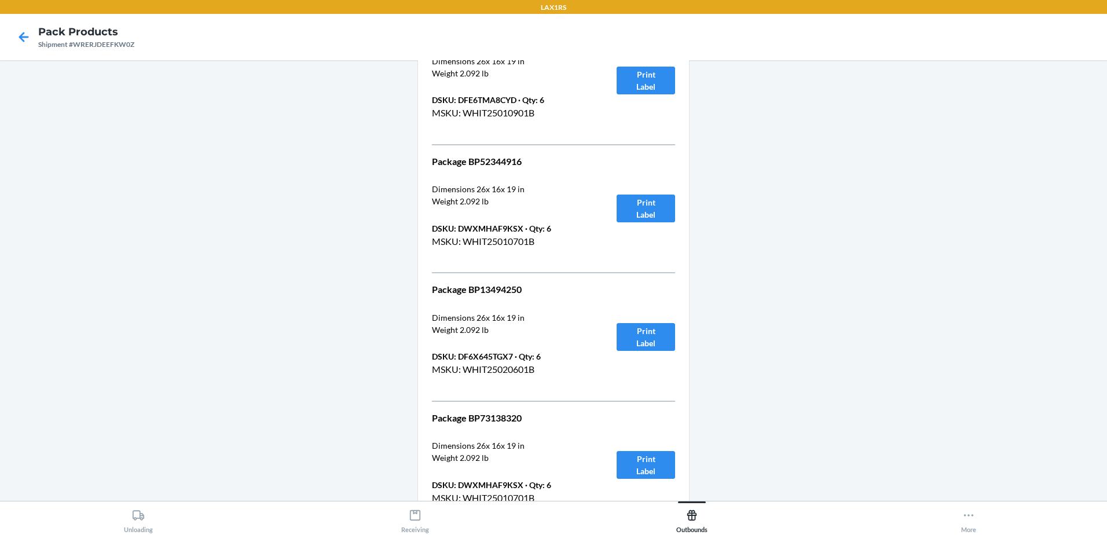
scroll to position [14185, 0]
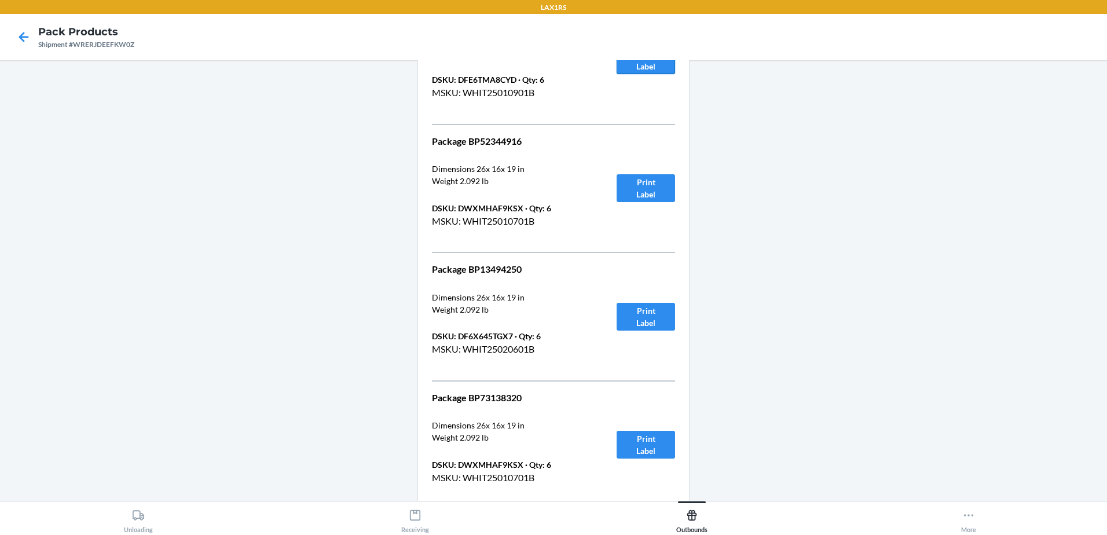
click at [640, 69] on button "Print Label" at bounding box center [646, 60] width 58 height 28
click at [658, 189] on button "Print Label" at bounding box center [646, 188] width 58 height 28
click at [632, 331] on div "Package BP13494250 Dimensions 26 x 16 x 19 in Weight 2.092 lb DSKU: DF6X645TGX7…" at bounding box center [553, 316] width 243 height 109
click at [639, 318] on button "Print Label" at bounding box center [646, 317] width 58 height 28
click at [622, 446] on button "Print Label" at bounding box center [646, 445] width 58 height 28
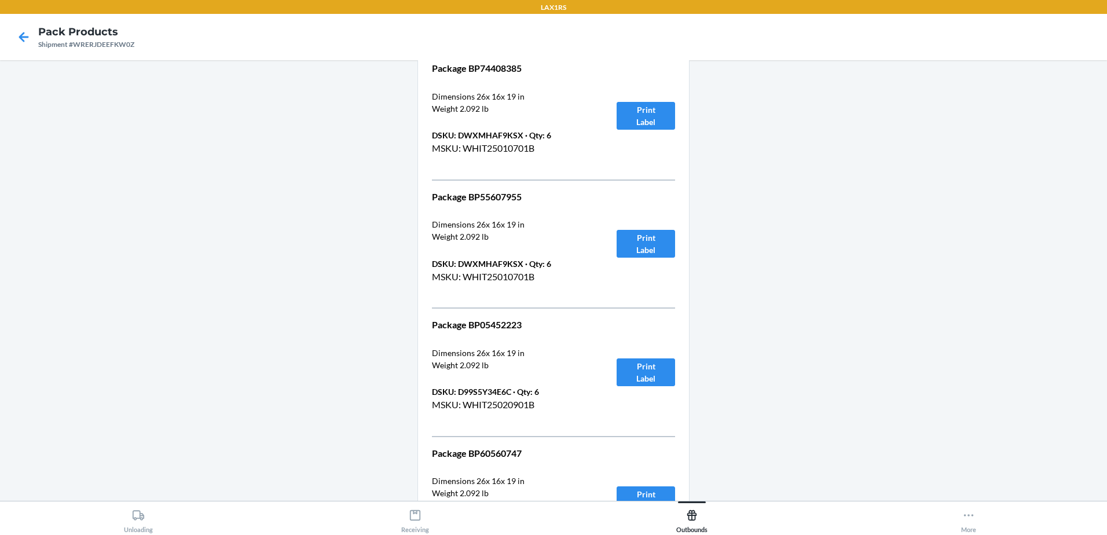
scroll to position [14648, 0]
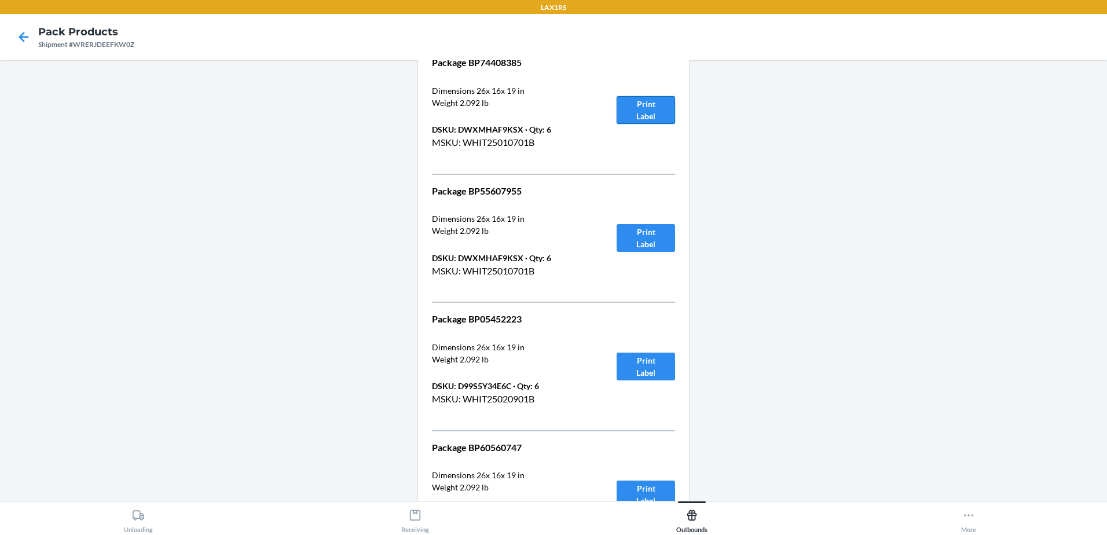
click at [654, 108] on button "Print Label" at bounding box center [646, 110] width 58 height 28
click at [627, 239] on button "Print Label" at bounding box center [646, 238] width 58 height 28
click at [631, 360] on button "Print Label" at bounding box center [646, 367] width 58 height 28
click at [646, 483] on button "Print Label" at bounding box center [646, 495] width 58 height 28
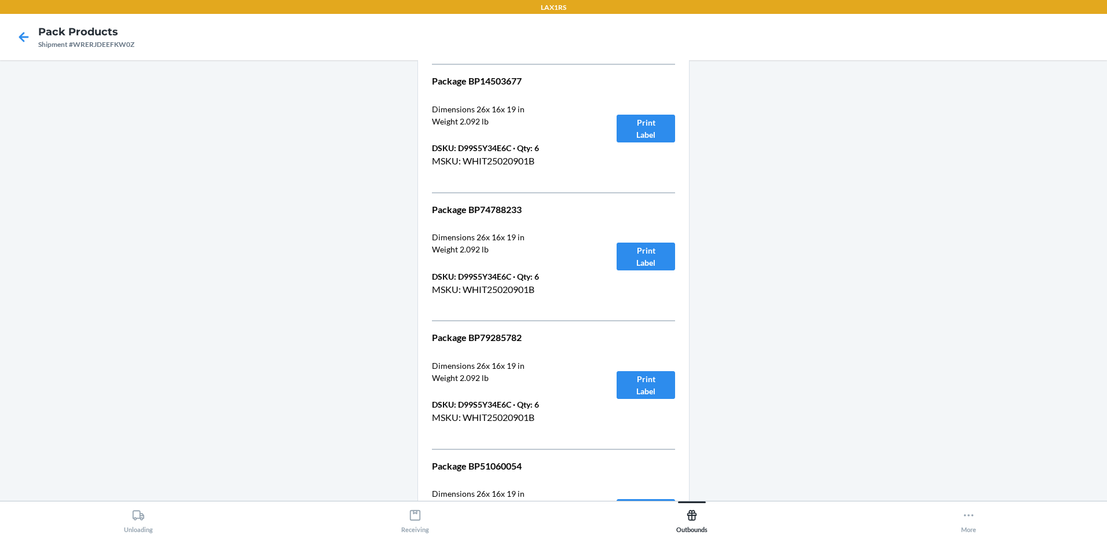
scroll to position [15170, 0]
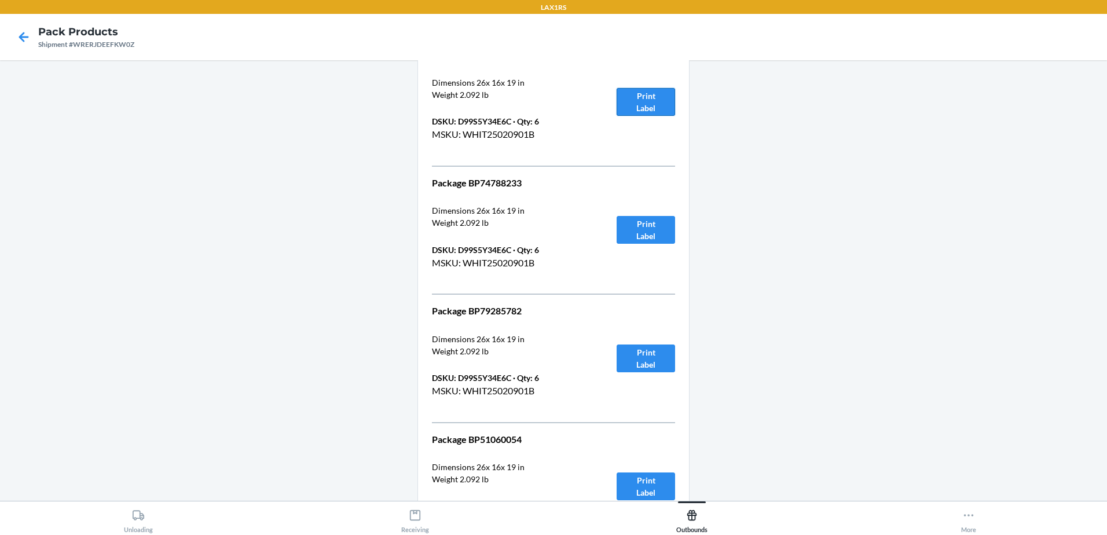
click at [633, 102] on button "Print Label" at bounding box center [646, 102] width 58 height 28
click at [670, 225] on button "Print Label" at bounding box center [646, 230] width 58 height 28
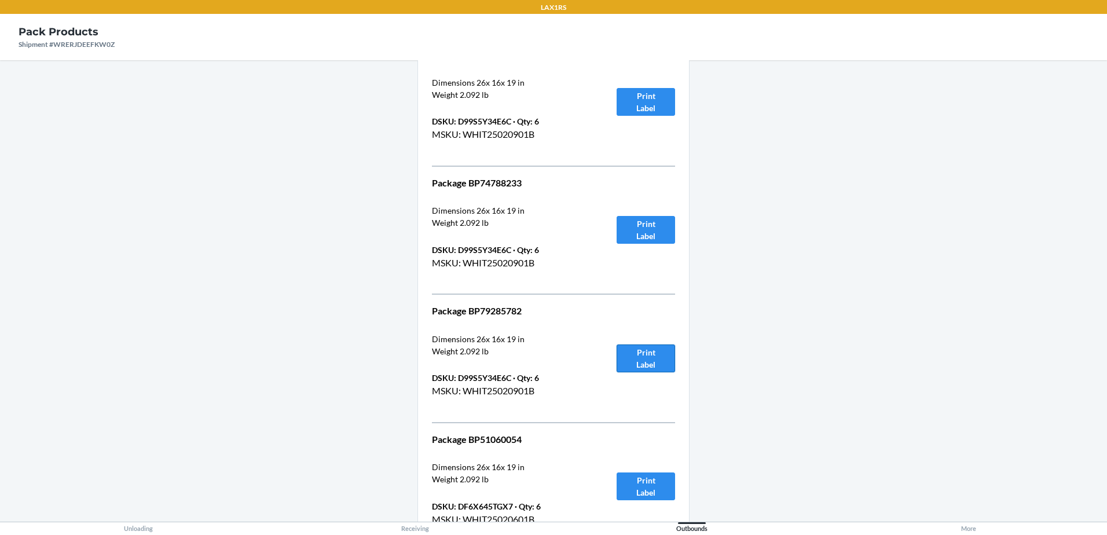
click at [651, 360] on button "Print Label" at bounding box center [646, 358] width 58 height 28
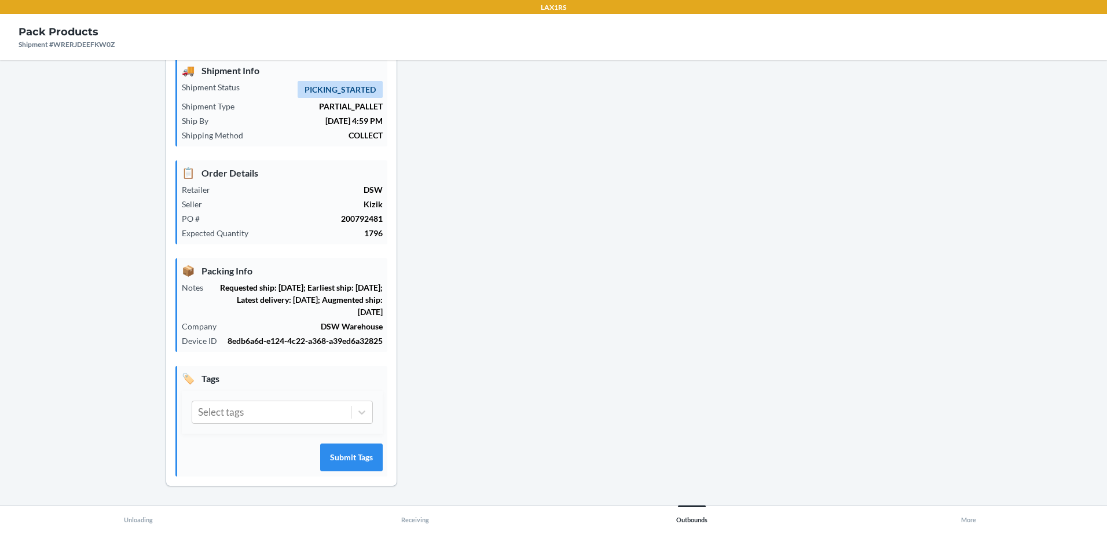
click button "Print Label"
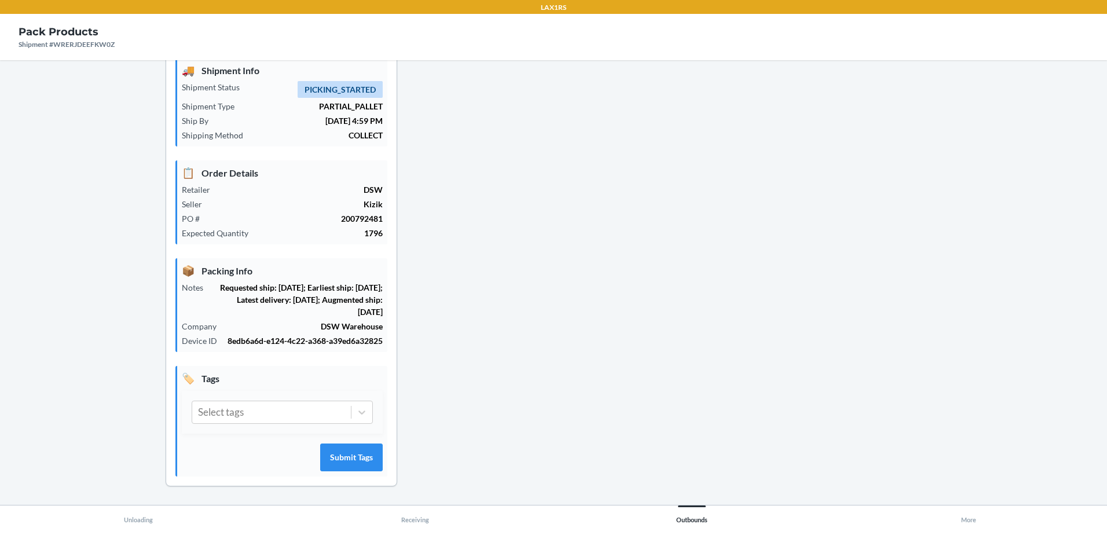
click button "Print Label"
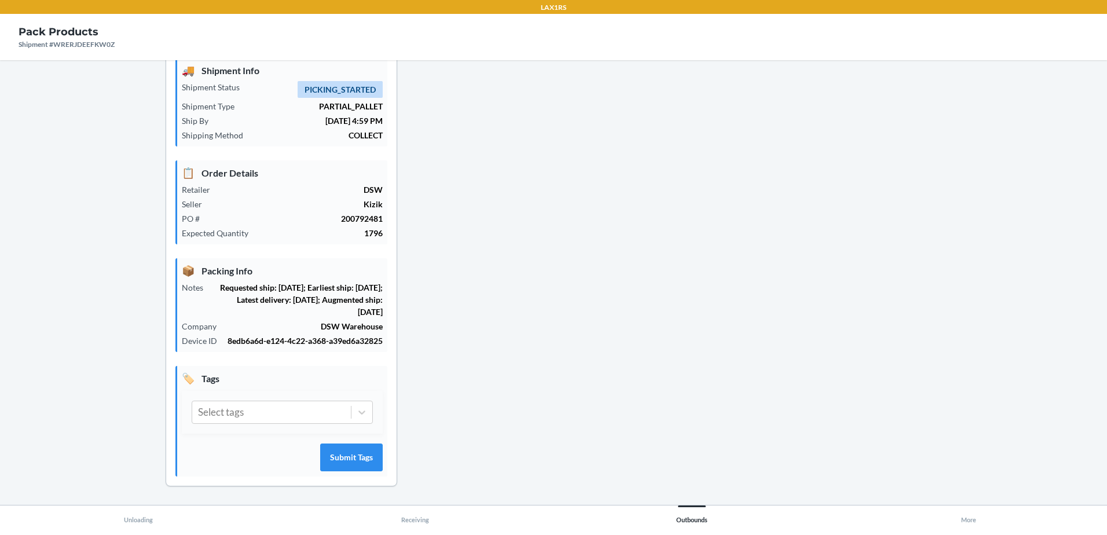
scroll to position [16501, 0]
click div "Package BP64108222 Dimensions 26 x 16 x 19 in Weight 2.092 lb DSKU: DPYEL3G6LYK…"
click button "Print Label"
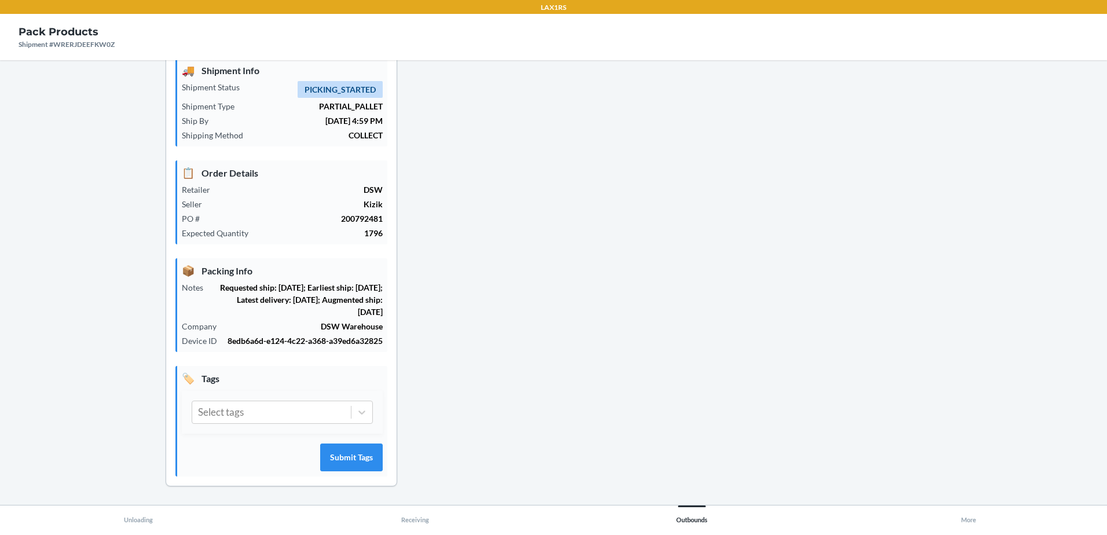
click button "Print Label"
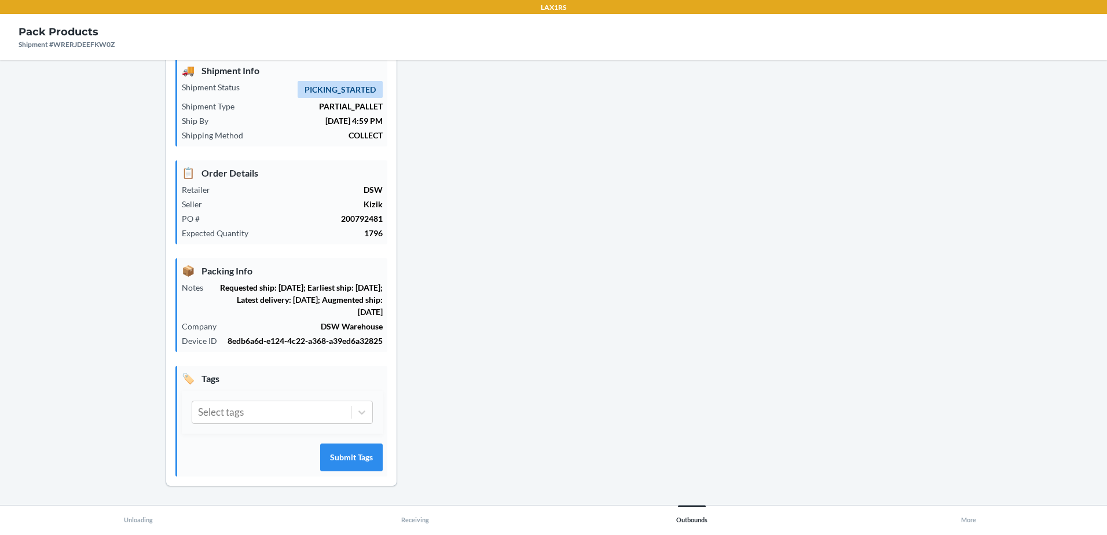
click button "Print Label"
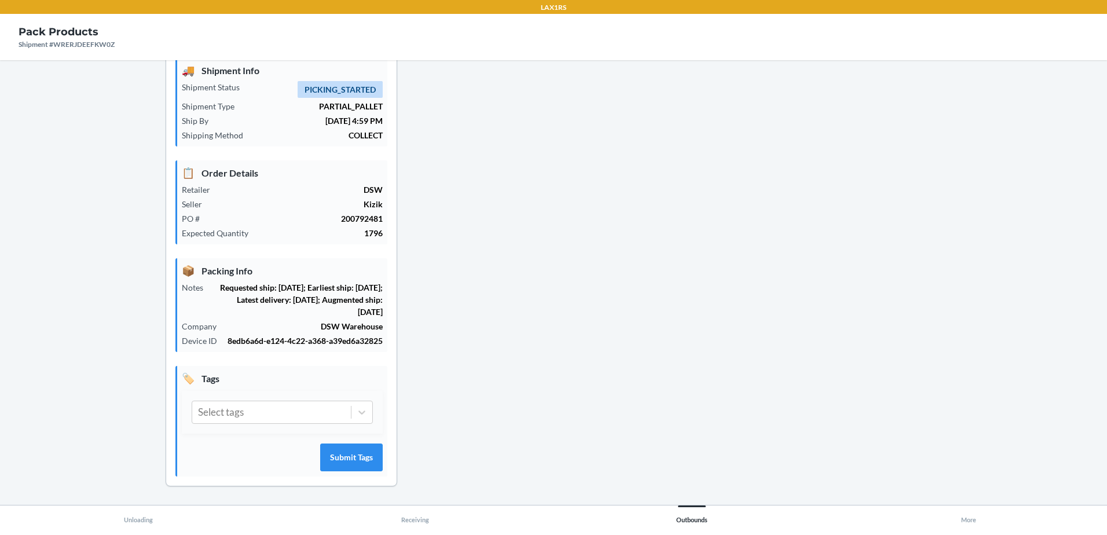
click button "Print Label"
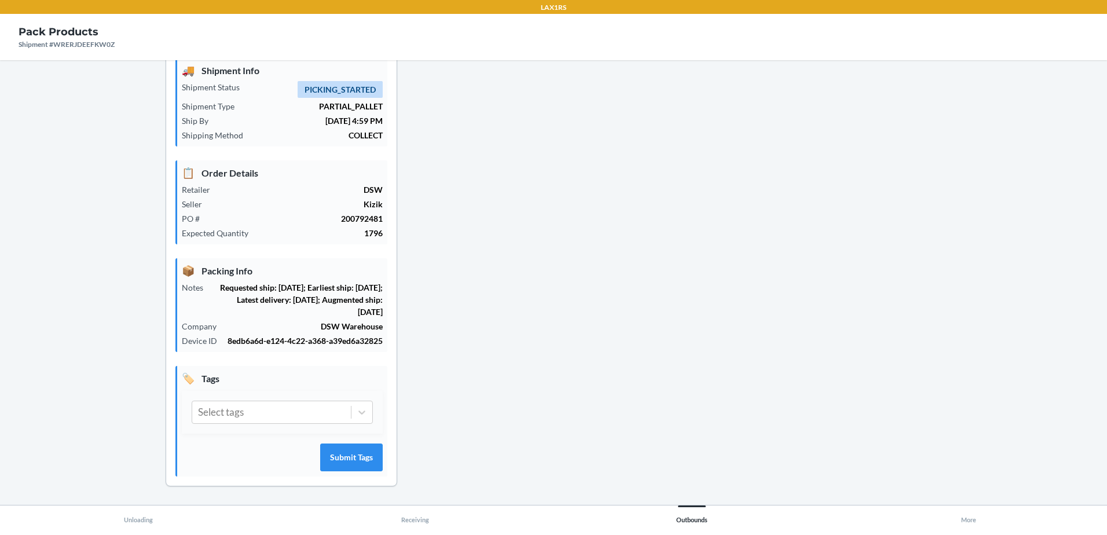
click button "Print Label"
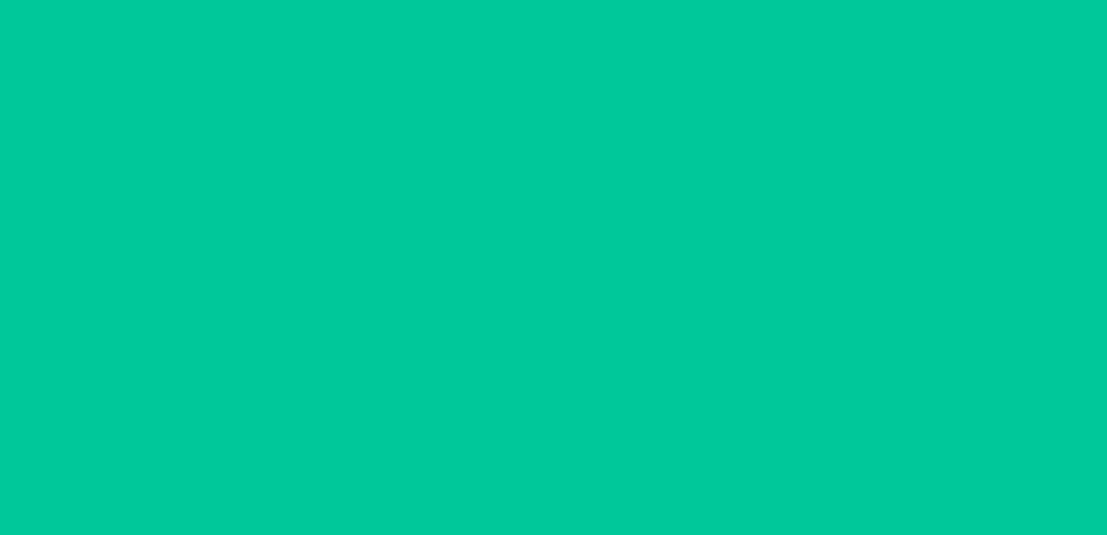
scroll to position [18528, 0]
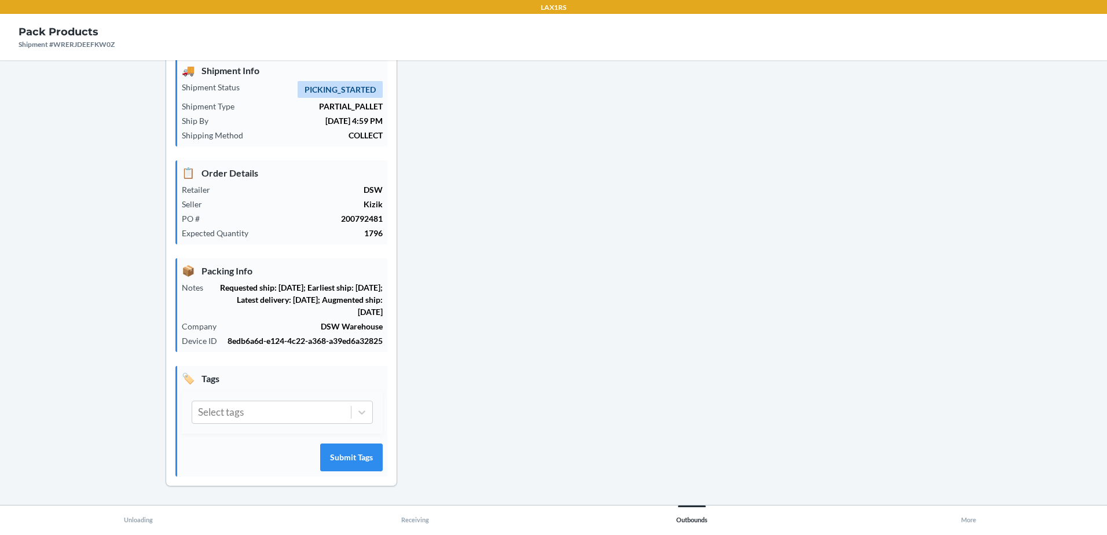
click button "Print Label"
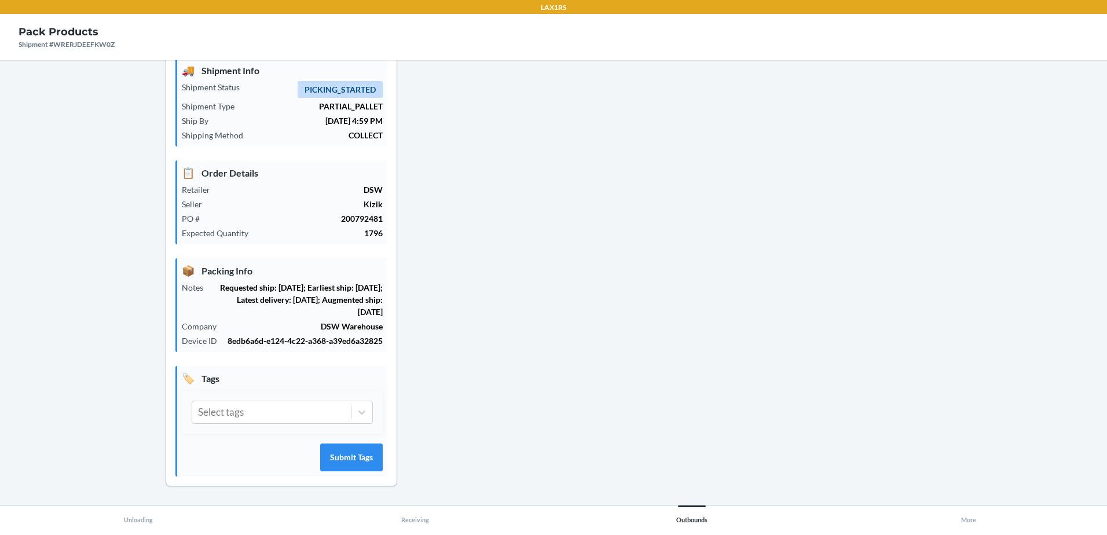
click button "Print Label"
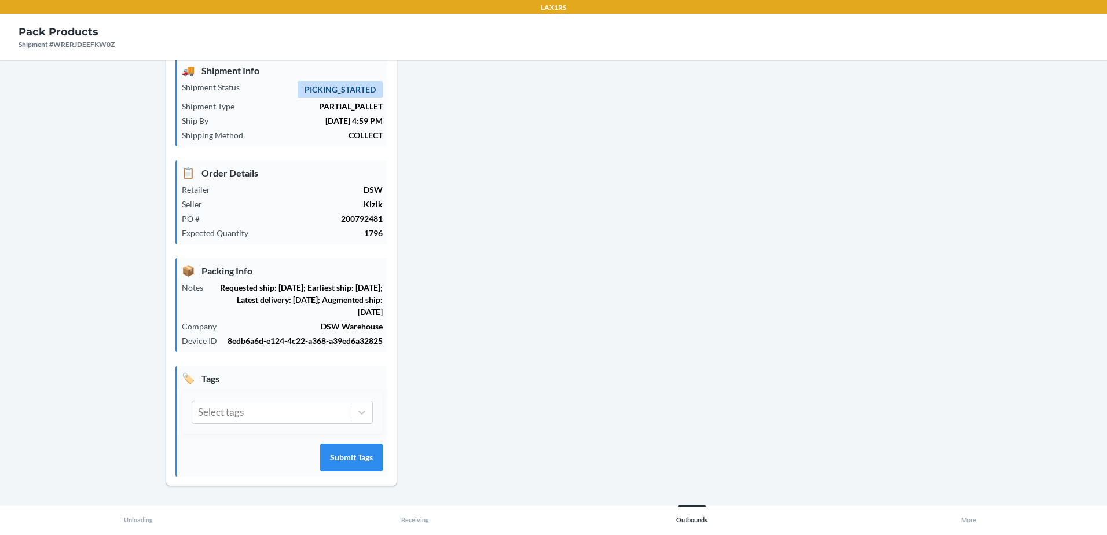
click button "Print Label"
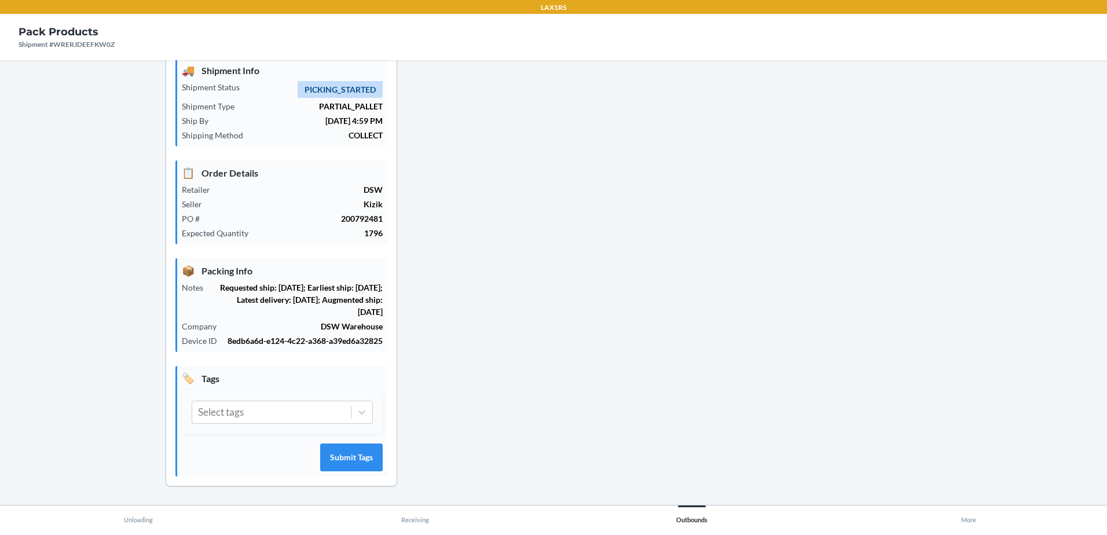
click button "Print Label"
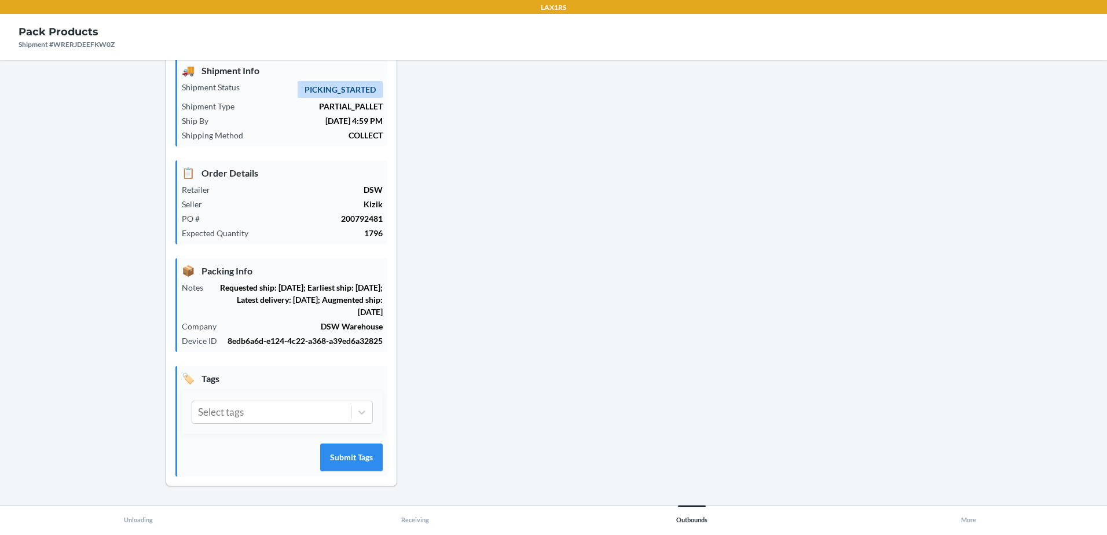
click button "Print Label"
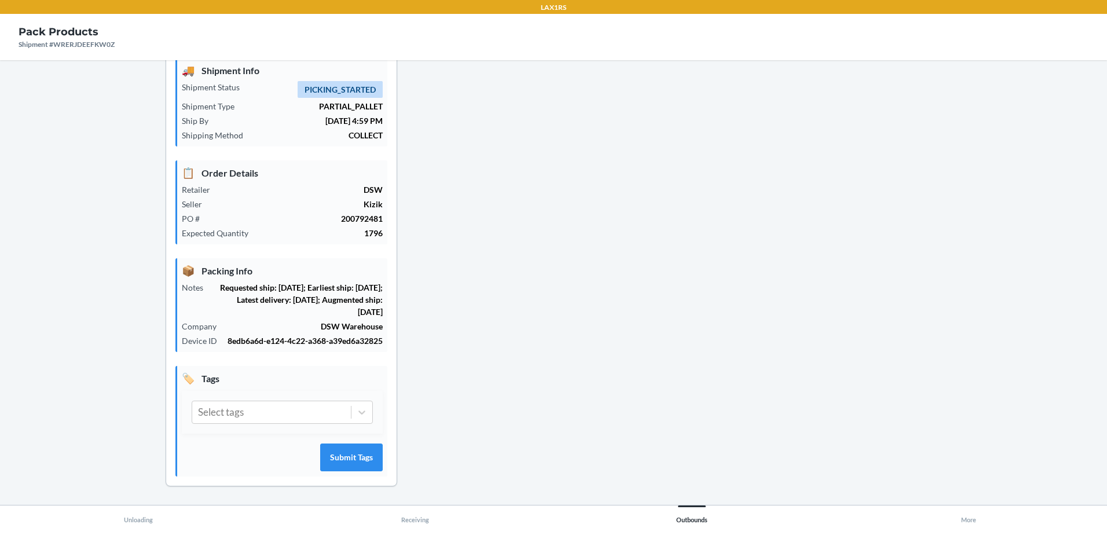
click button "Print Label"
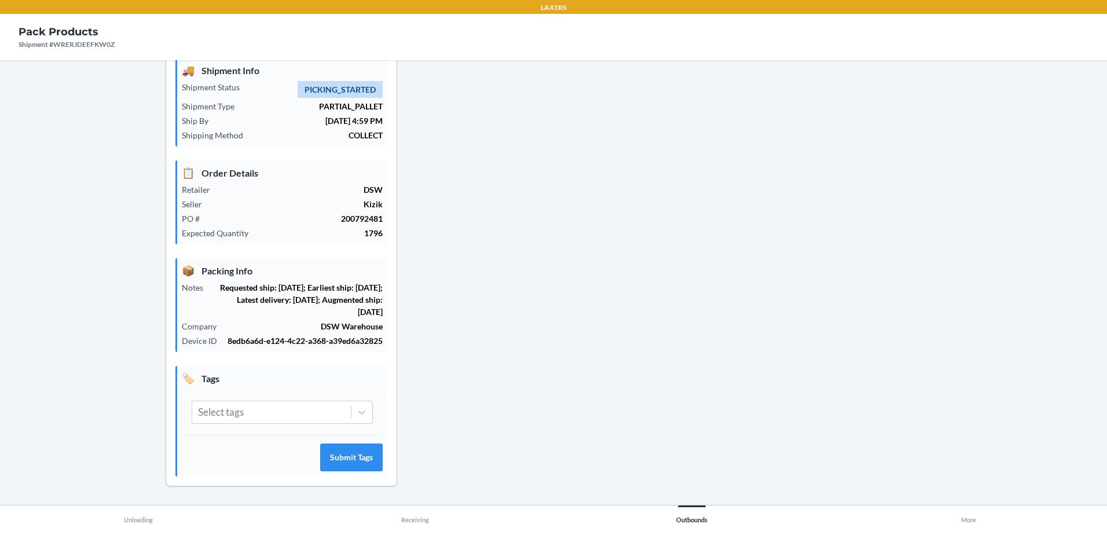
click button "Print Label"
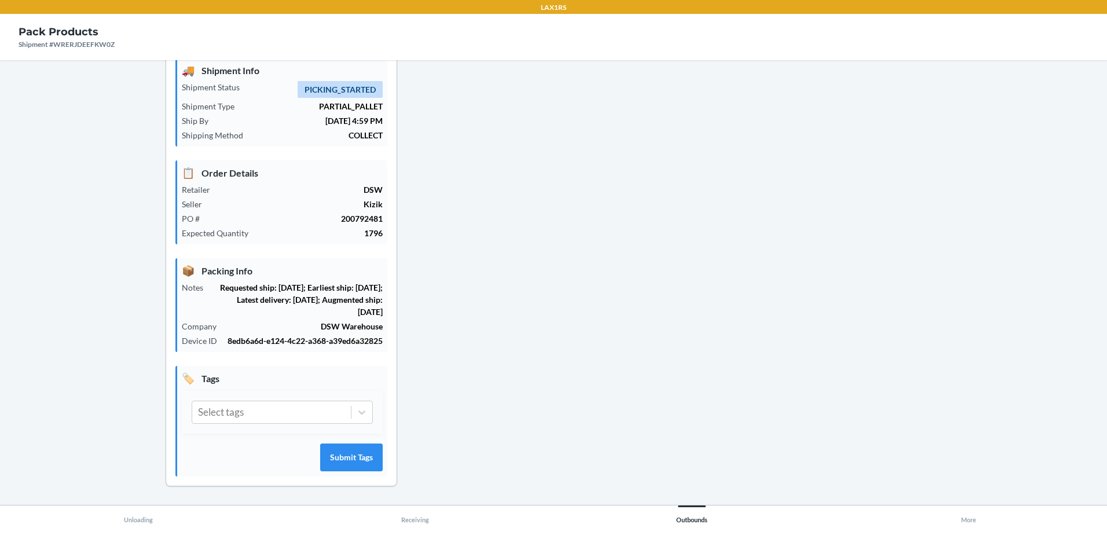
click button "Print Label"
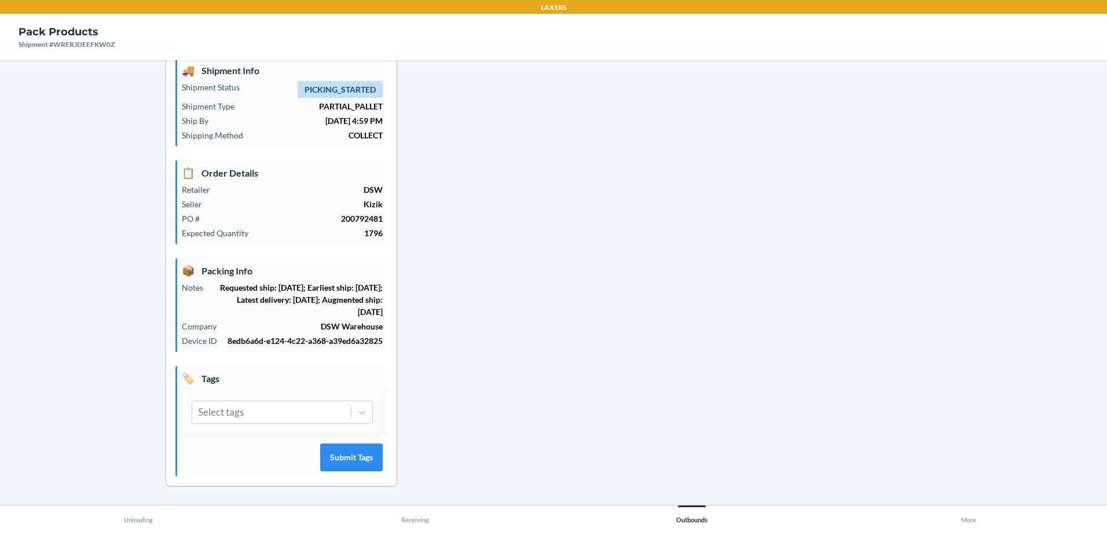
click button "Print Label"
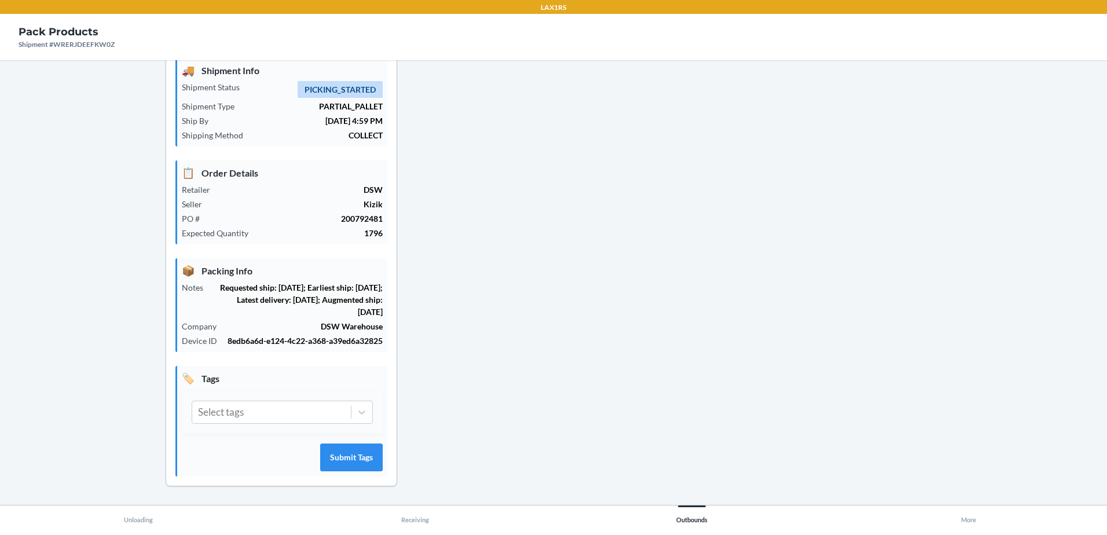
click button "Print Label"
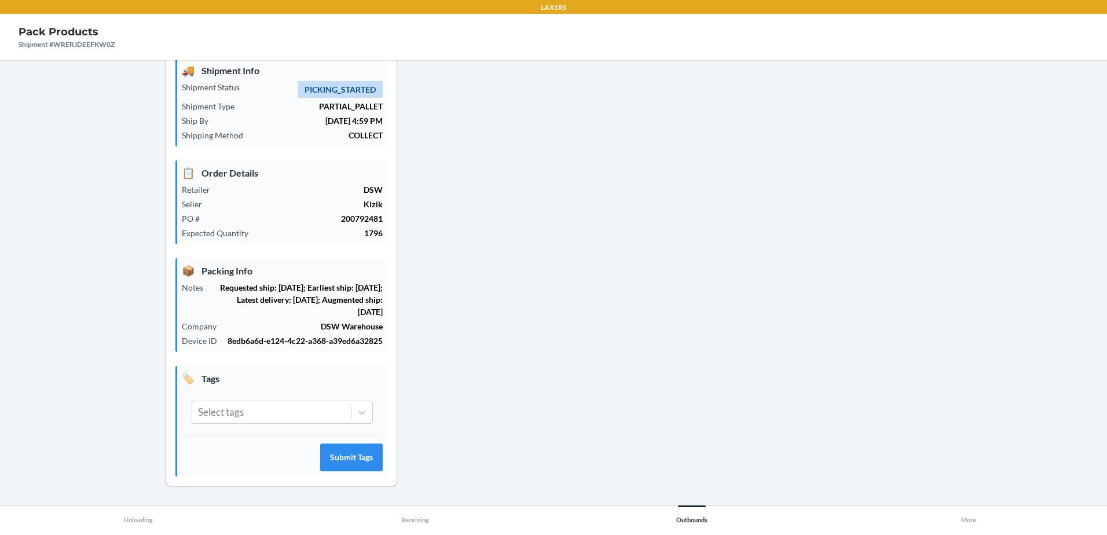
click button "Print Label"
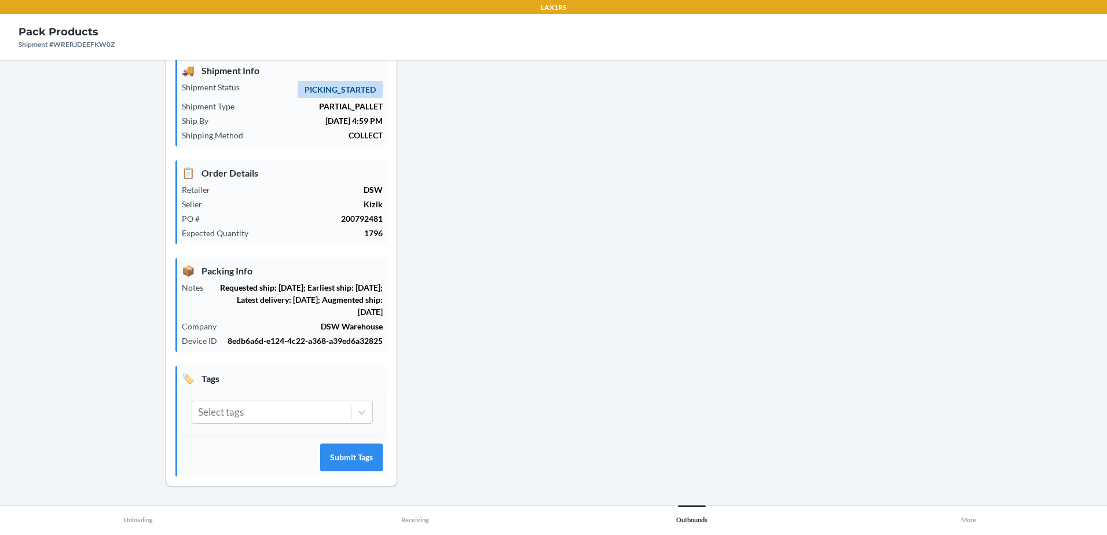
click button "Print Label"
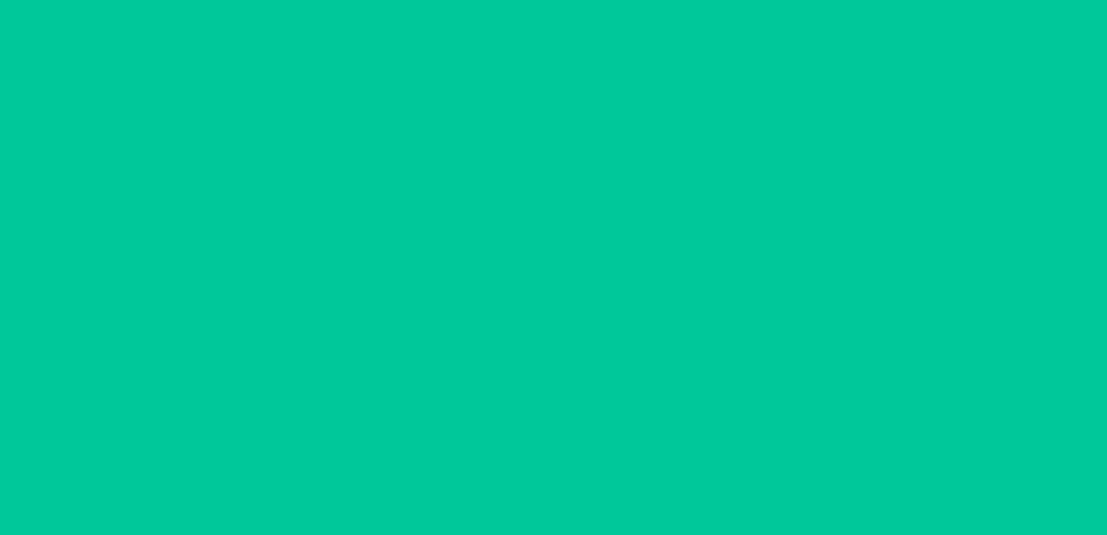
scroll to position [24260, 0]
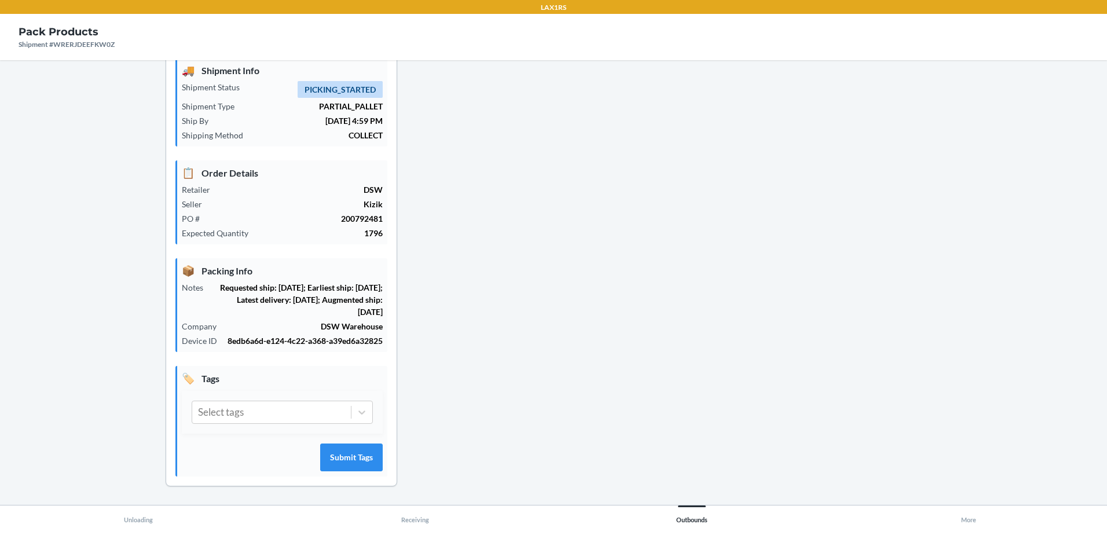
click button "Print Label"
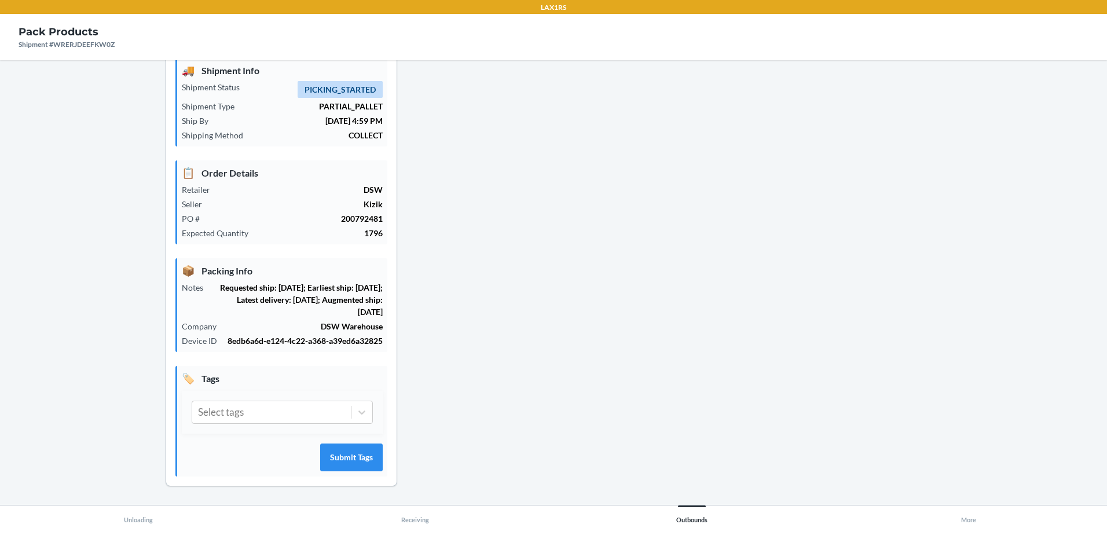
click button "Print Label"
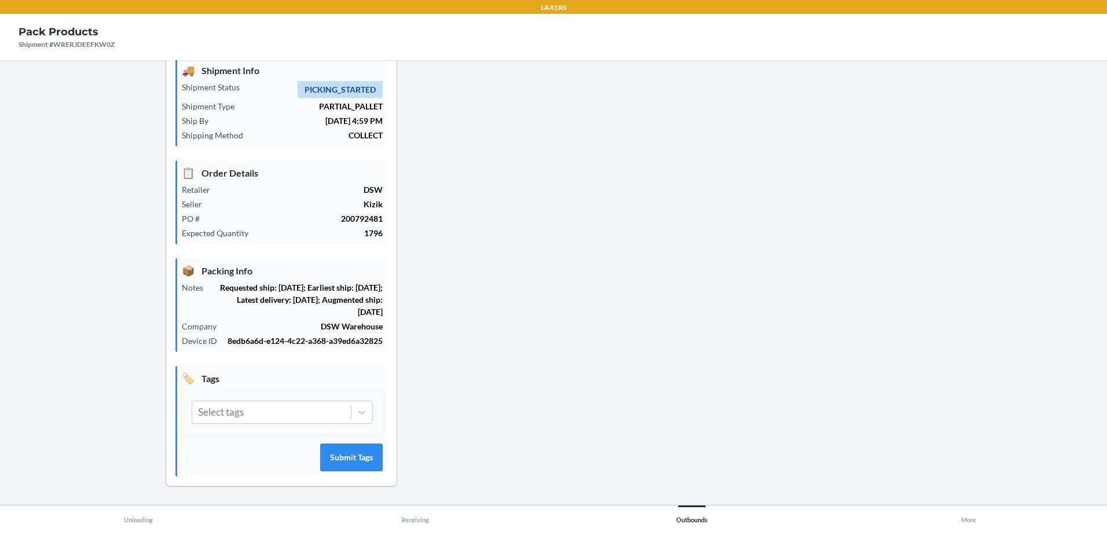
click button "Print Label"
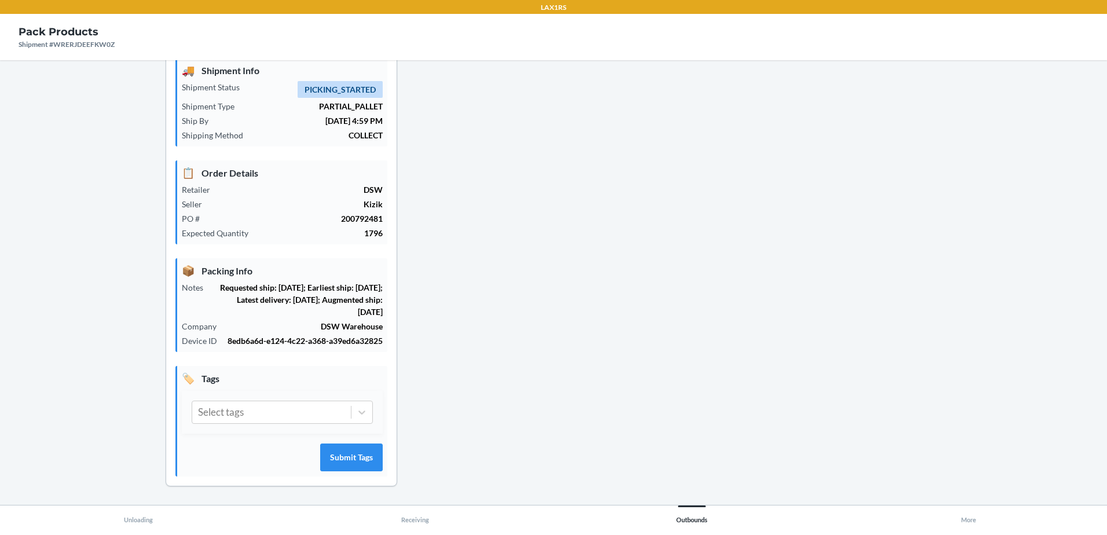
click button "Print Label"
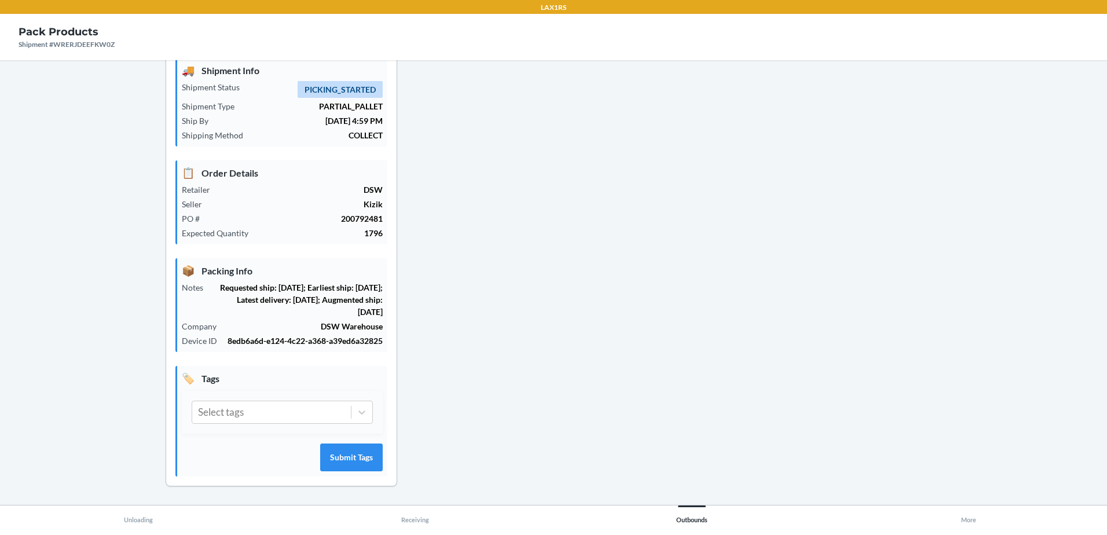
click button "Print Label"
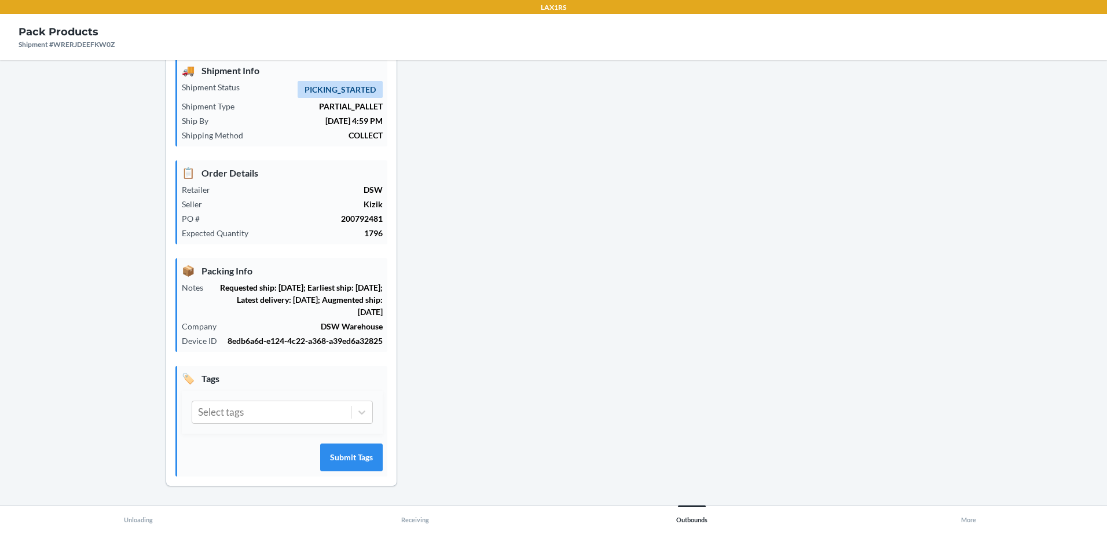
click button "Print Label"
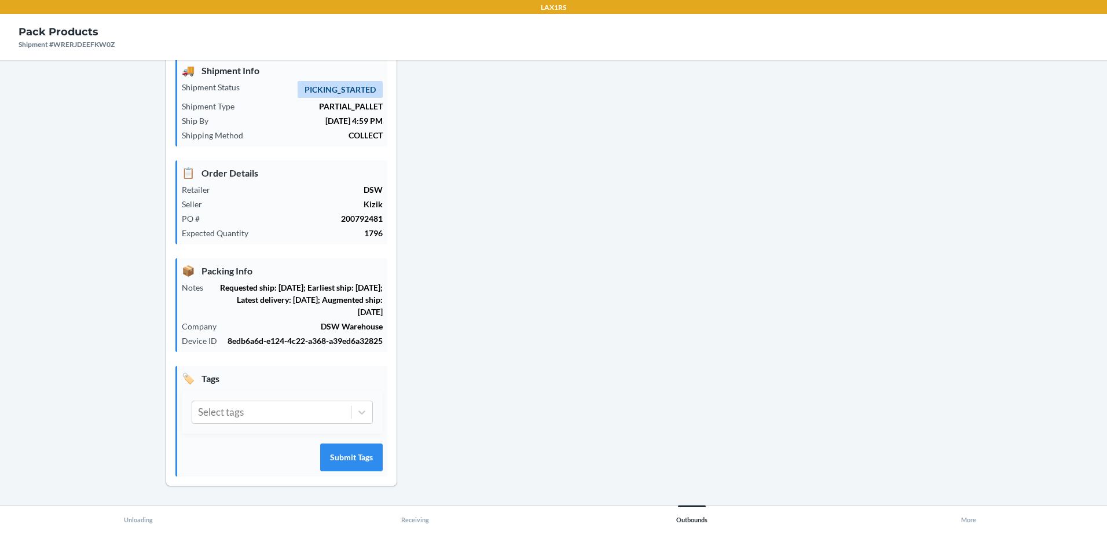
click button "Print Label"
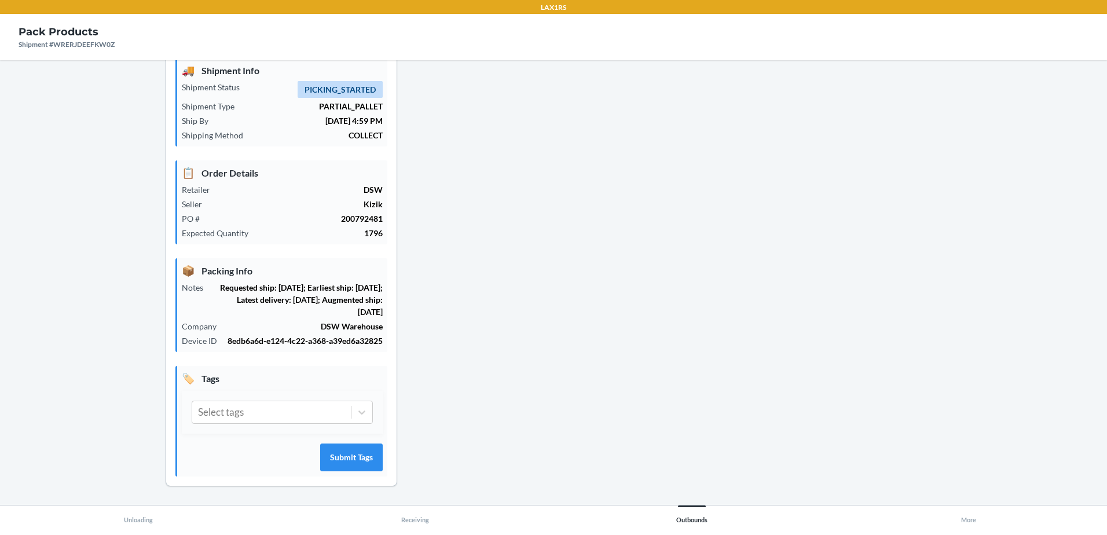
click button "Print Label"
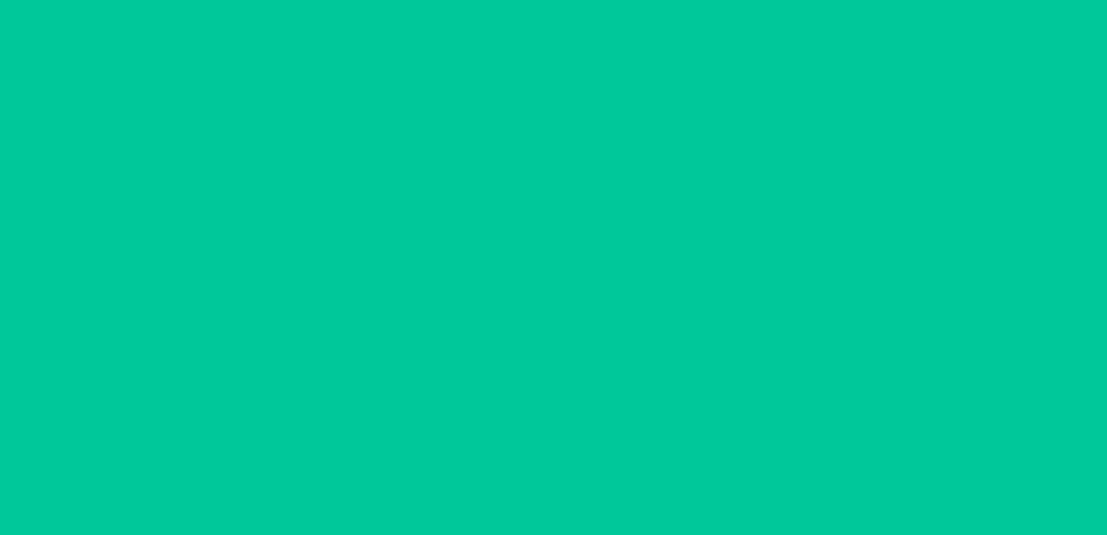
scroll to position [28371, 0]
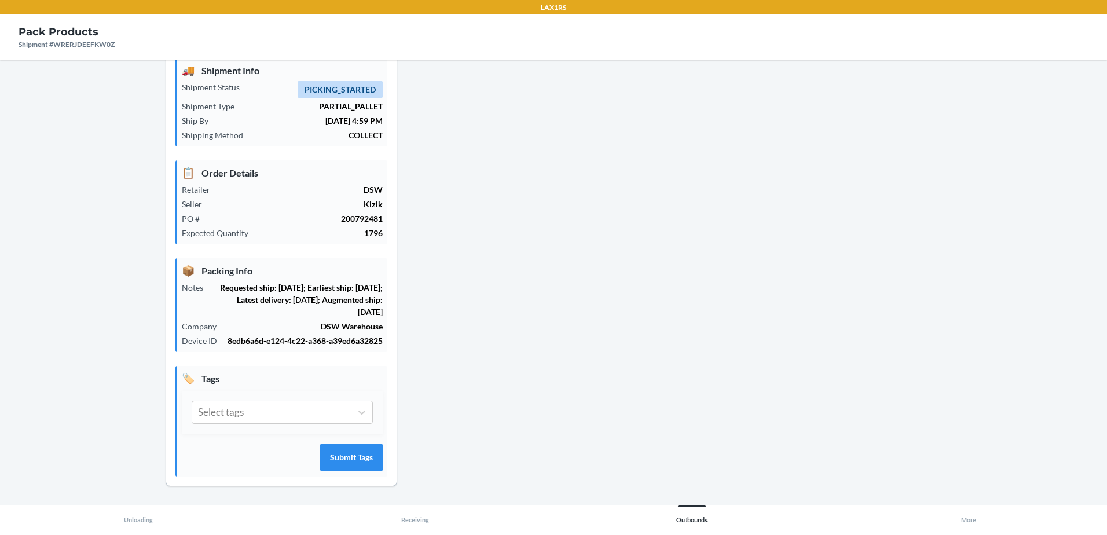
click button "Print Label"
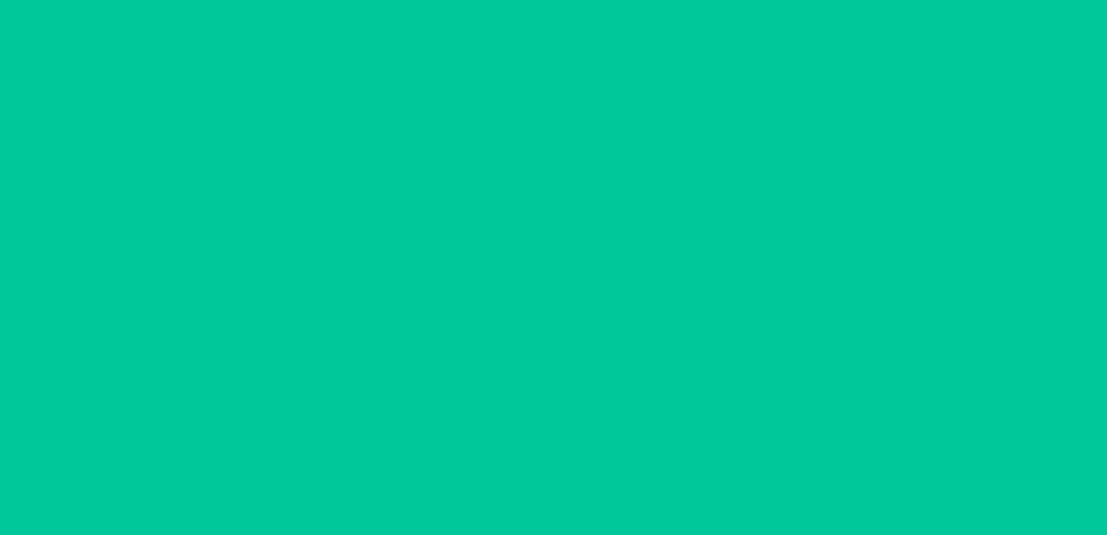
scroll to position [28892, 0]
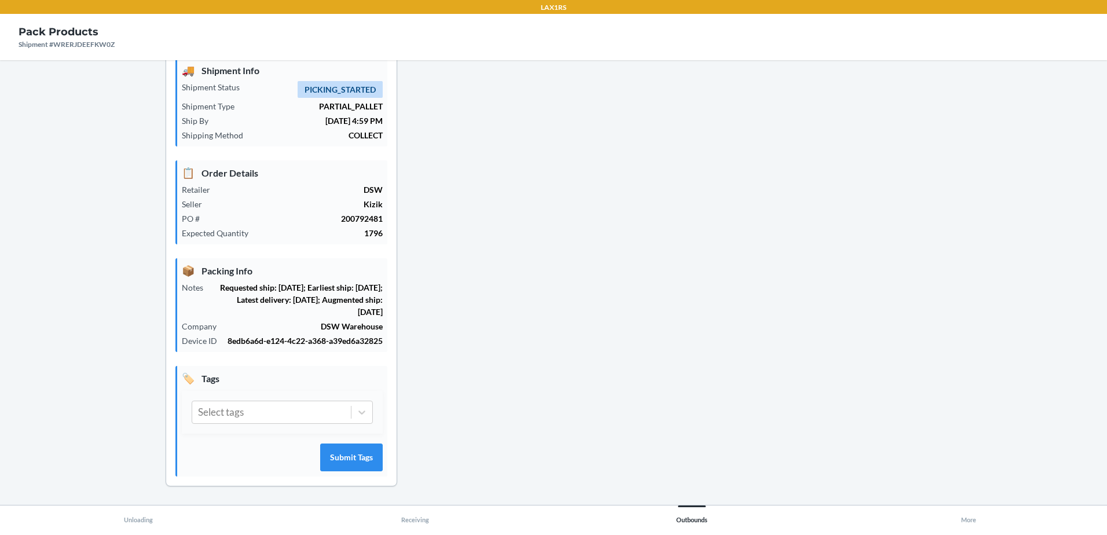
click button "Print Label"
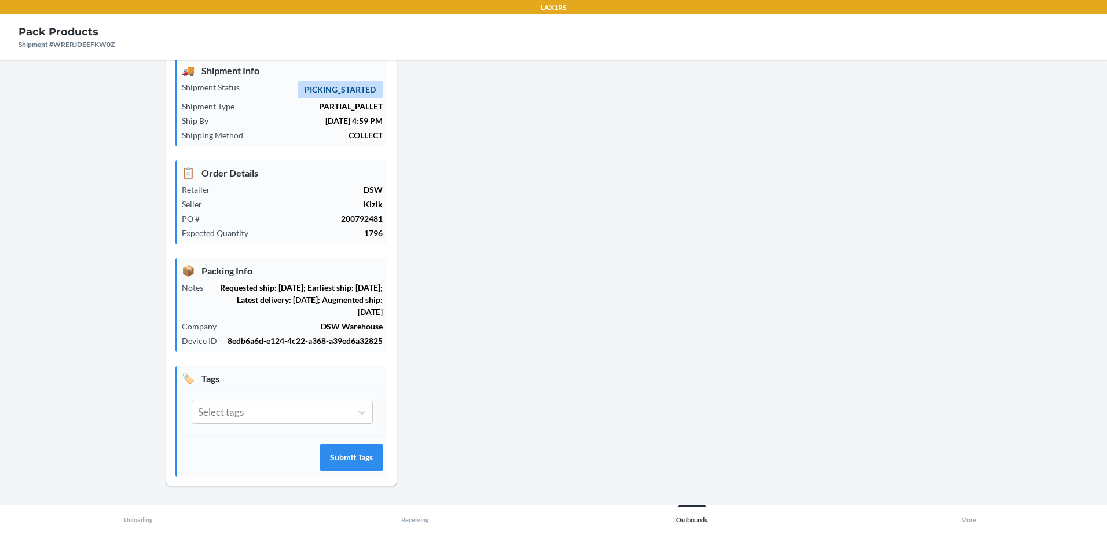
click button "Print Label"
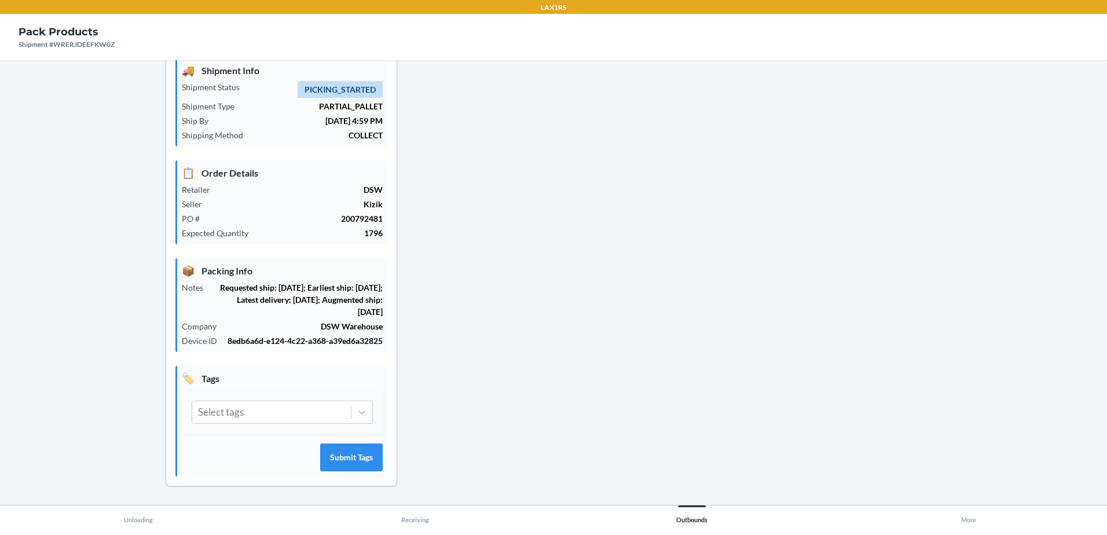
click button "Print Label"
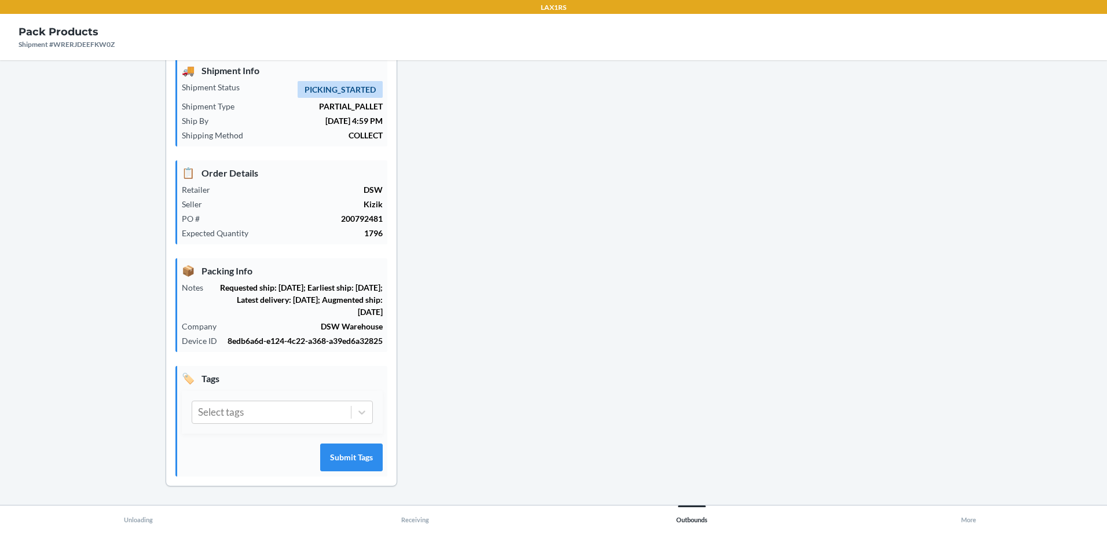
click button "Print Label"
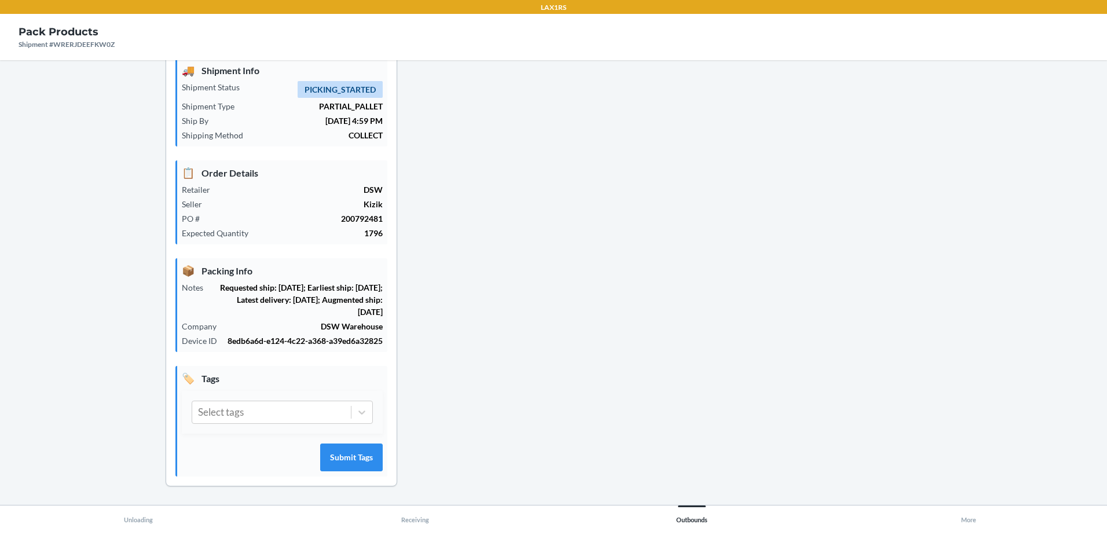
click button "Print Label"
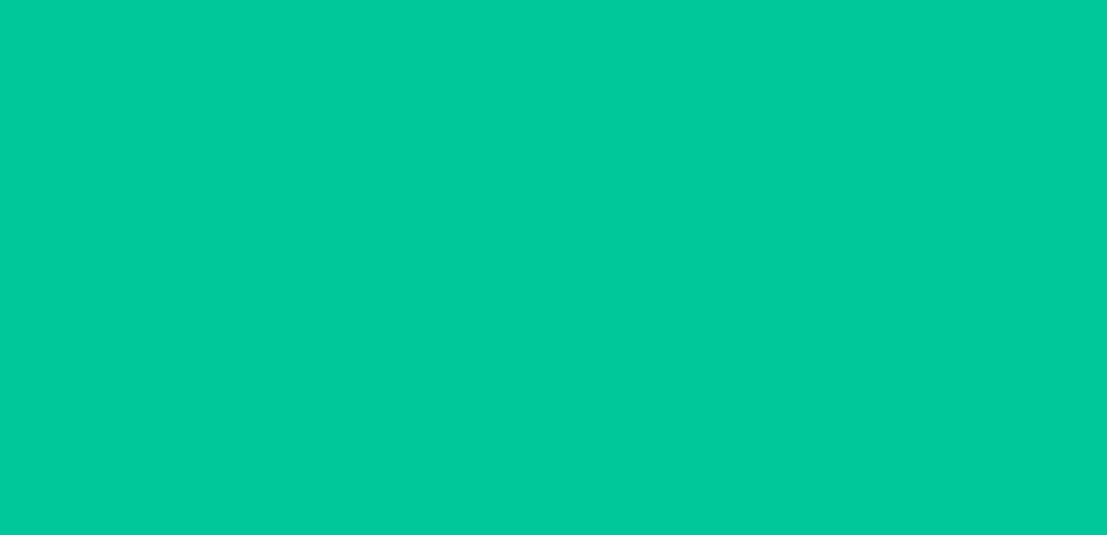
scroll to position [31439, 0]
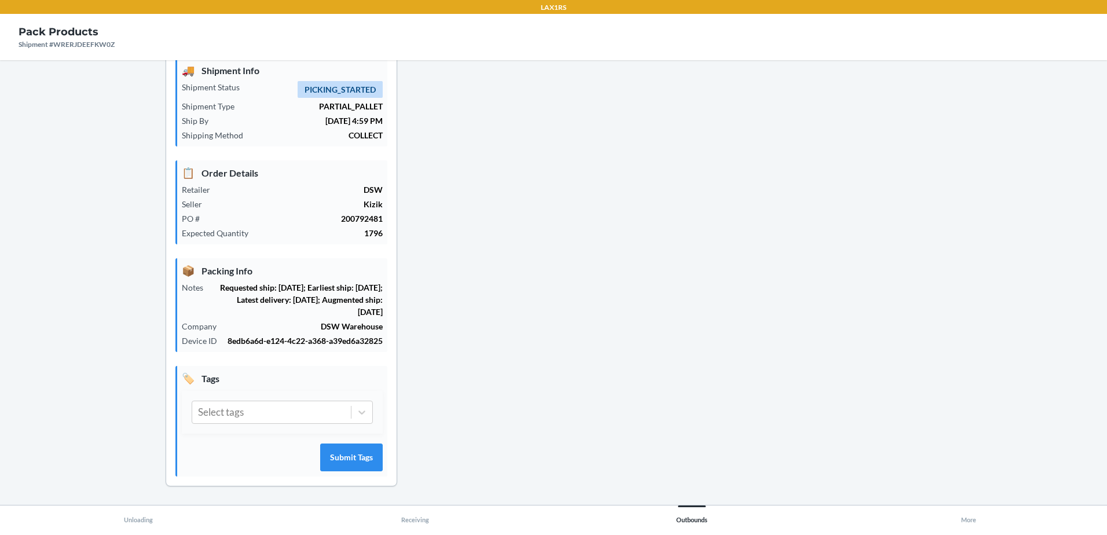
click button "Print Label"
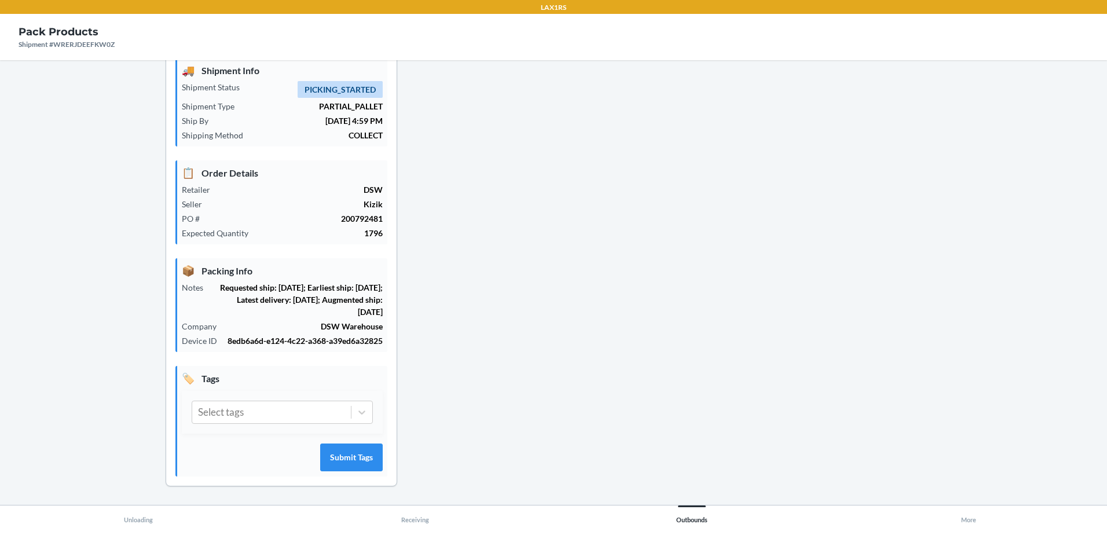
click button "Print Label"
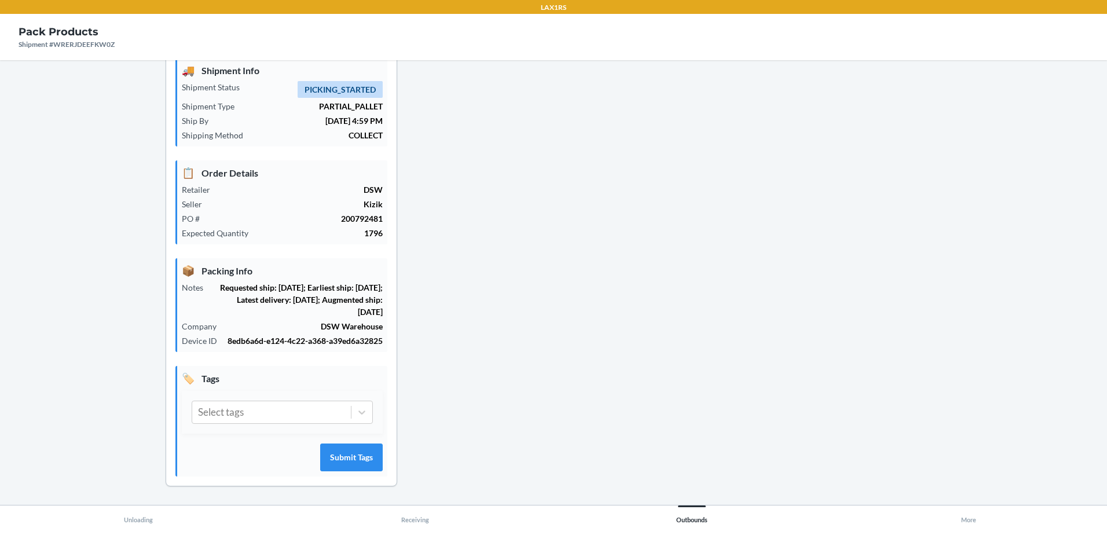
click button "Print Label"
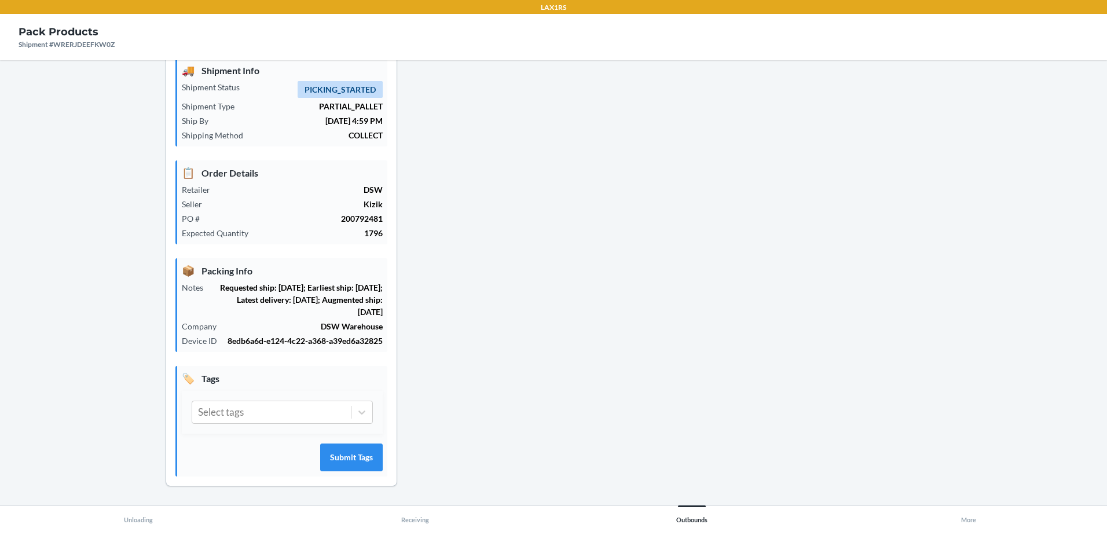
click button "Print Label"
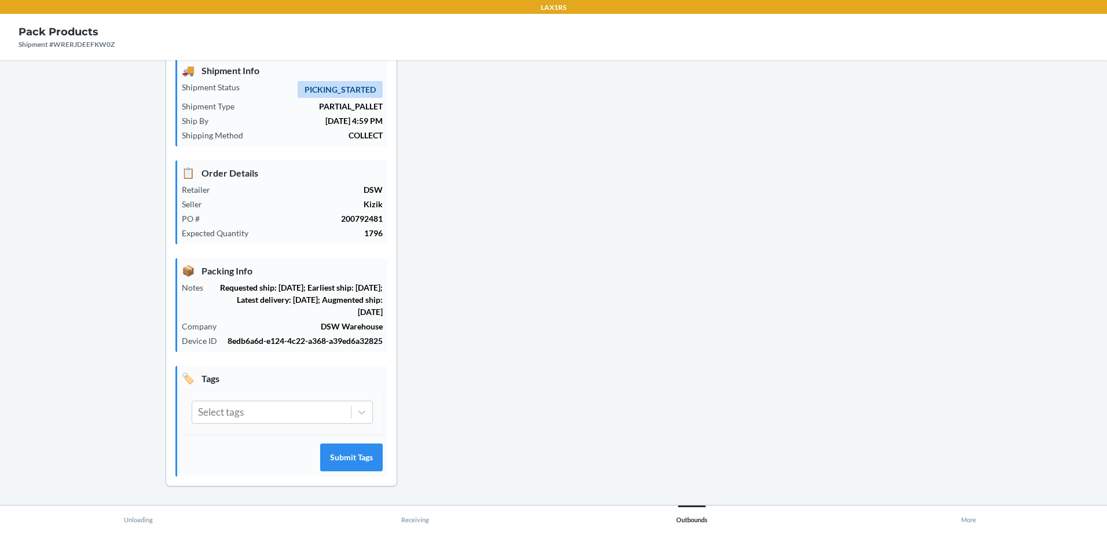
click button "Print Label"
click div "Package BP33038880 Dimensions 26 x 16 x 19 in Weight 2.092 lb DSKU: D99S5Y34E6C…"
click button "Print Label"
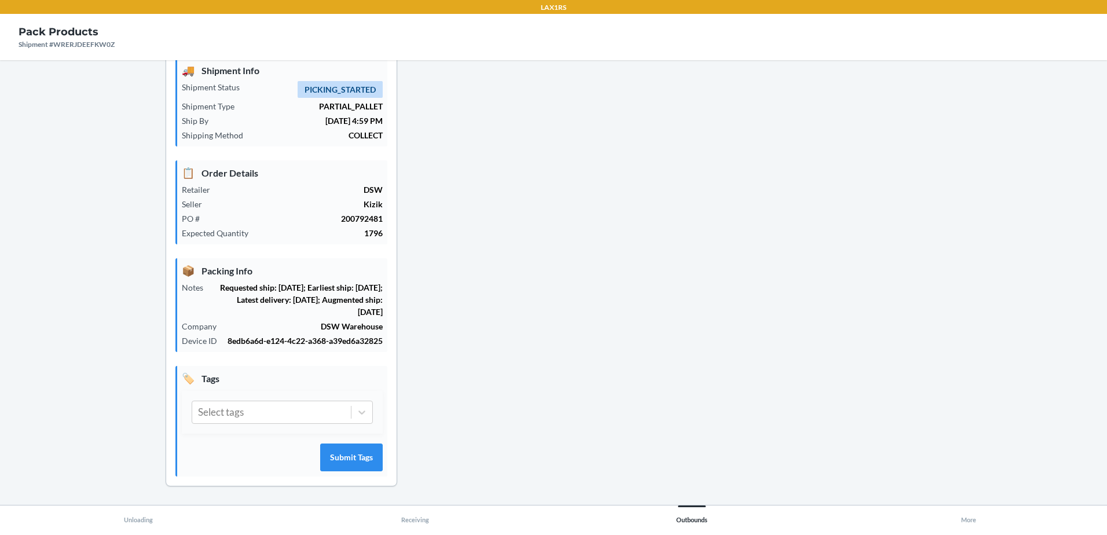
click button "Print Label"
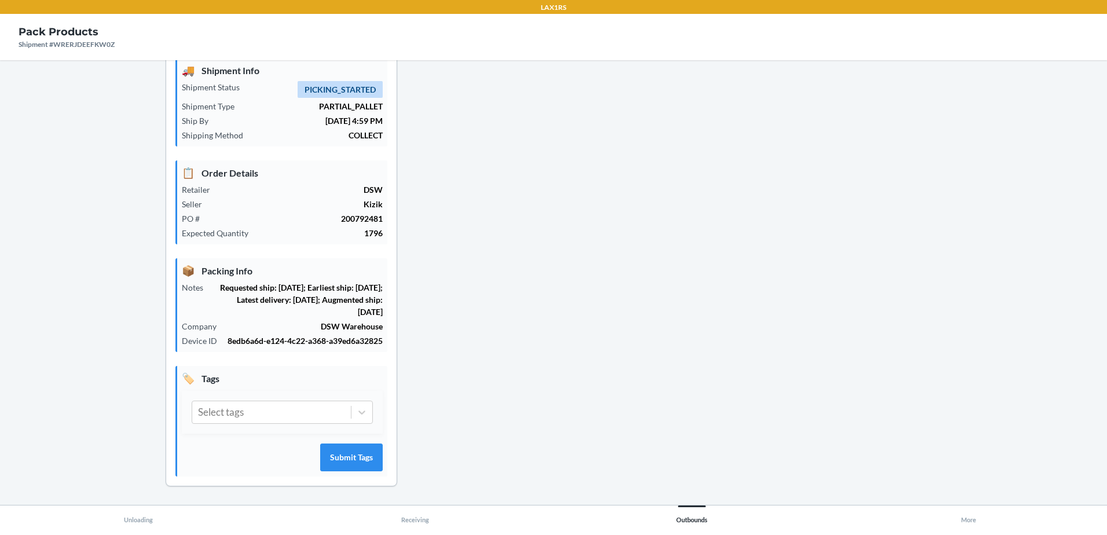
click button "Print Label"
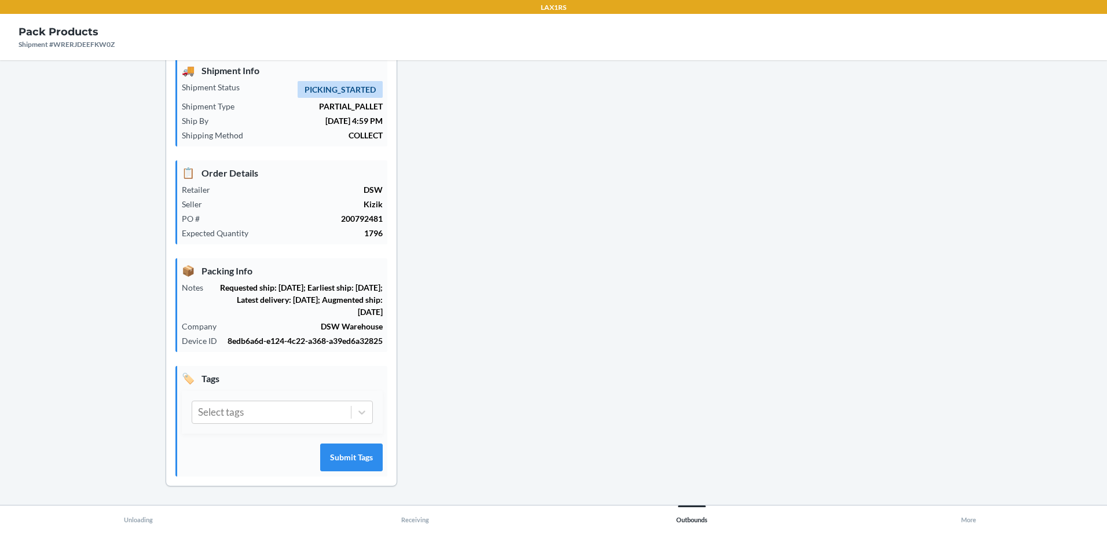
scroll to position [35029, 0]
click button "Print Label"
click div "Package BP01191498 Dimensions 26 x 16 x 19 in Weight 2.092 lb DSKU: D99S5Y34E6C…"
click button "Print Label"
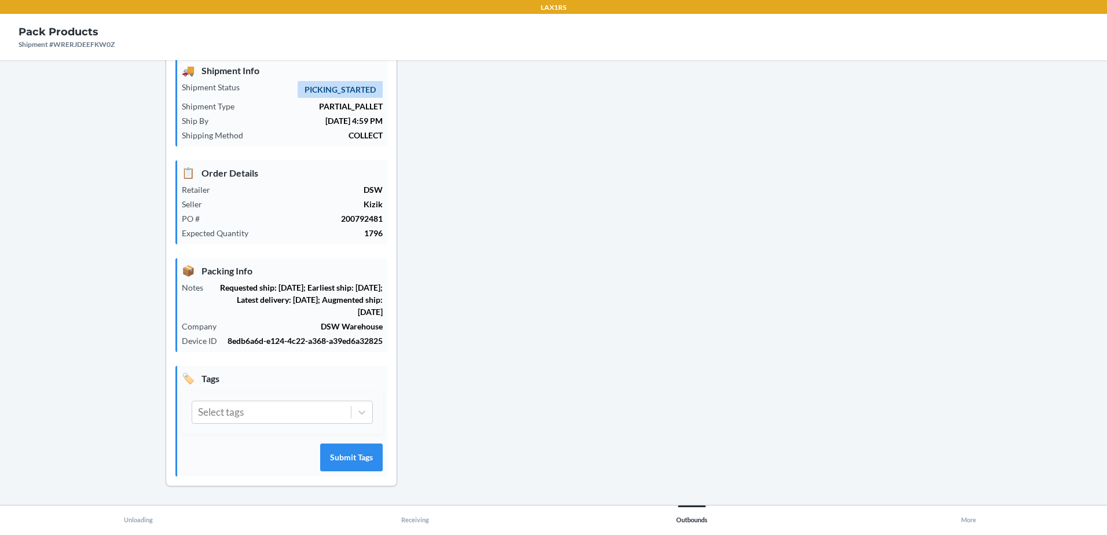
click button "Print Label"
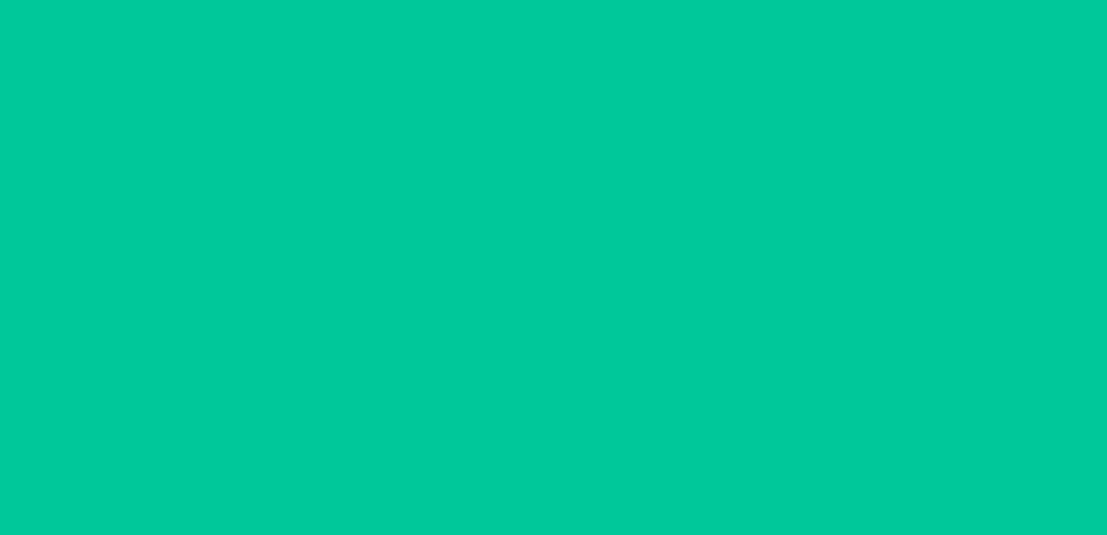
scroll to position [35492, 0]
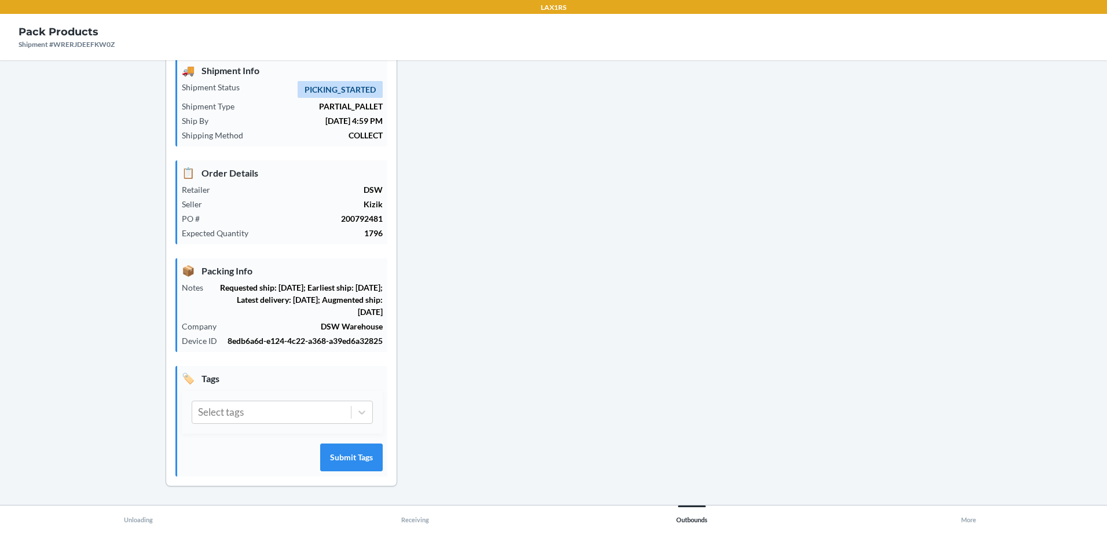
click button "Print Label"
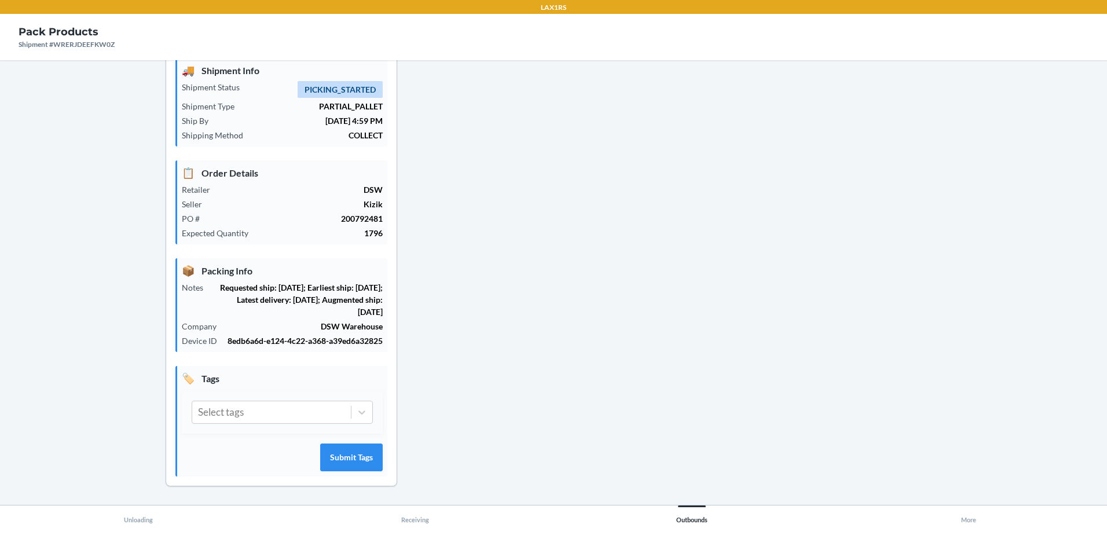
click button "Print Label"
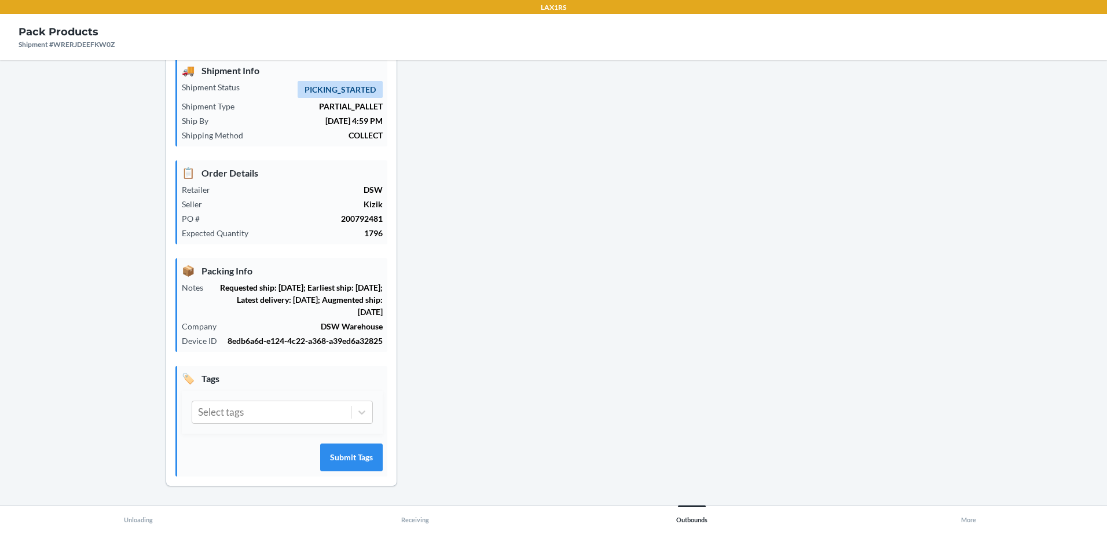
scroll to position [36534, 0]
click button "Print Label"
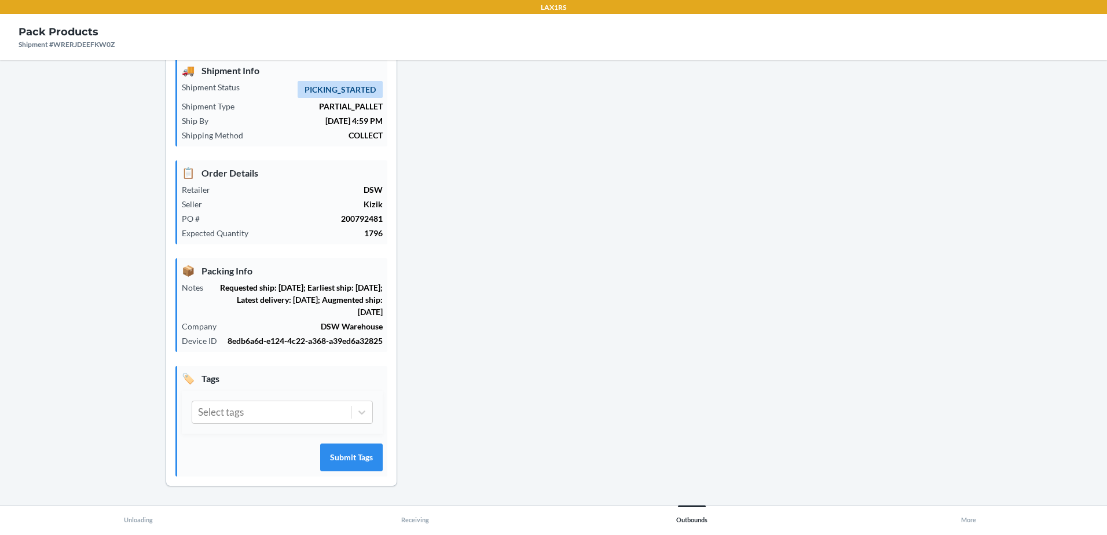
click button "Print Label"
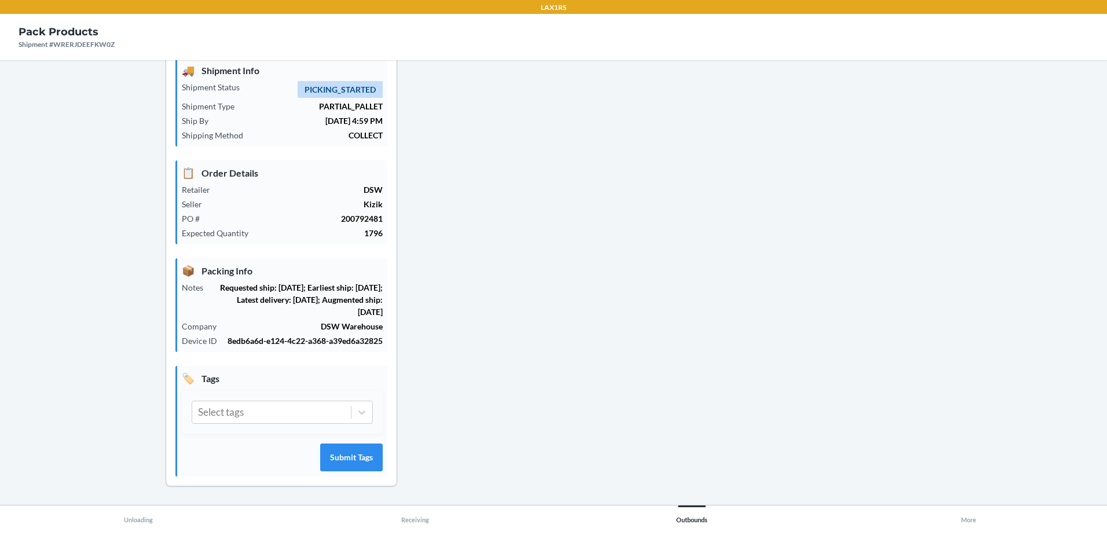
click button "Print Label"
click div "Package BP39741933 Dimensions 26 x 16 x 19 in Weight 2.092 lb DSKU: DF6X645TGX7…"
click button "Print Label"
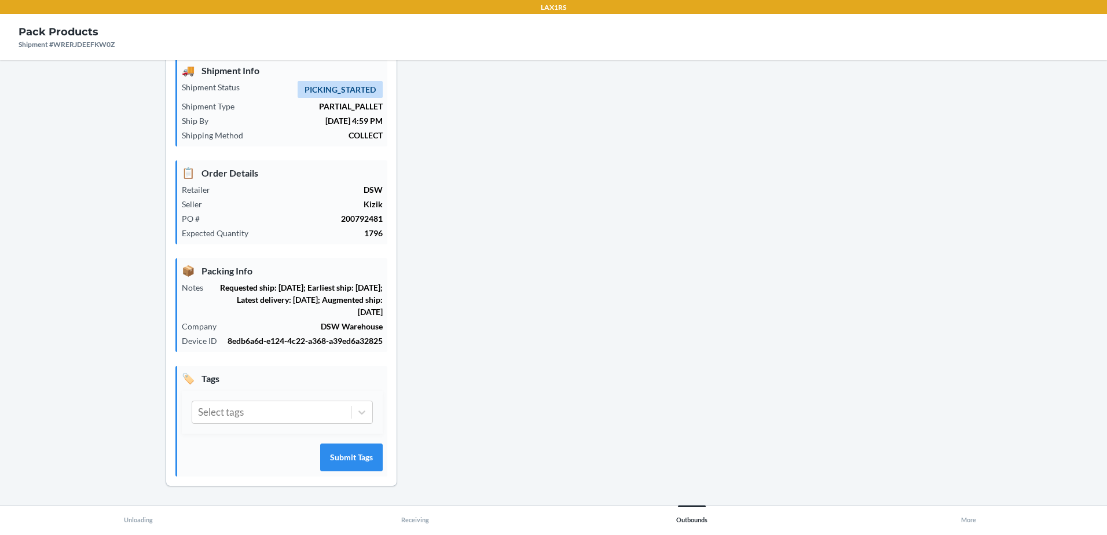
scroll to position [37808, 0]
click button "Print Label"
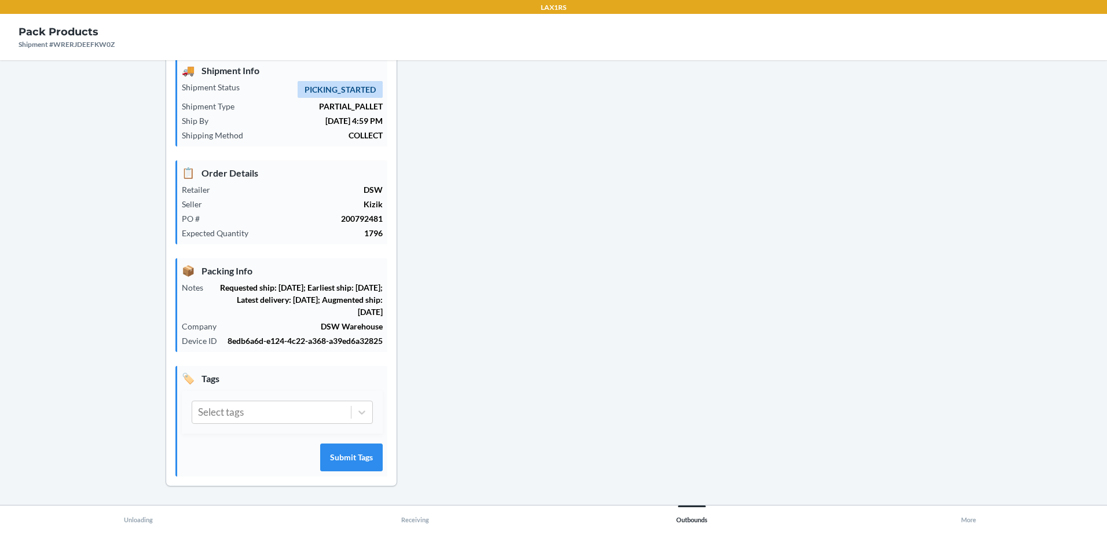
scroll to position [38329, 0]
click button "Print Label"
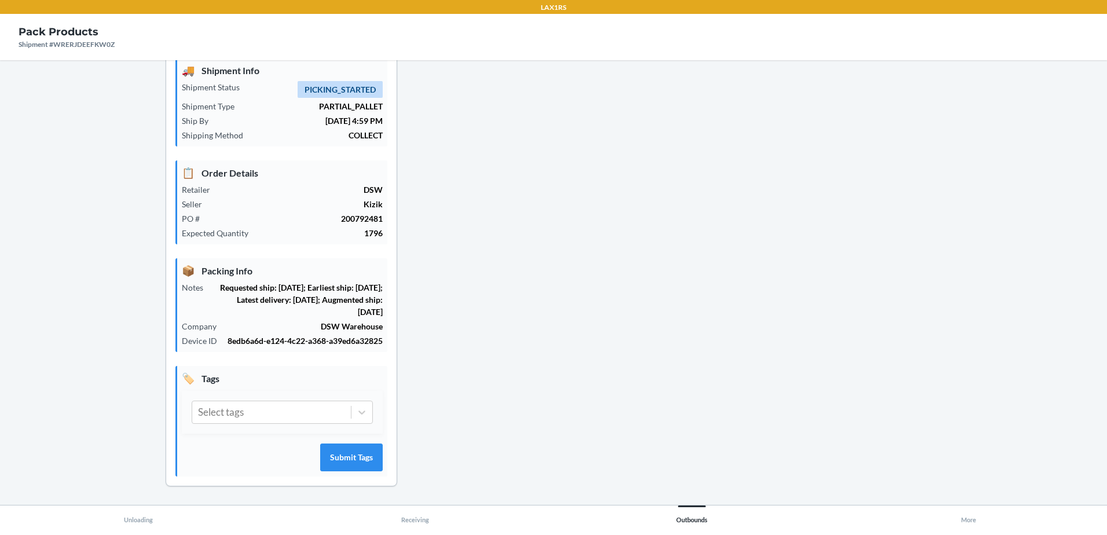
scroll to position [38850, 0]
click button "Print Label"
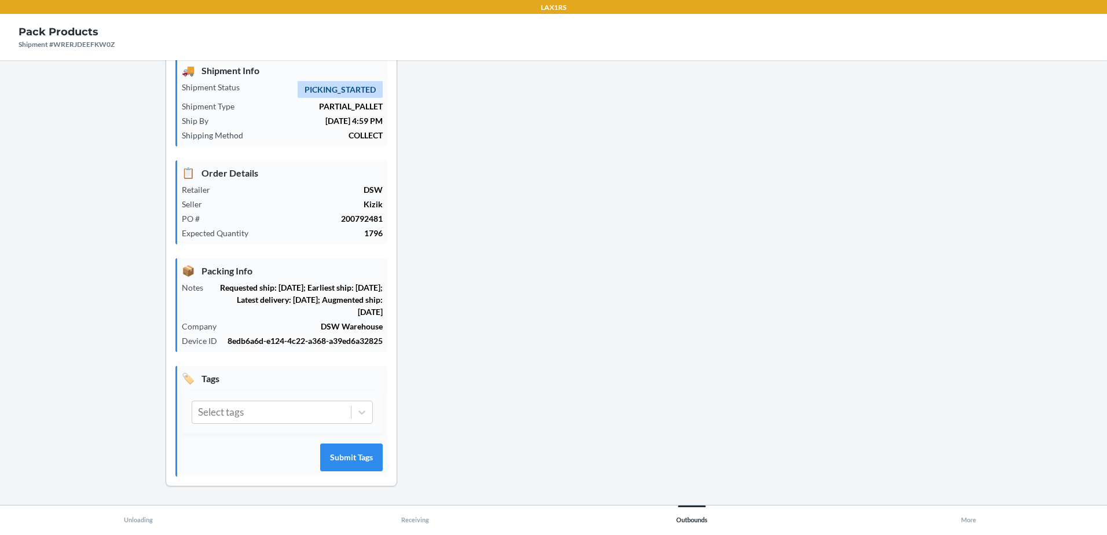
scroll to position [39087, 0]
click button "Print Label"
click button "Go Back"
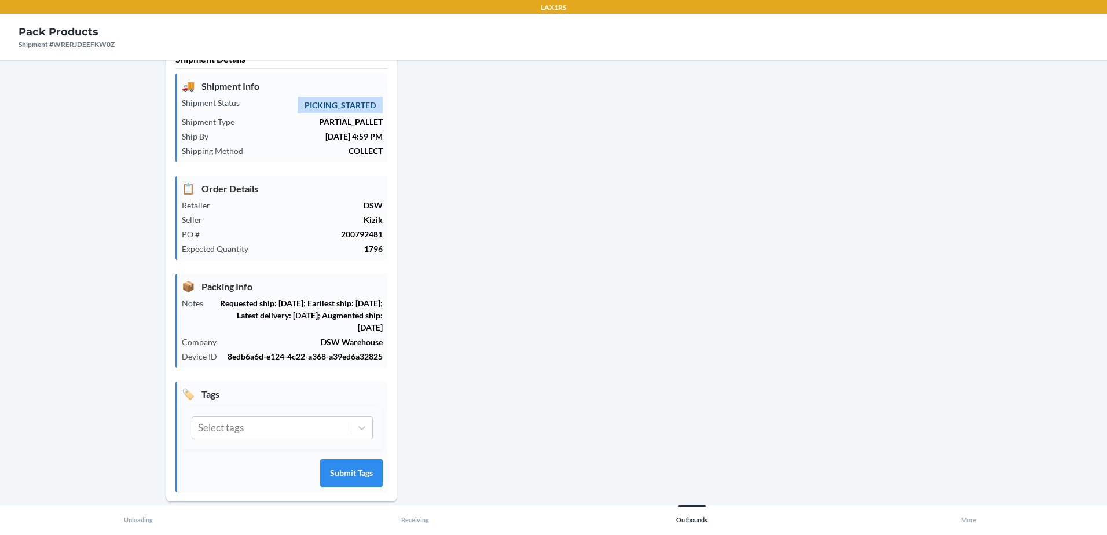
scroll to position [0, 0]
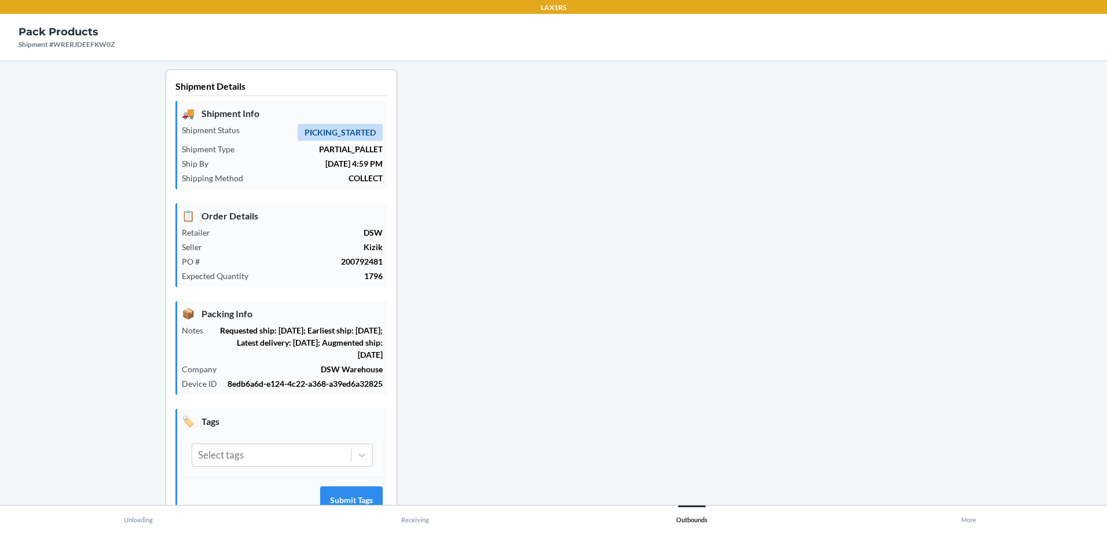
click icon
click div "Apply Labels In Progress"
click input "text"
click button "Done"
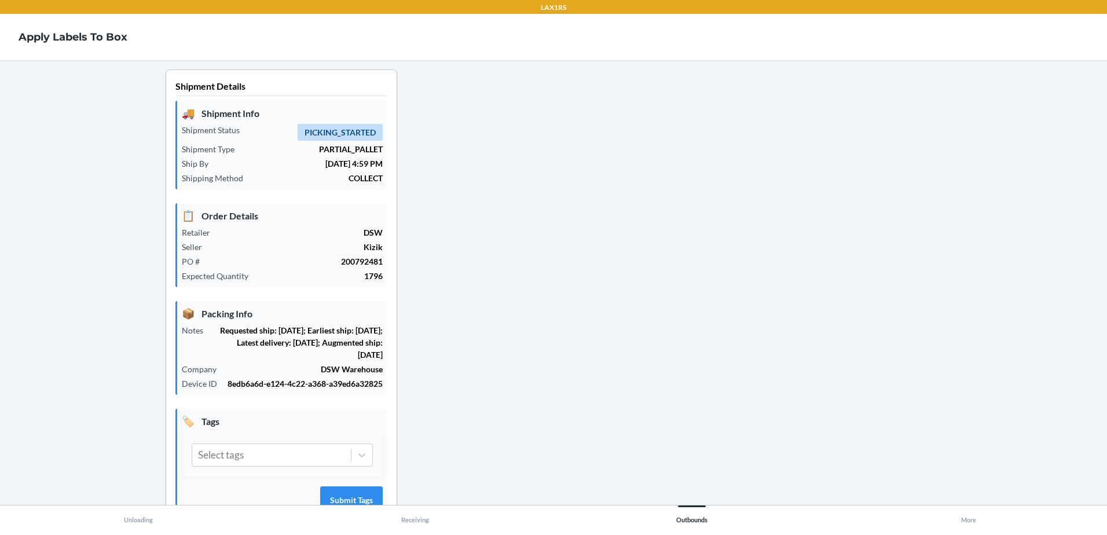
click button "Done"
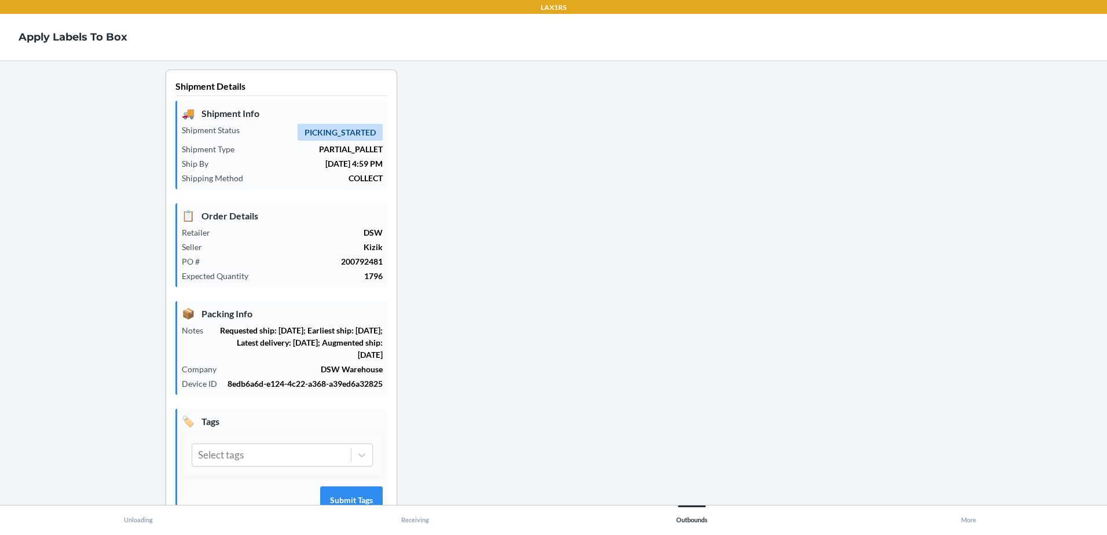
click button "Done"
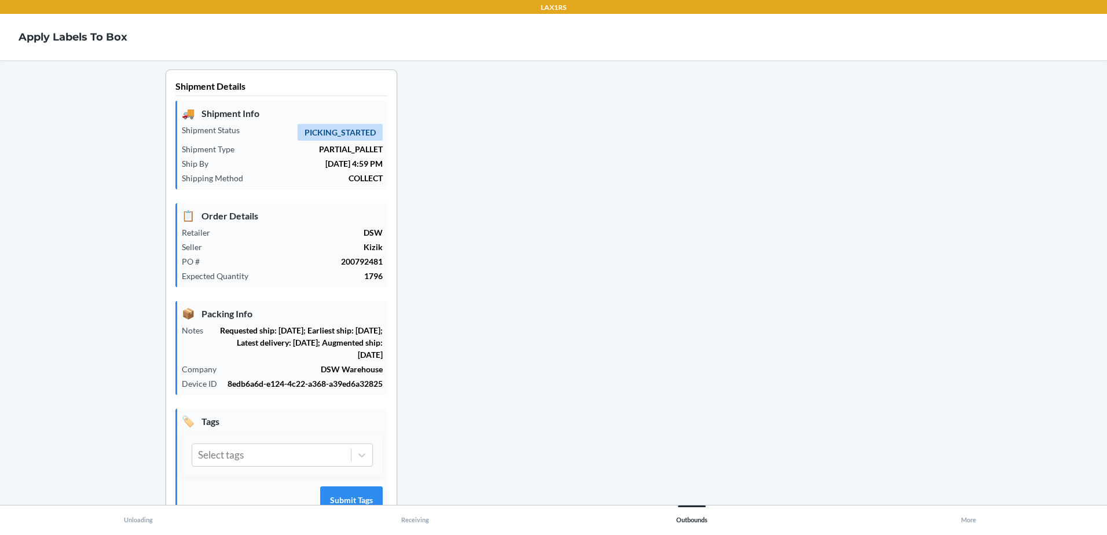
click button "Done"
